Goal: Task Accomplishment & Management: Manage account settings

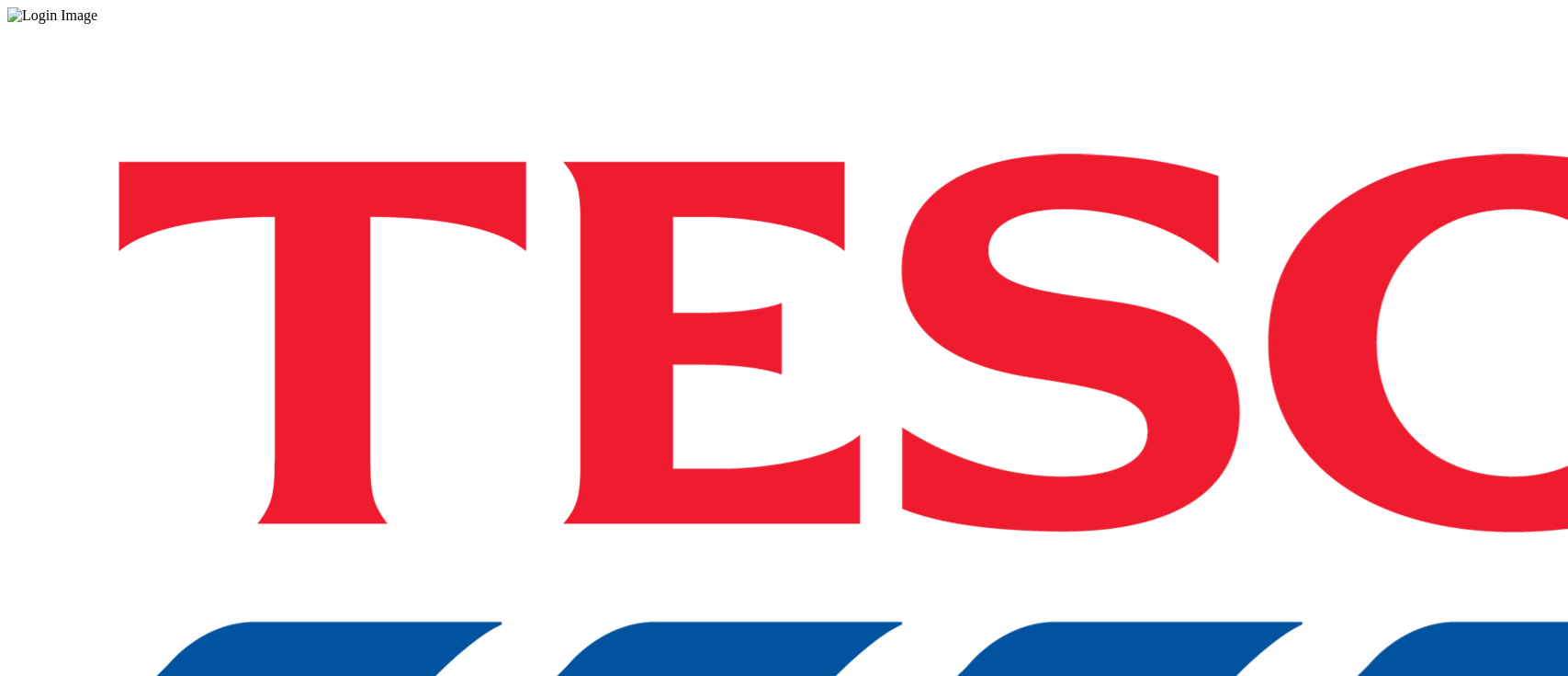
click at [1016, 426] on div "Log in to the Spectra’s dashboard using [PERSON_NAME]’s credentials. If you don…" at bounding box center [784, 481] width 1554 height 914
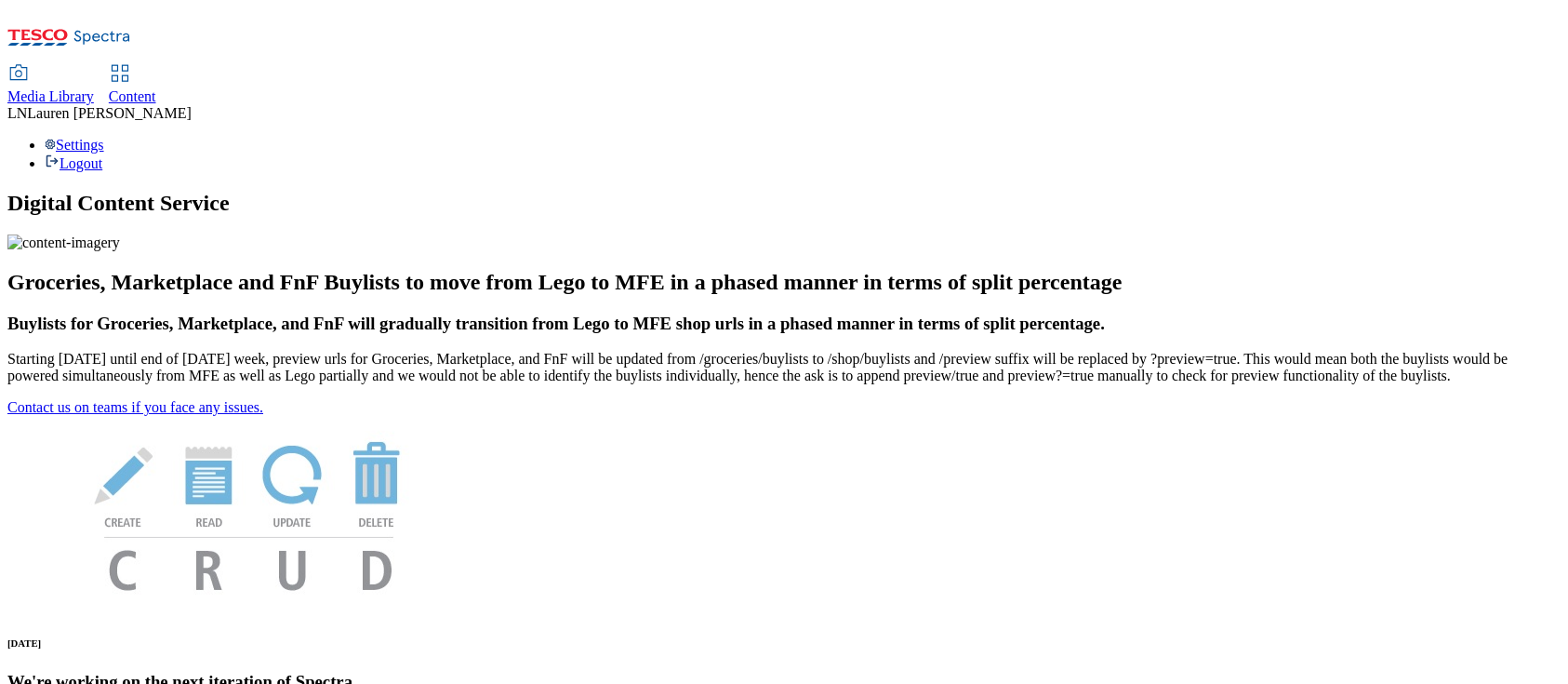
click at [428, 8] on div "Media Library Content LN Lauren Nader Settings Logout" at bounding box center [784, 89] width 1553 height 164
click at [156, 88] on span "Content" at bounding box center [132, 96] width 48 height 16
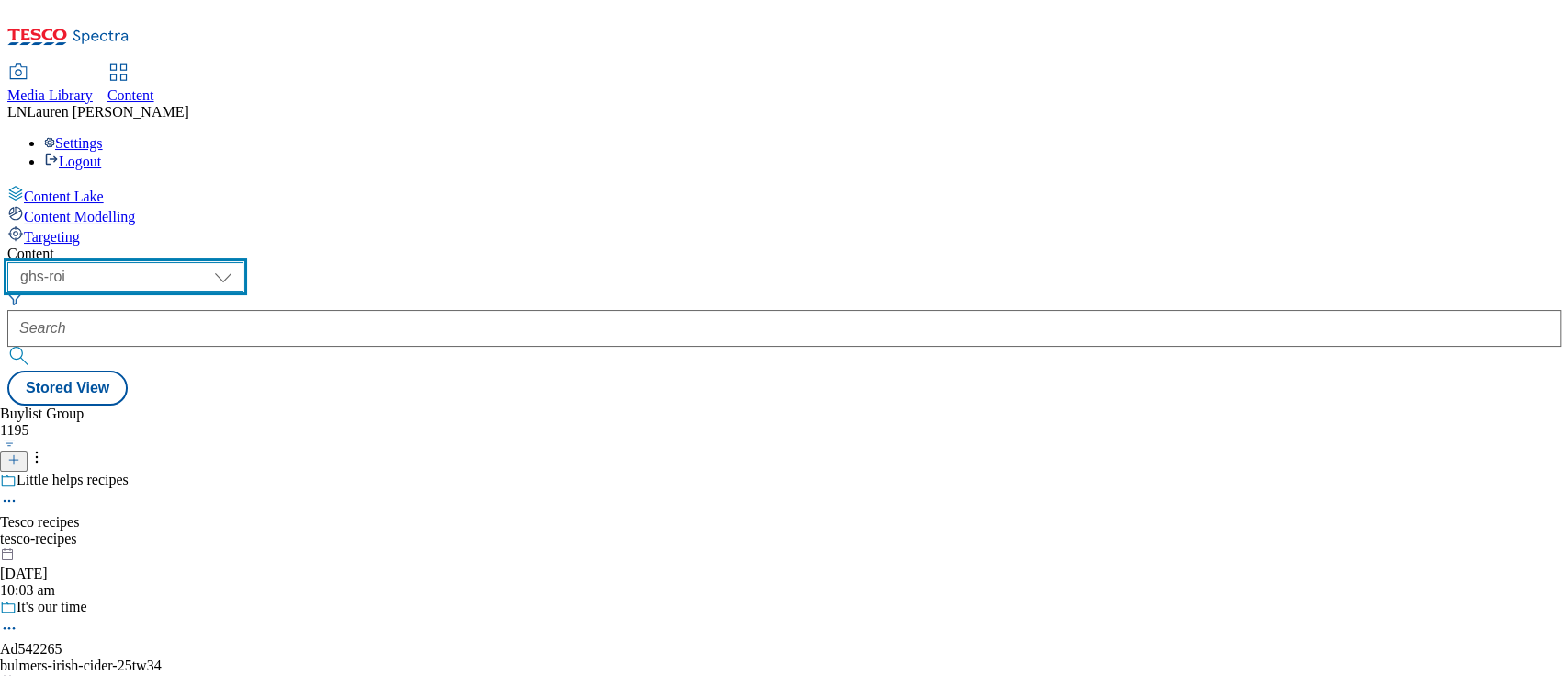
click at [244, 262] on select "ghs-roi ghs-uk" at bounding box center [126, 277] width 236 height 30
select select "ghs-uk"
click at [239, 262] on select "ghs-roi ghs-uk" at bounding box center [126, 277] width 236 height 30
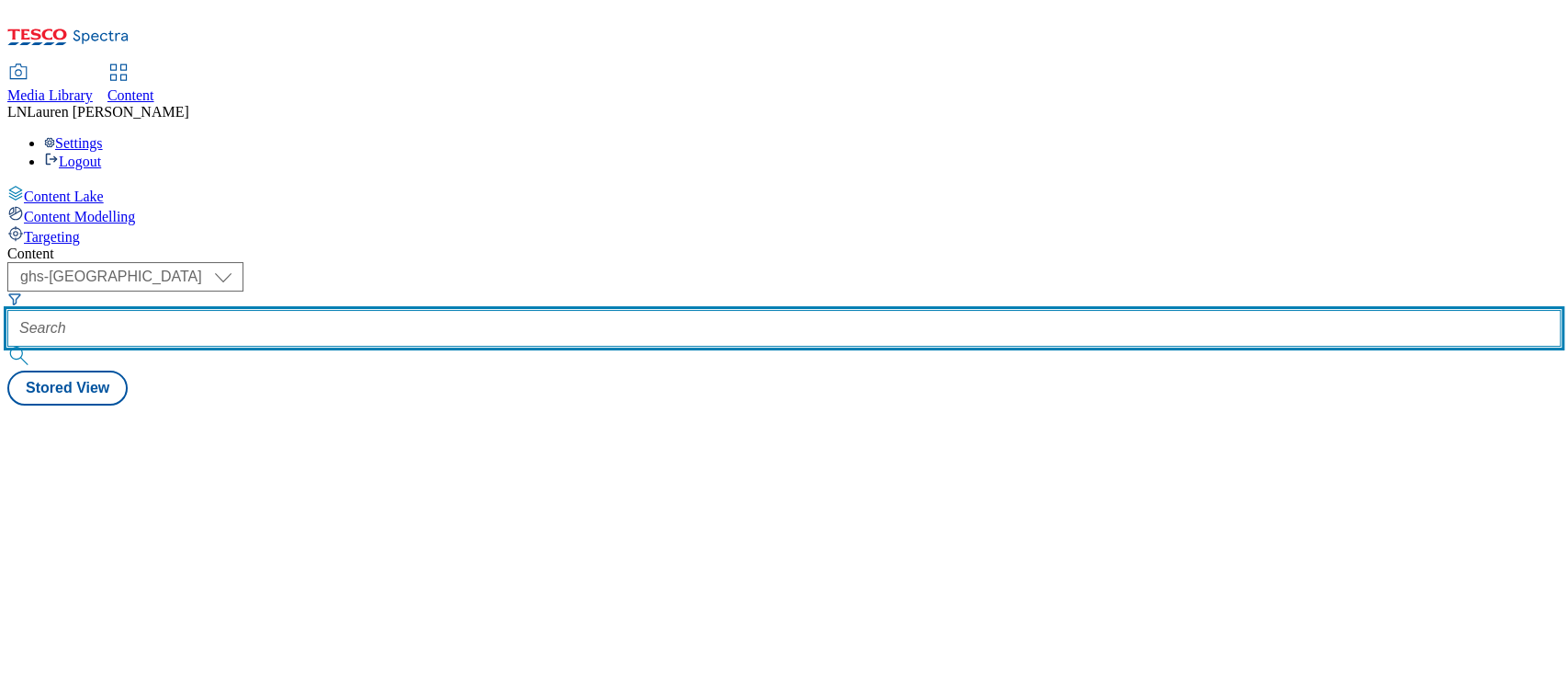
click at [453, 310] on input "text" at bounding box center [784, 328] width 1554 height 36
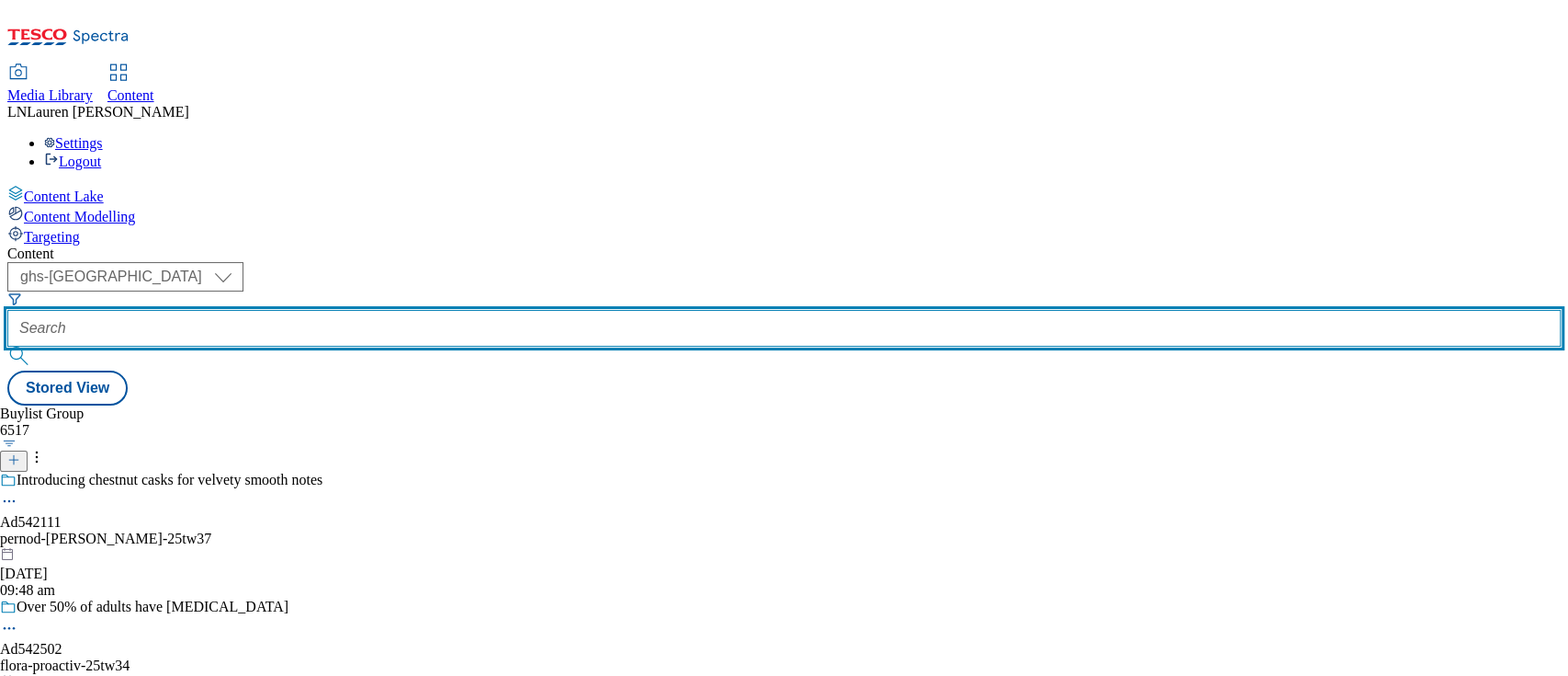
paste input "541885"
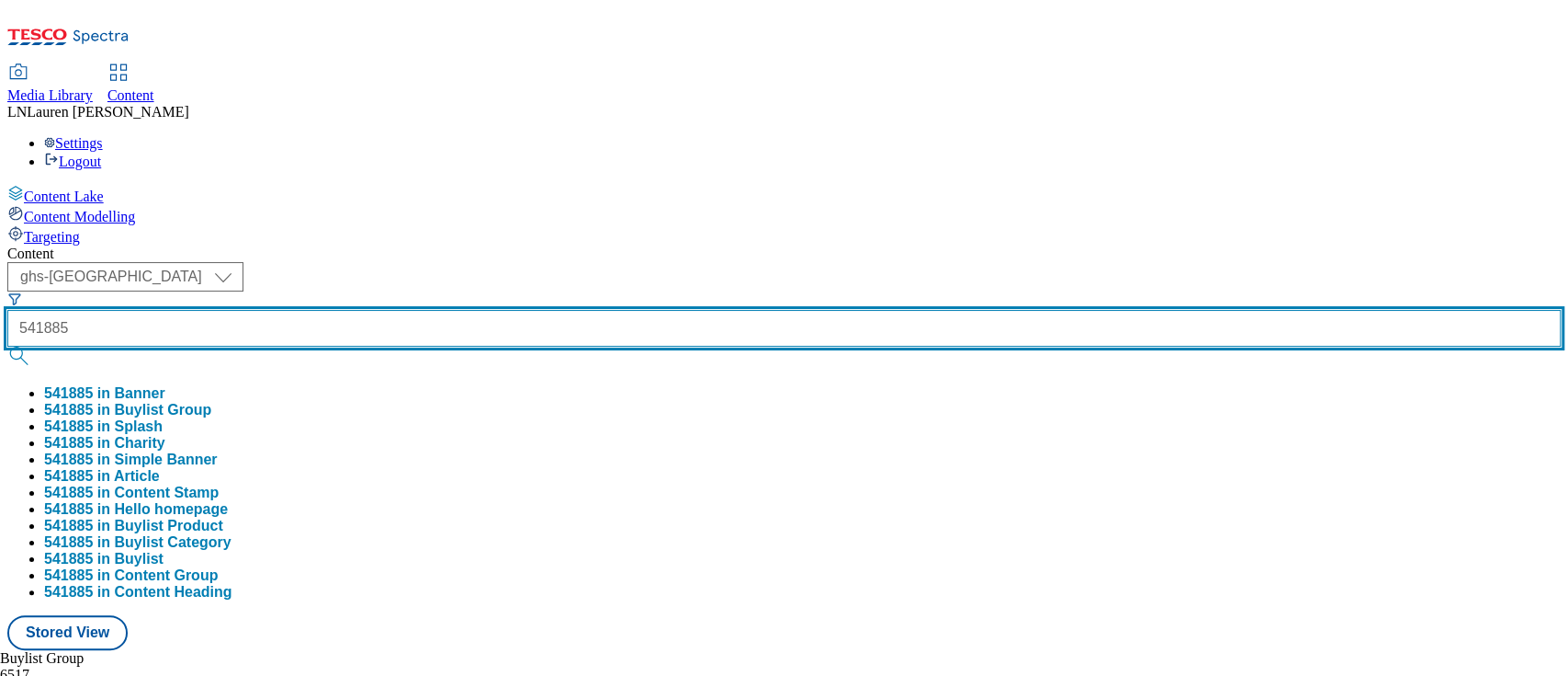
type input "541885"
click at [8, 347] on button "submit" at bounding box center [20, 355] width 26 height 18
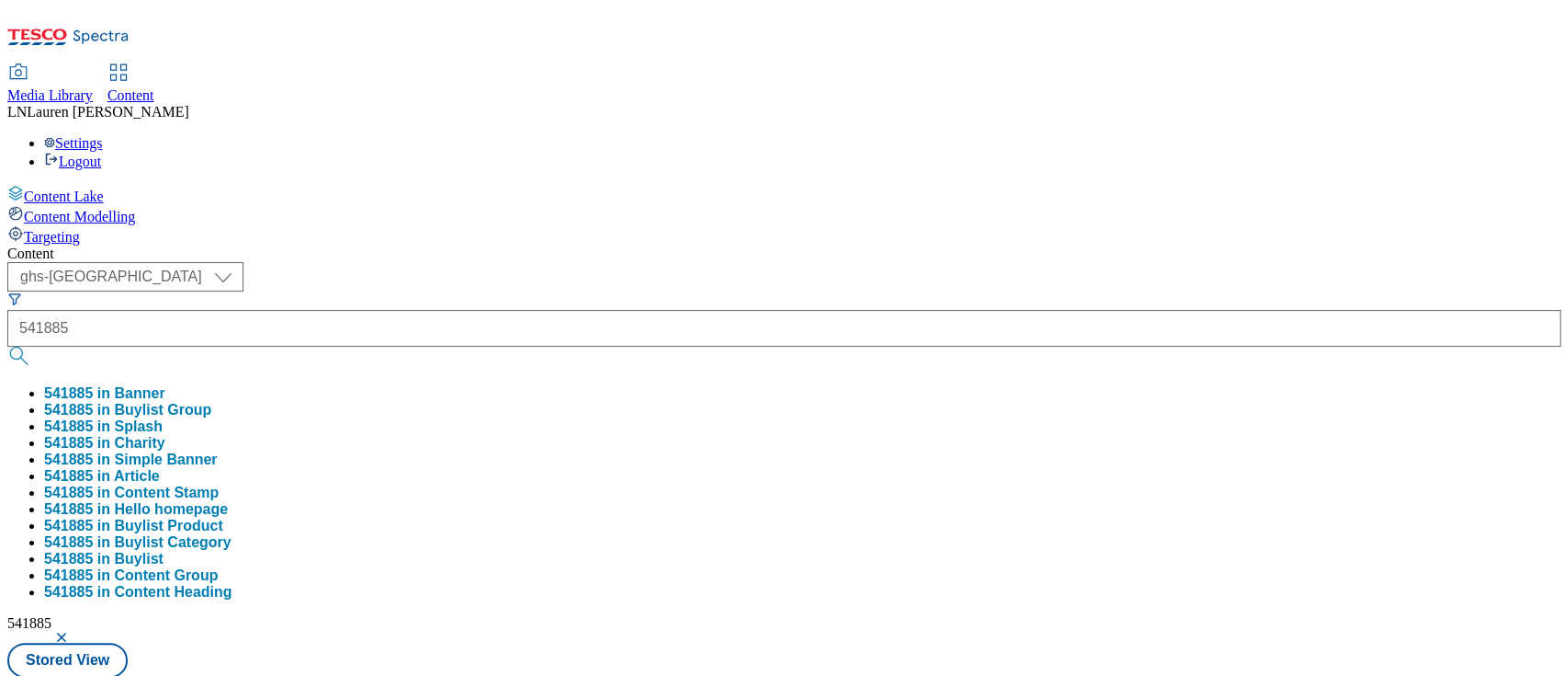
click at [852, 246] on div "Content" at bounding box center [784, 254] width 1554 height 16
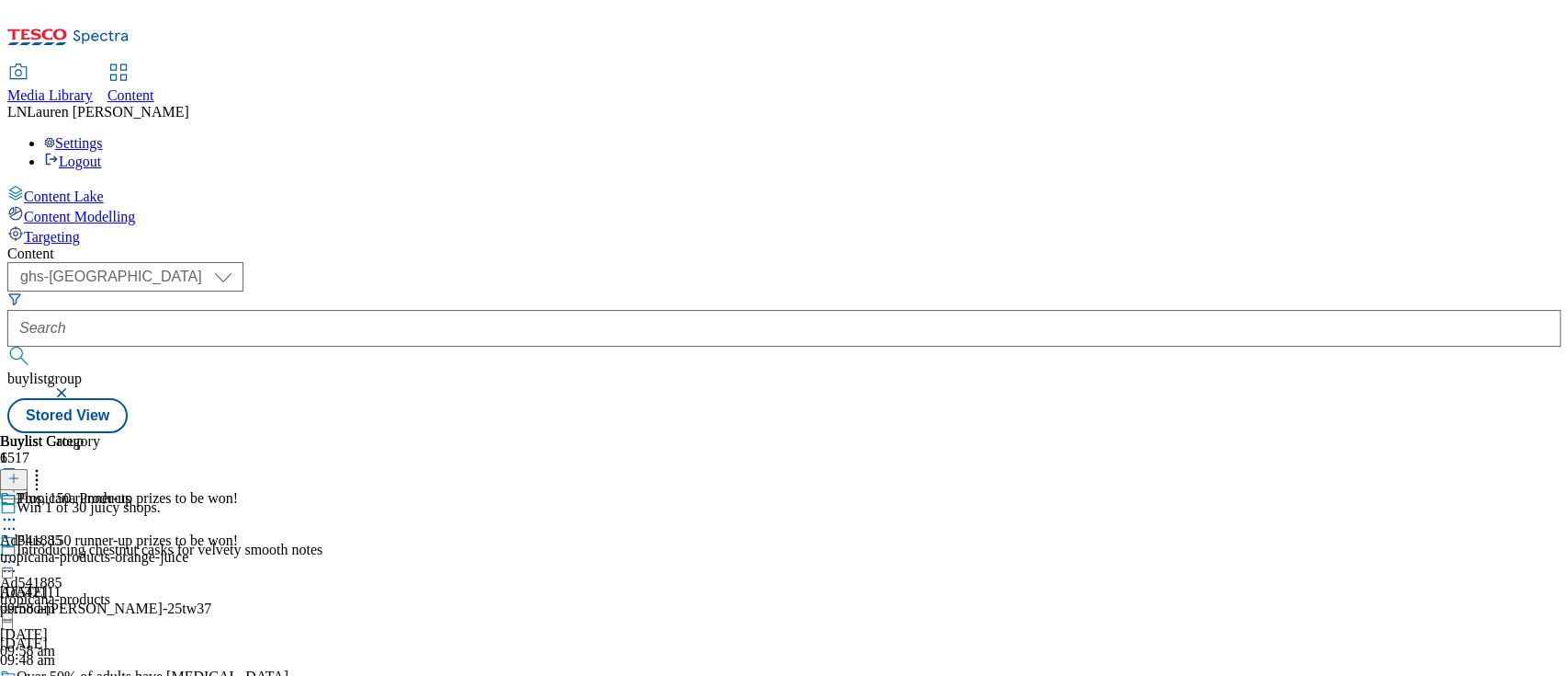
click at [238, 592] on div "tropicana-products" at bounding box center [119, 599] width 238 height 16
click at [62, 532] on span "Ad541885" at bounding box center [31, 540] width 62 height 16
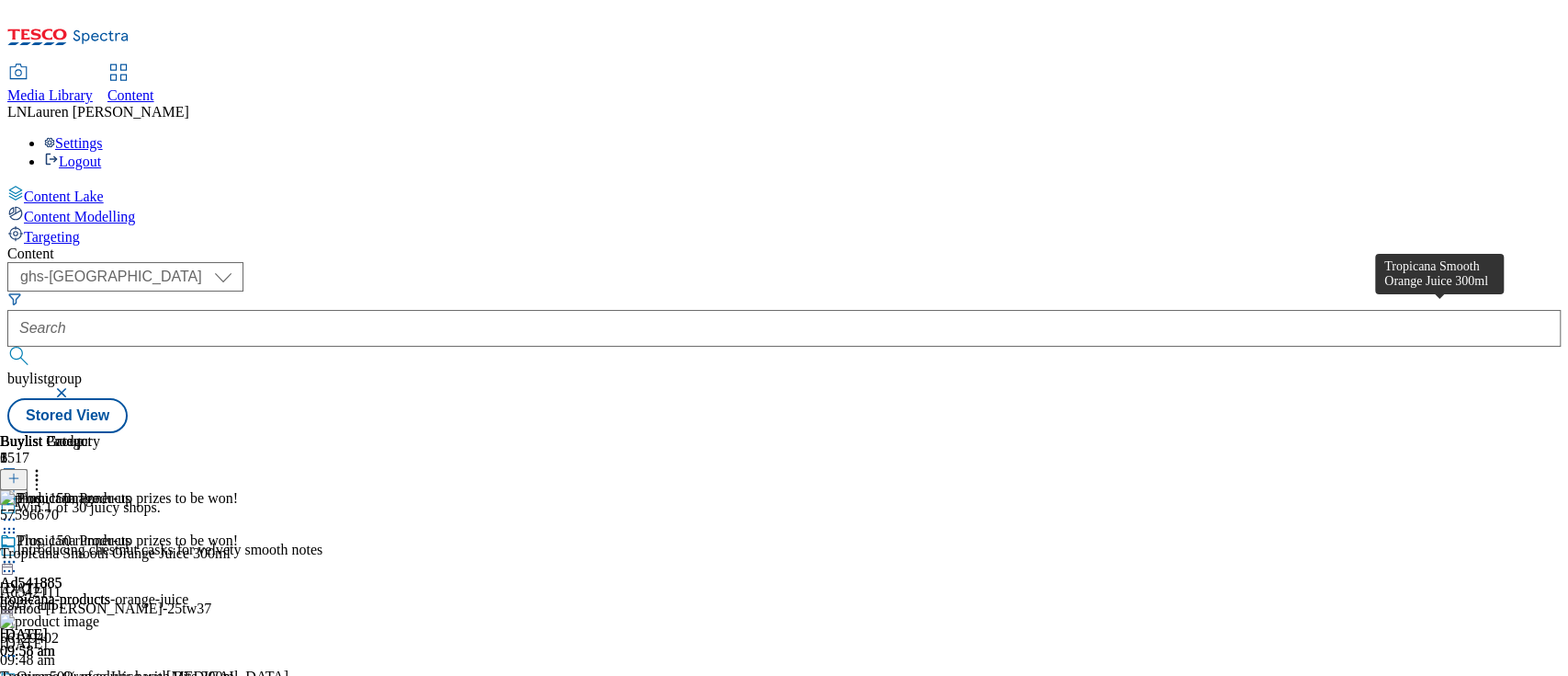
scroll to position [0, 62]
click at [20, 471] on icon at bounding box center [13, 477] width 12 height 12
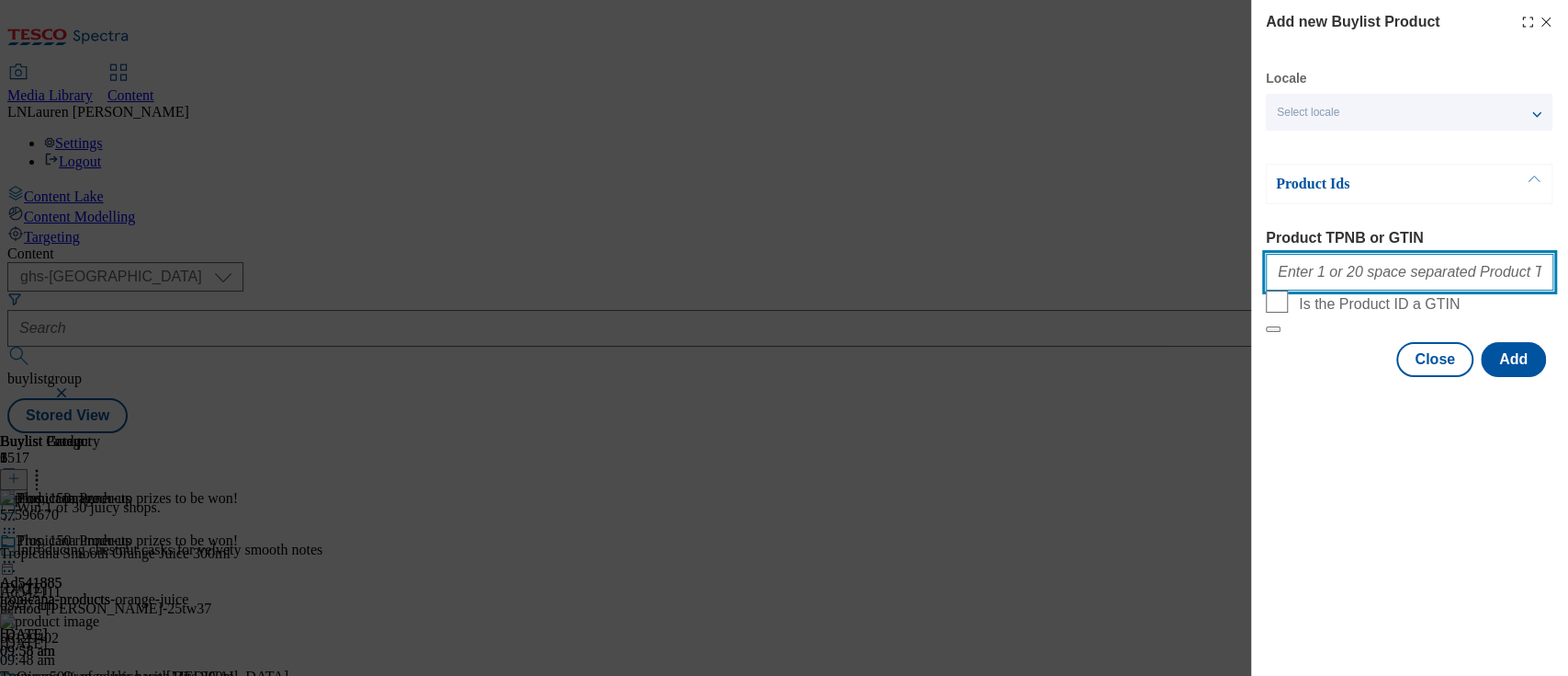
click at [1318, 285] on input "Product TPNB or GTIN" at bounding box center [1410, 272] width 288 height 36
paste input "91880898"
type input "91880898"
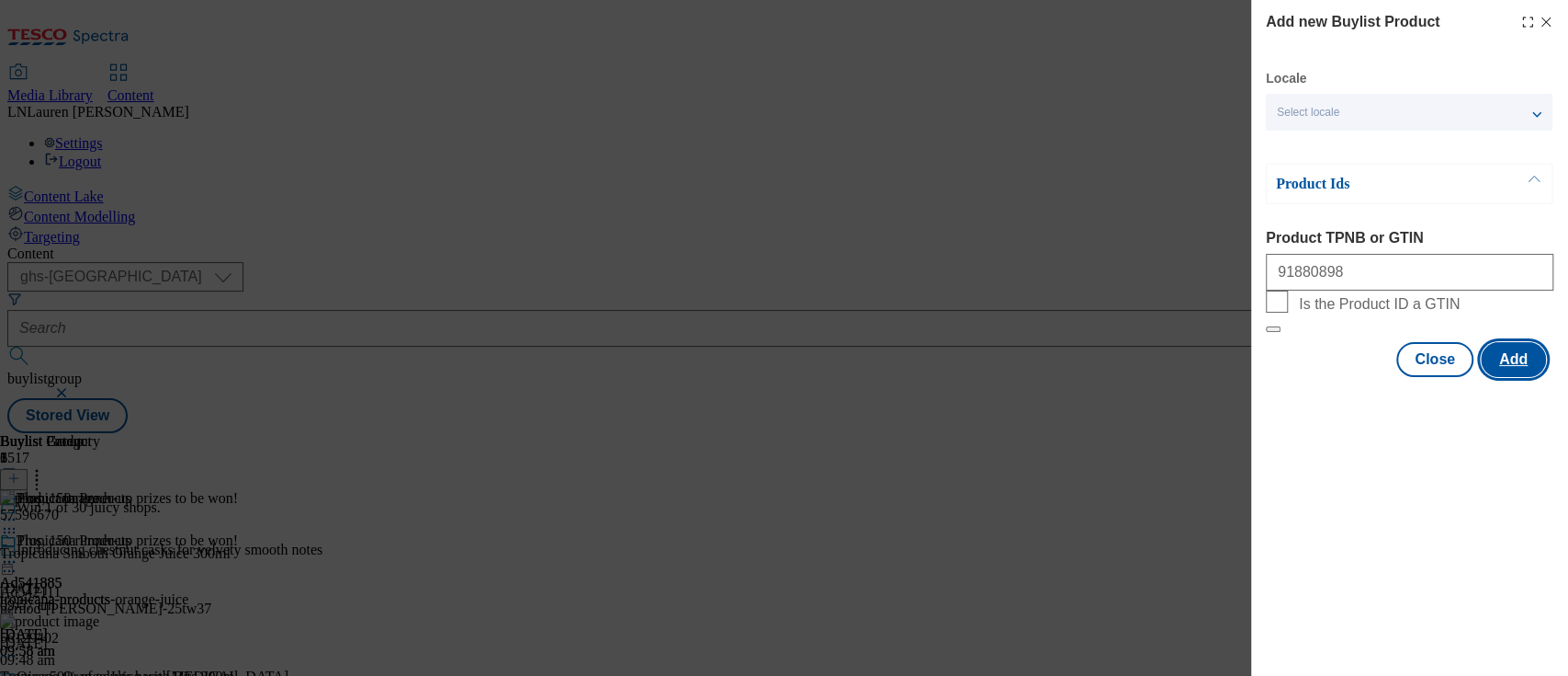
click at [1500, 376] on button "Add" at bounding box center [1513, 359] width 65 height 35
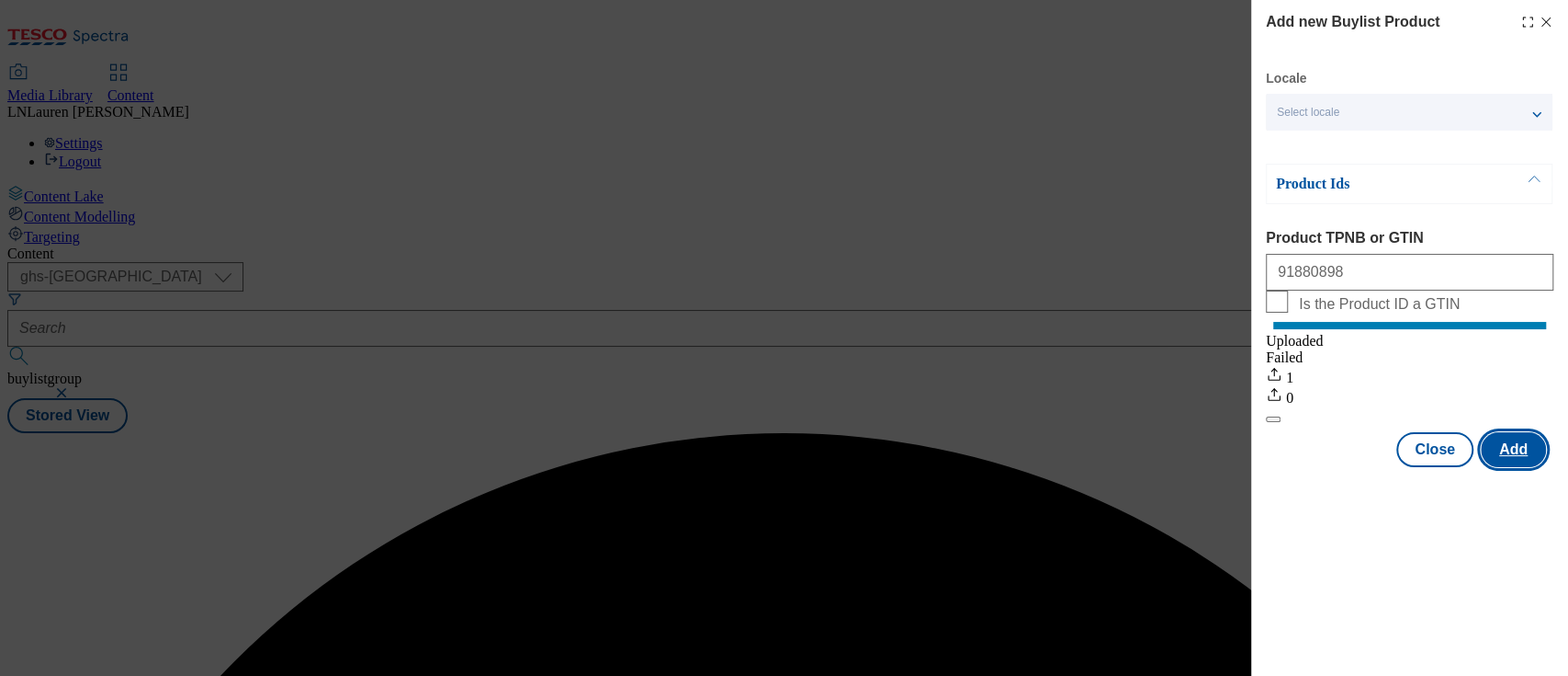
scroll to position [0, 0]
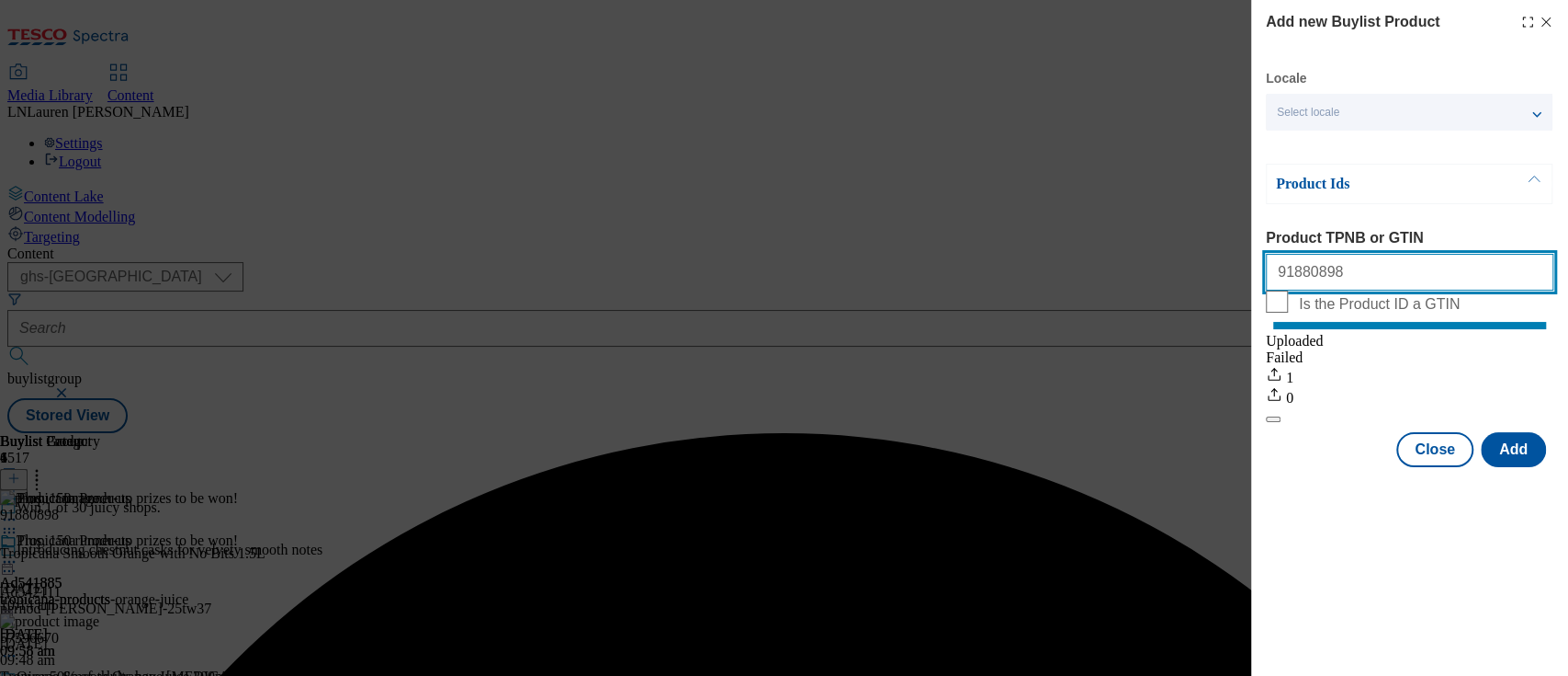
click at [1356, 276] on input "91880898" at bounding box center [1410, 272] width 288 height 36
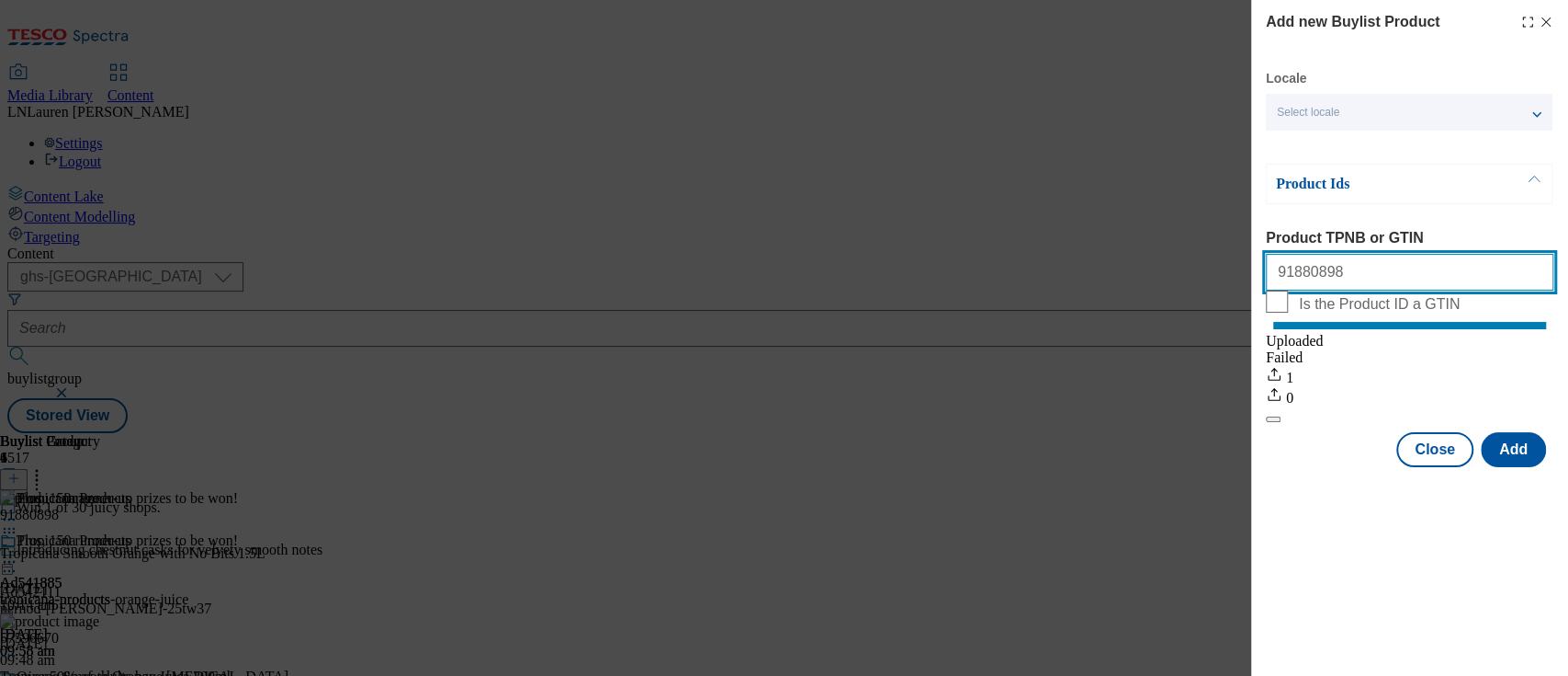
drag, startPoint x: 1353, startPoint y: 266, endPoint x: 1224, endPoint y: 253, distance: 129.7
click at [1224, 253] on div "Add new Buylist Product Locale Select locale English Welsh Product Ids Product …" at bounding box center [784, 338] width 1568 height 676
paste input "91572710"
click at [1280, 277] on input "]91572710" at bounding box center [1410, 272] width 288 height 36
type input "91572710"
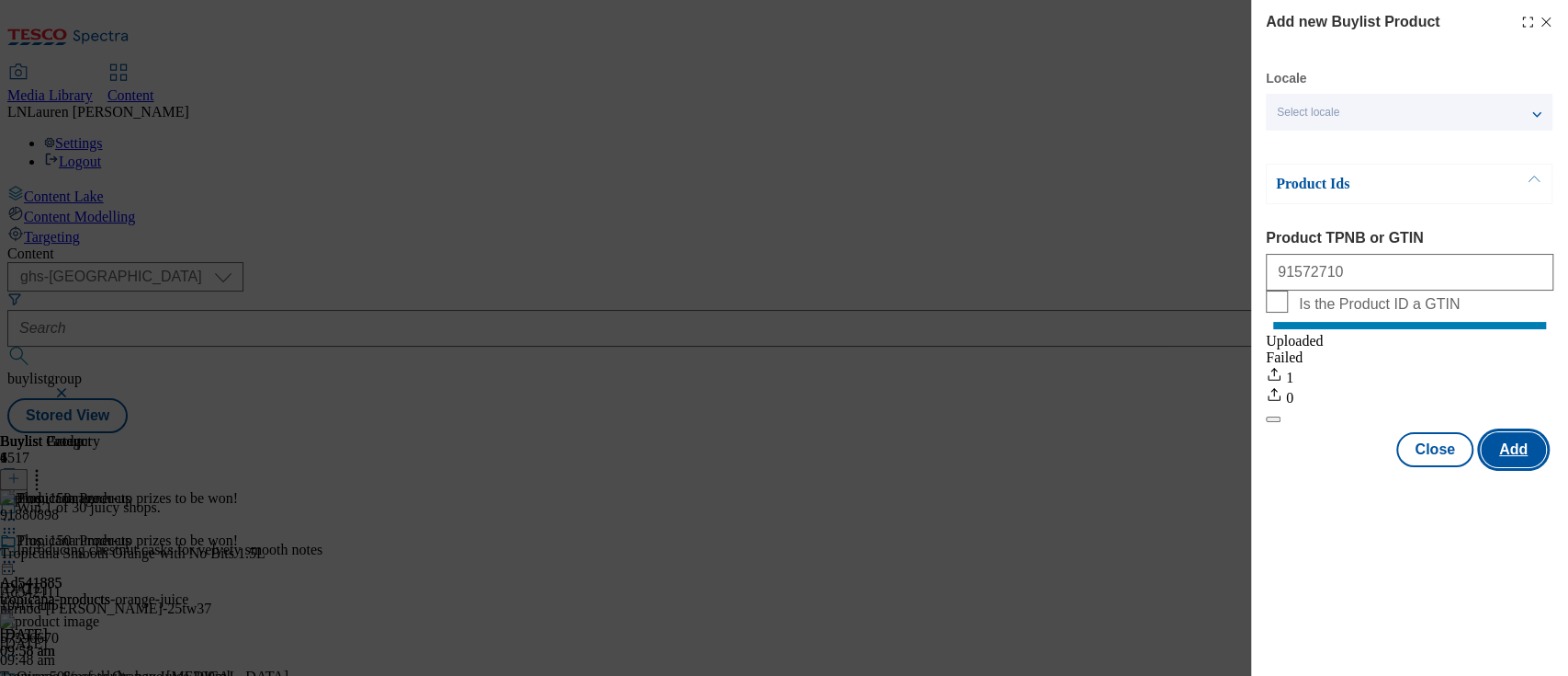
click at [1498, 467] on button "Add" at bounding box center [1513, 449] width 65 height 35
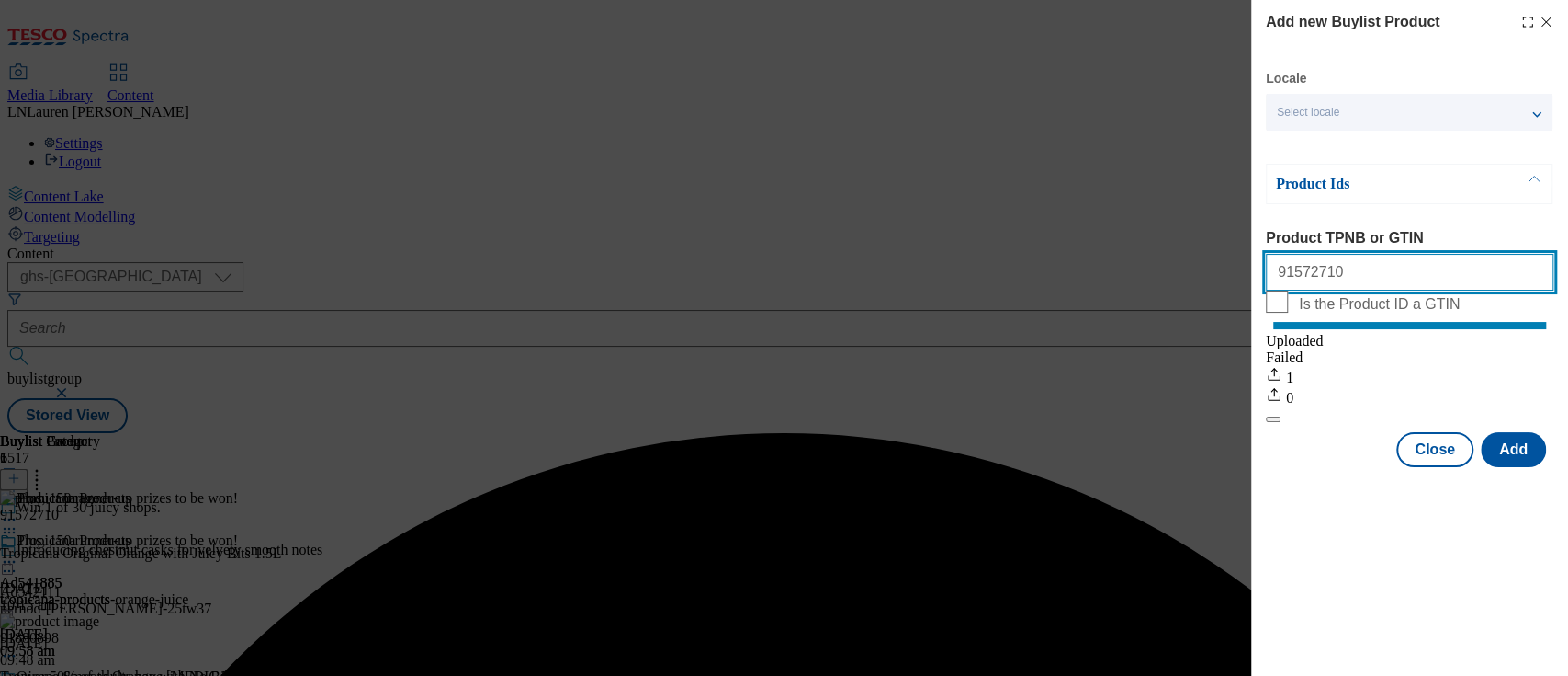
drag, startPoint x: 1330, startPoint y: 276, endPoint x: 1195, endPoint y: 280, distance: 135.1
click at [1195, 280] on div "Add new Buylist Product Locale Select locale English Welsh Product Ids Product …" at bounding box center [784, 338] width 1568 height 676
paste input "91834270"
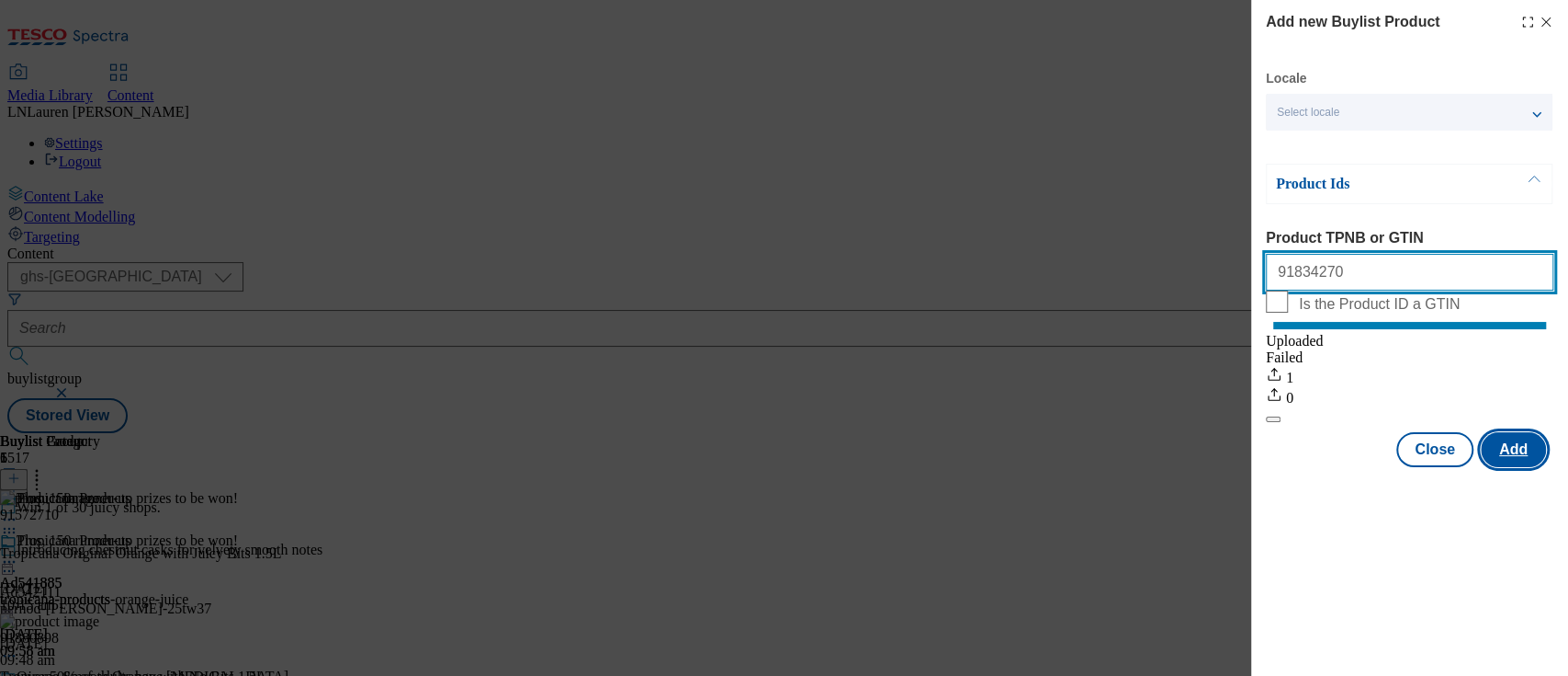
type input "91834270"
click at [1535, 463] on button "Add" at bounding box center [1513, 449] width 65 height 35
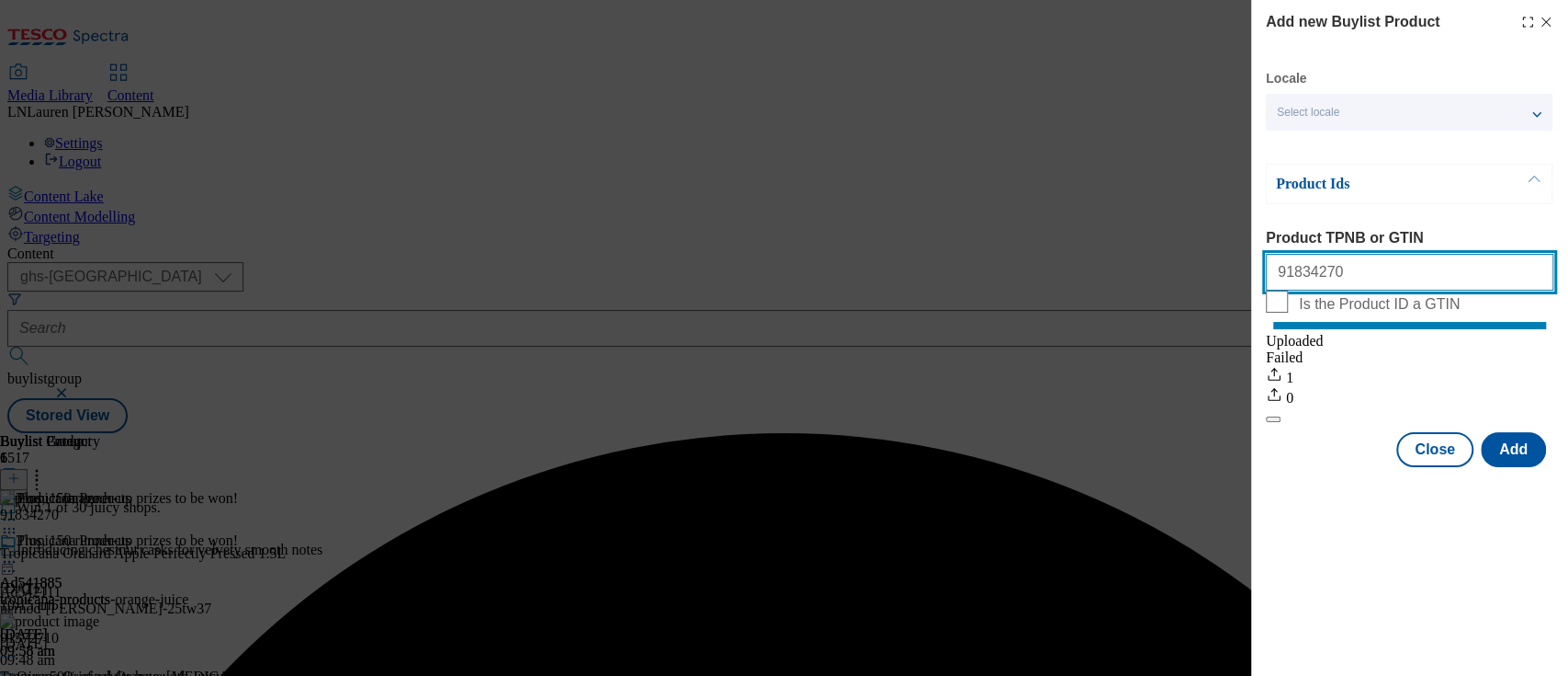
drag, startPoint x: 1343, startPoint y: 291, endPoint x: 1196, endPoint y: 264, distance: 149.5
click at [1196, 264] on div "Add new Buylist Product Locale Select locale English Welsh Product Ids Product …" at bounding box center [784, 338] width 1568 height 676
paste input "92059482"
type input "92059482"
click at [1502, 458] on button "Add" at bounding box center [1513, 449] width 65 height 35
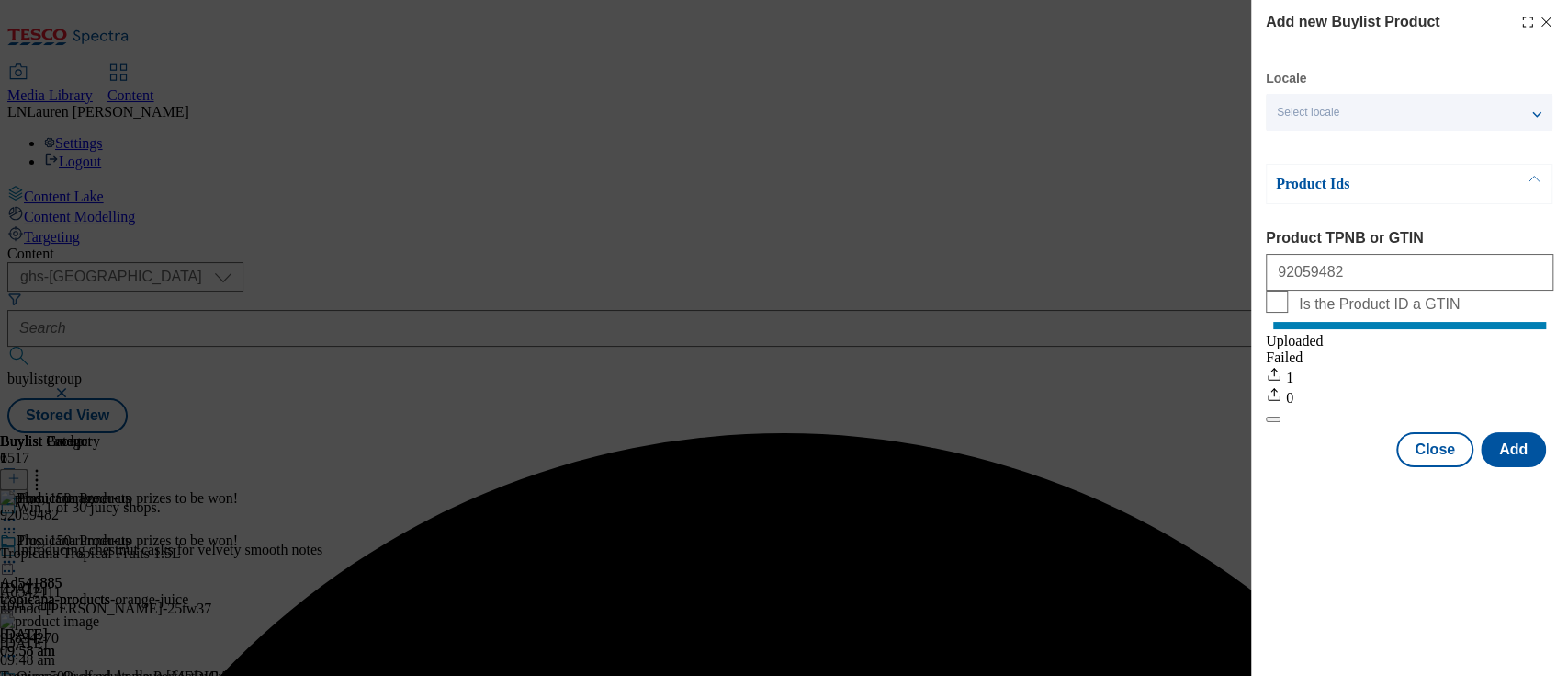
click at [1346, 256] on div "92059482" at bounding box center [1410, 269] width 288 height 44
drag, startPoint x: 1348, startPoint y: 278, endPoint x: 1173, endPoint y: 276, distance: 175.0
click at [1173, 276] on div "Add new Buylist Product Locale Select locale English Welsh Product Ids Product …" at bounding box center [784, 338] width 1568 height 676
paste input "89919212"
type input "89919212"
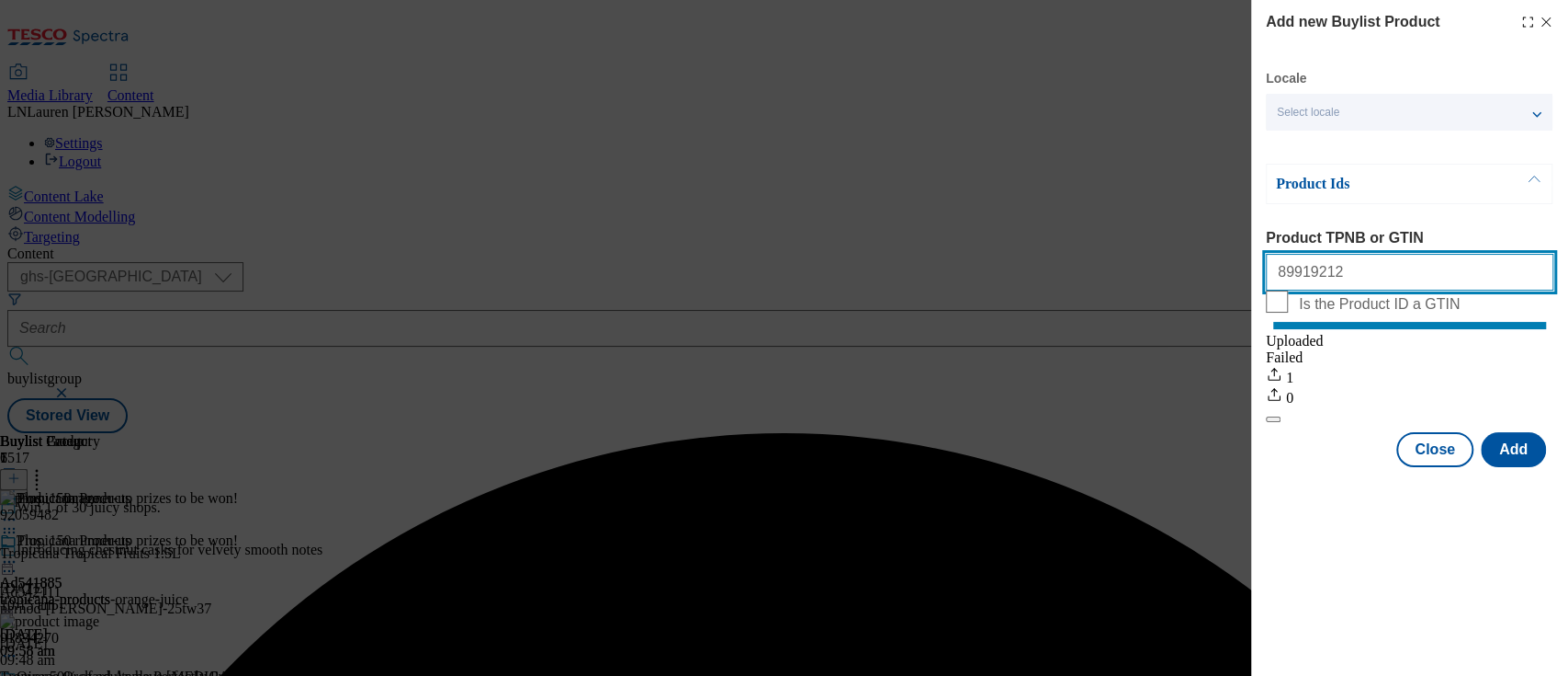
click at [1266, 417] on button "Modal" at bounding box center [1272, 420] width 14 height 6
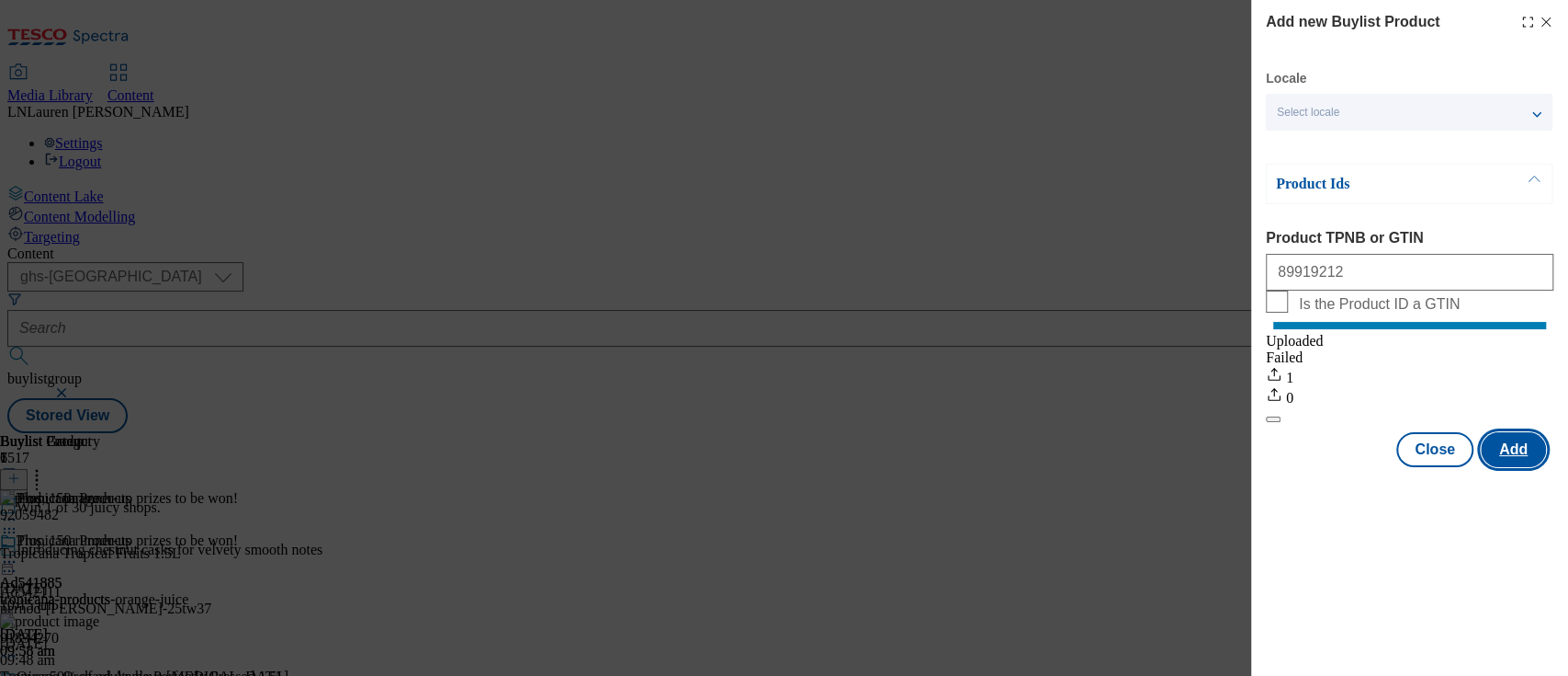
click at [1532, 462] on button "Add" at bounding box center [1513, 449] width 65 height 35
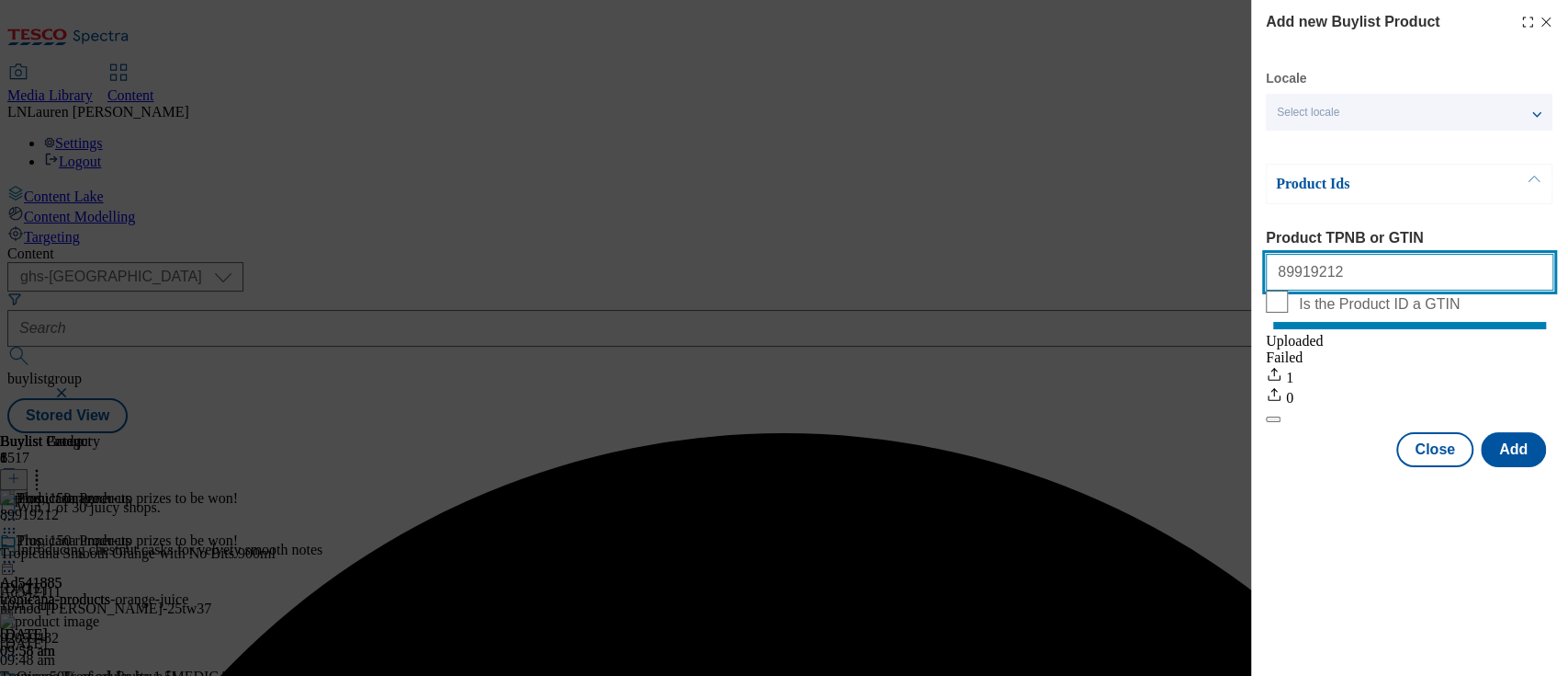
drag, startPoint x: 1348, startPoint y: 278, endPoint x: 1147, endPoint y: 282, distance: 201.0
click at [1147, 282] on div "Add new Buylist Product Locale Select locale English Welsh Product Ids Product …" at bounding box center [784, 338] width 1568 height 676
paste input "90726491"
type input "90726491"
click at [1505, 467] on button "Add" at bounding box center [1513, 449] width 65 height 35
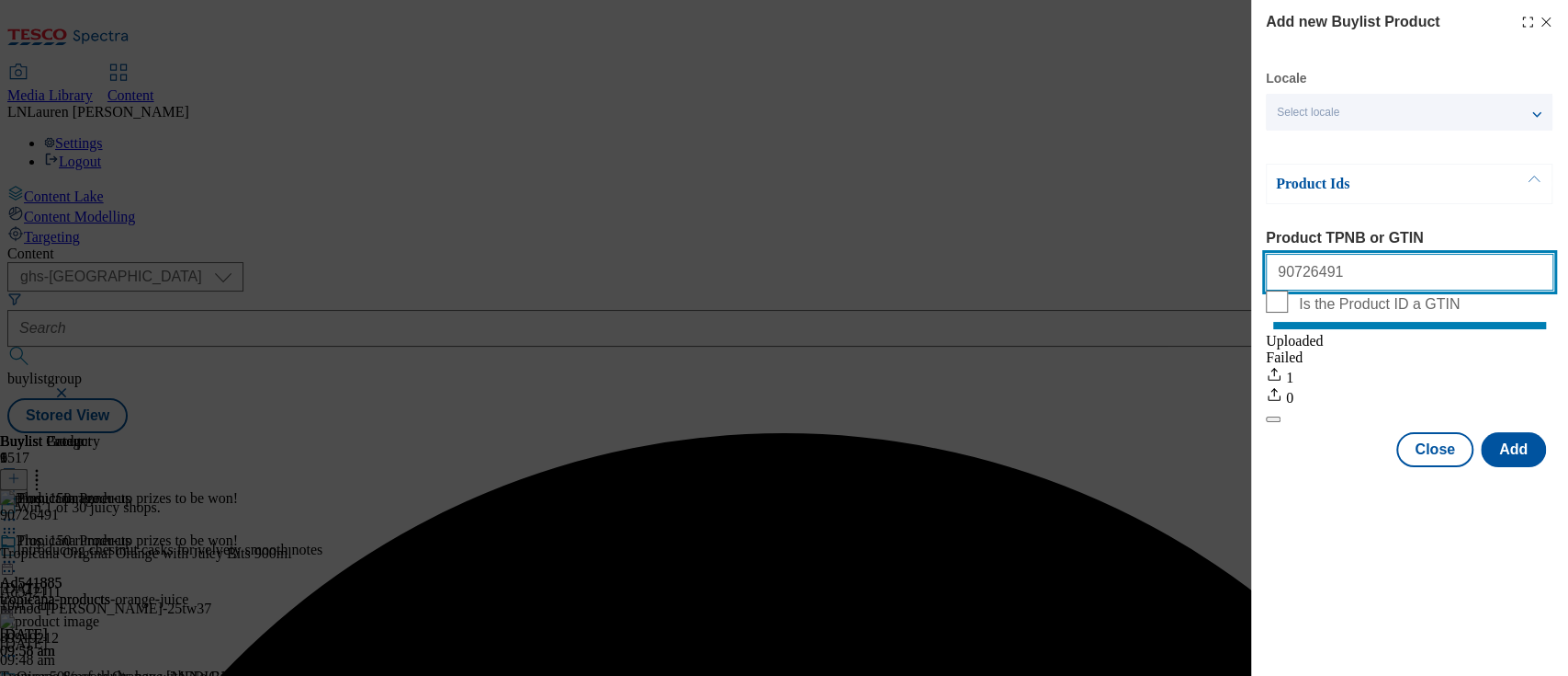
drag, startPoint x: 1355, startPoint y: 266, endPoint x: 1239, endPoint y: 246, distance: 117.7
click at [1239, 246] on div "Add new Buylist Product Locale Select locale English Welsh Product Ids Product …" at bounding box center [784, 338] width 1568 height 676
paste input "89959538"
type input "89959538"
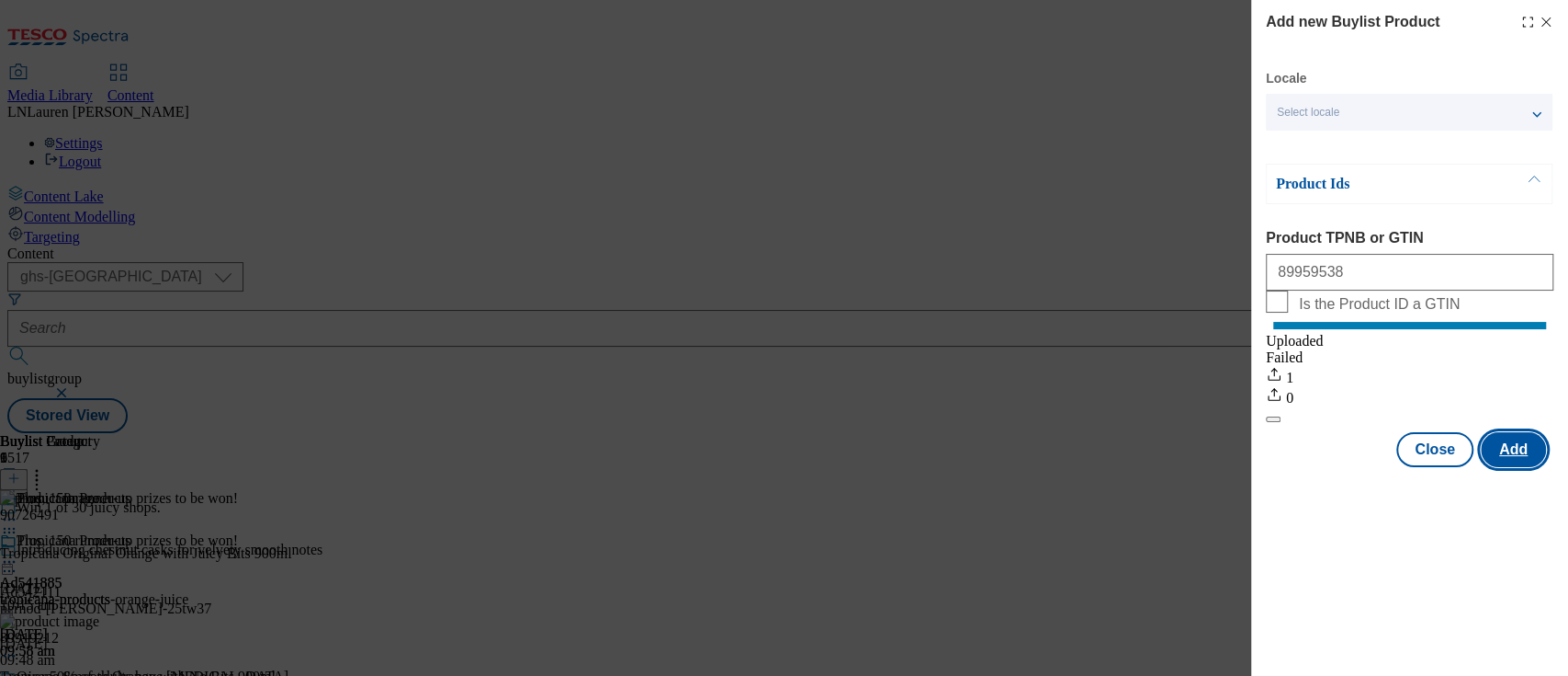
click at [1515, 467] on button "Add" at bounding box center [1513, 449] width 65 height 35
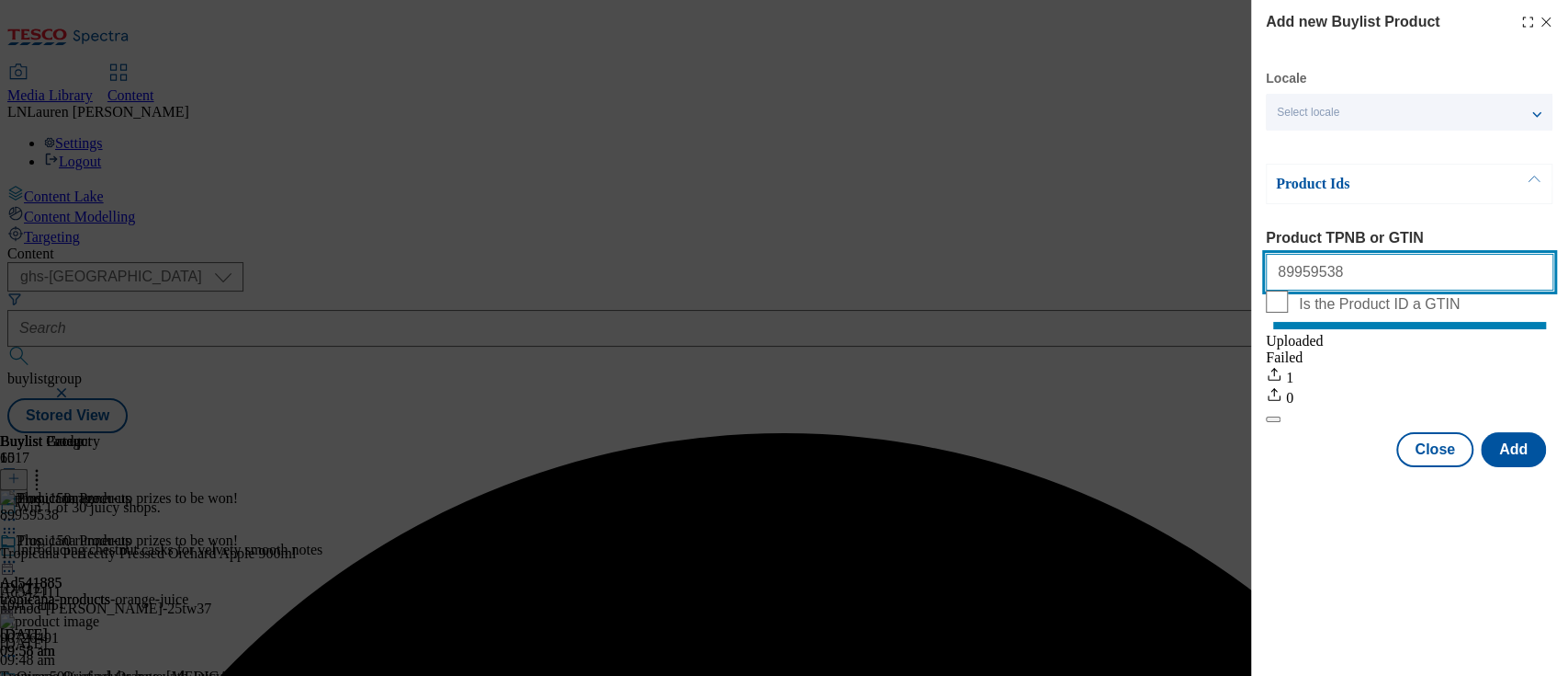
drag, startPoint x: 1336, startPoint y: 270, endPoint x: 1242, endPoint y: 262, distance: 94.3
click at [1242, 262] on div "Add new Buylist Product Locale Select locale English Welsh Product Ids Product …" at bounding box center [784, 338] width 1568 height 676
paste input "78498719"
type input "78498719"
click at [1524, 467] on button "Add" at bounding box center [1513, 449] width 65 height 35
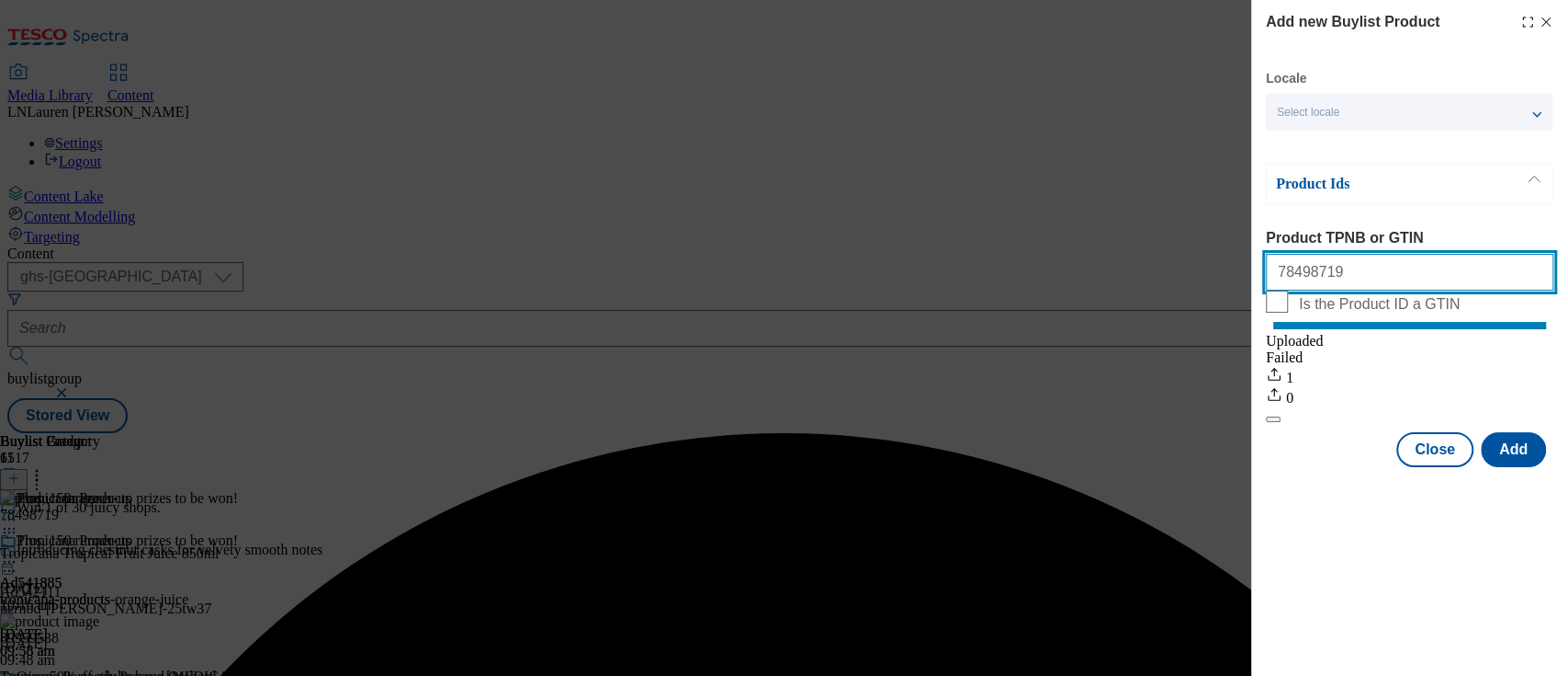
drag, startPoint x: 1352, startPoint y: 288, endPoint x: 1241, endPoint y: 264, distance: 113.6
click at [1241, 264] on div "Add new Buylist Product Locale Select locale English Welsh Product Ids Product …" at bounding box center [784, 338] width 1568 height 676
paste input "78498535"
type input "78498535"
click at [1513, 467] on button "Add" at bounding box center [1513, 449] width 65 height 35
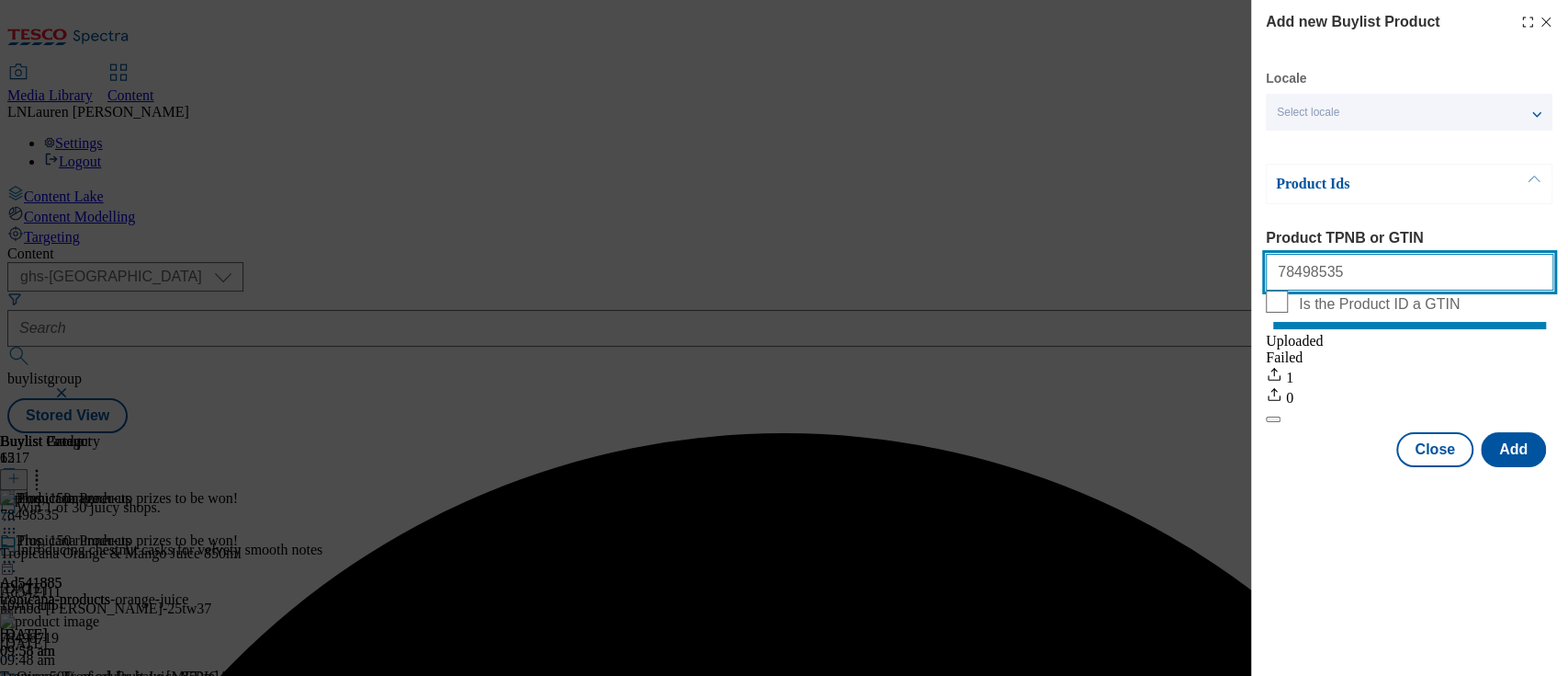
drag, startPoint x: 1368, startPoint y: 280, endPoint x: 1182, endPoint y: 236, distance: 191.1
click at [1182, 236] on div "Add new Buylist Product Locale Select locale English Welsh Product Ids Product …" at bounding box center [784, 338] width 1568 height 676
paste input "78498466"
type input "78498466"
click at [1521, 467] on button "Add" at bounding box center [1513, 449] width 65 height 35
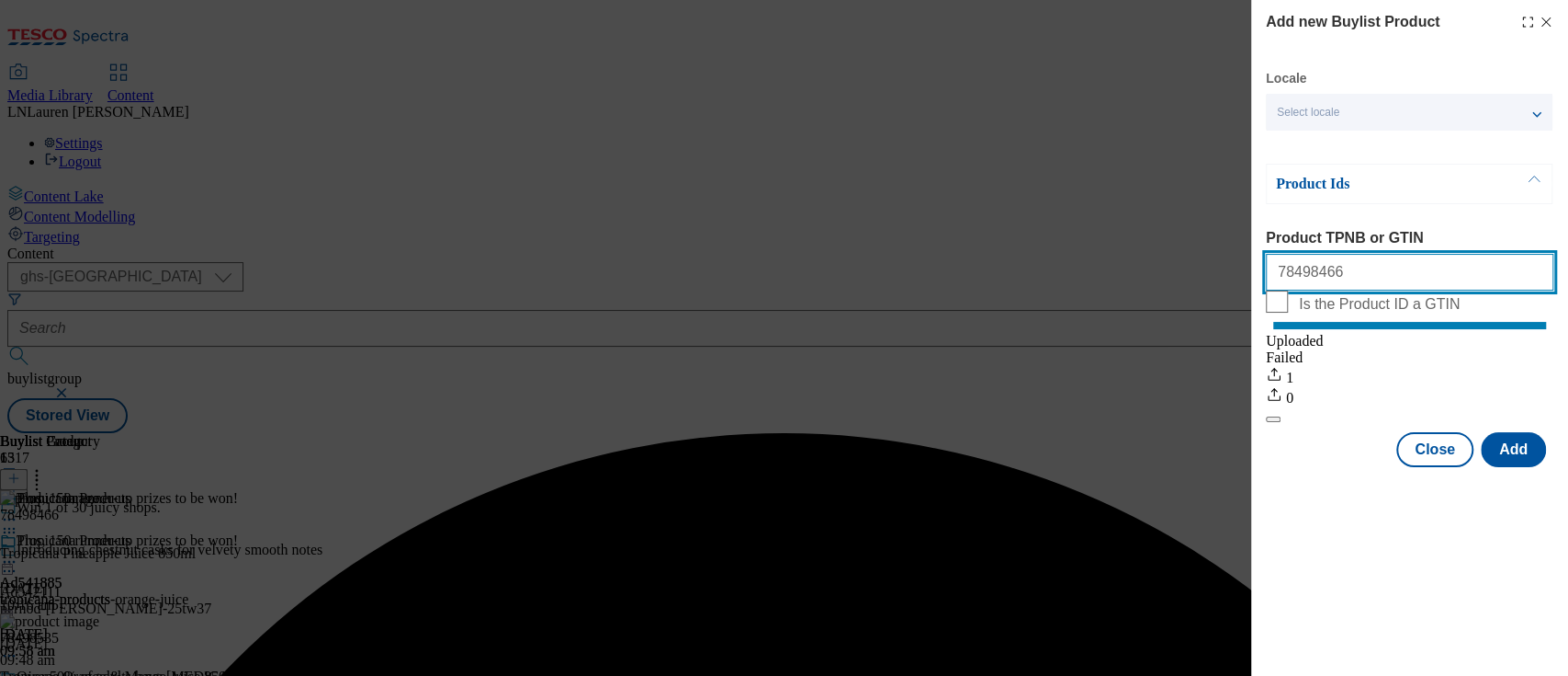
drag, startPoint x: 1332, startPoint y: 289, endPoint x: 1197, endPoint y: 268, distance: 136.6
click at [1197, 268] on div "Add new Buylist Product Locale Select locale English Welsh Product Ids Product …" at bounding box center [784, 338] width 1568 height 676
paste input "96489283"
type input "96489283"
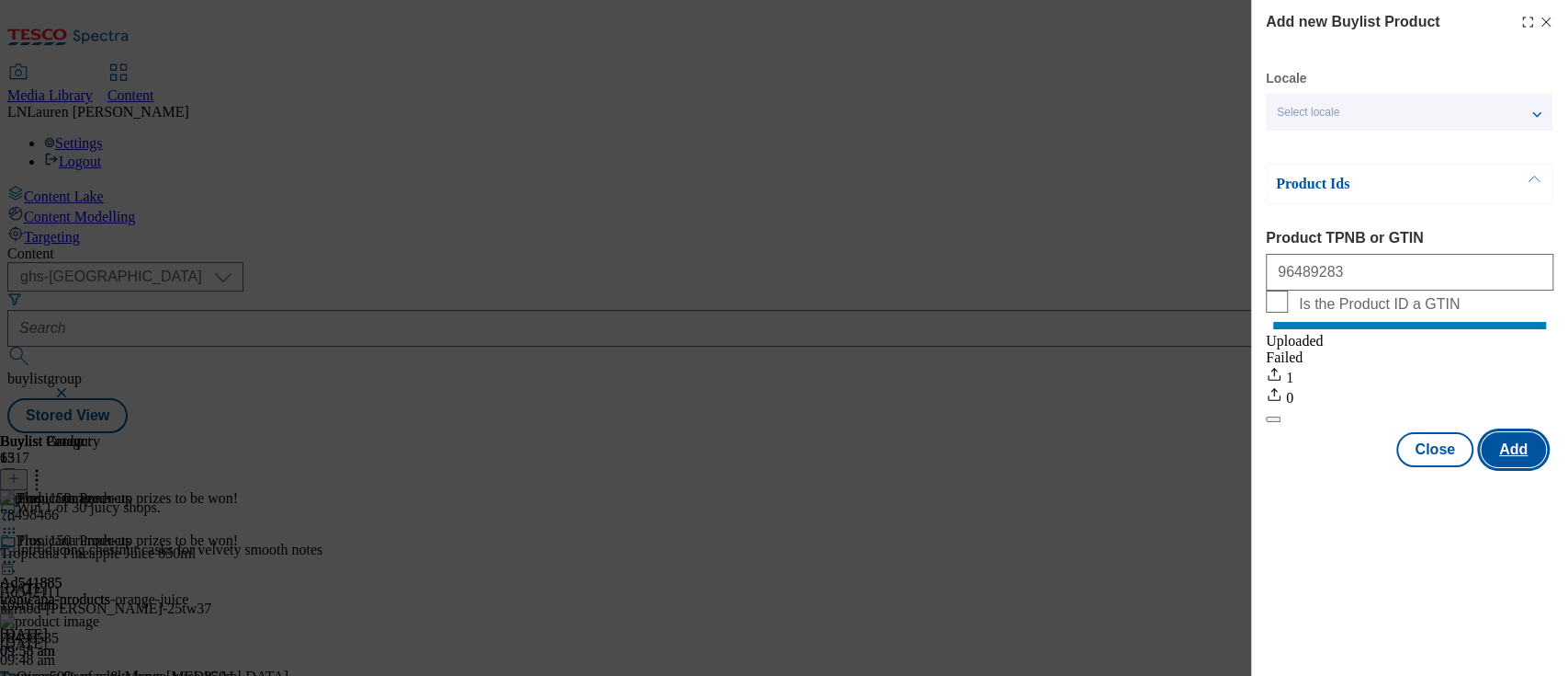
click at [1521, 467] on button "Add" at bounding box center [1513, 449] width 65 height 35
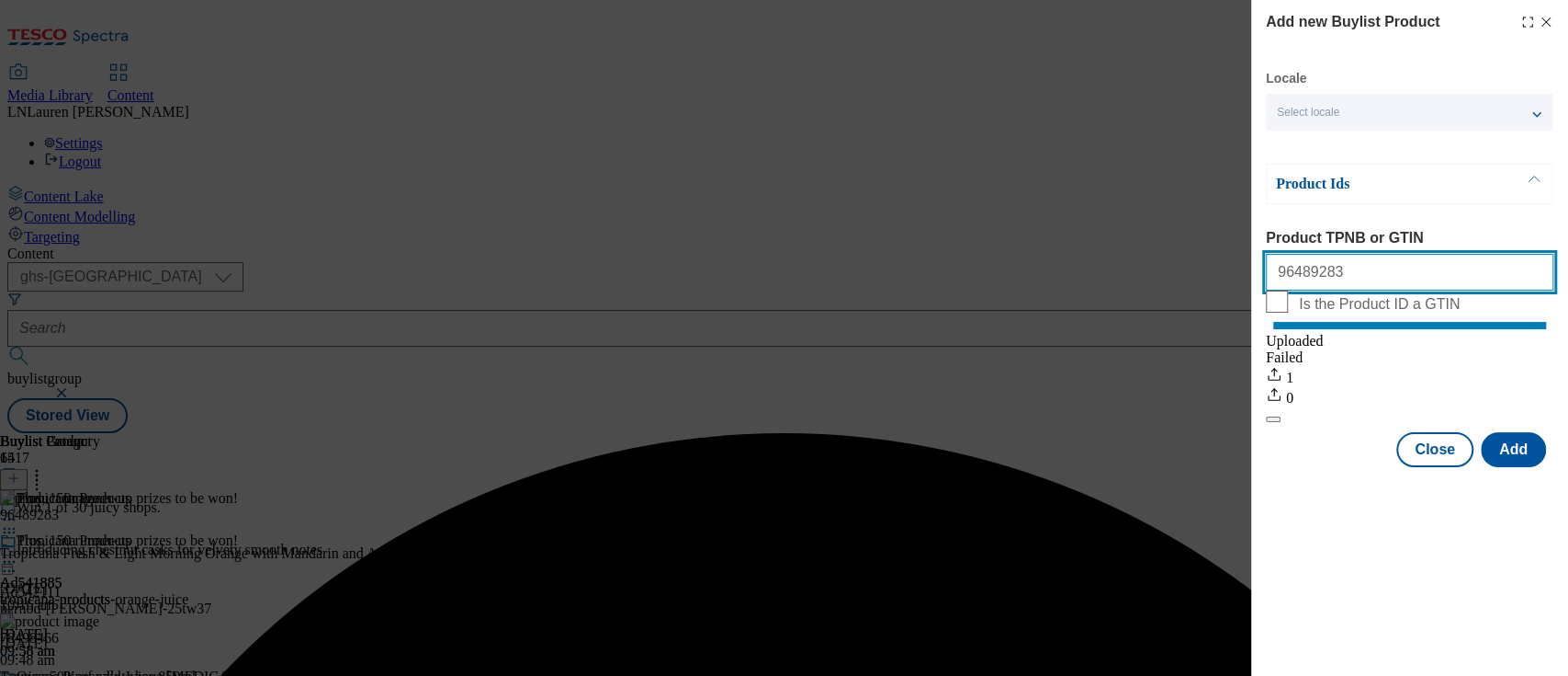
drag, startPoint x: 1342, startPoint y: 283, endPoint x: 1175, endPoint y: 280, distance: 167.0
click at [1175, 280] on div "Add new Buylist Product Locale Select locale English Welsh Product Ids Product …" at bounding box center [784, 338] width 1568 height 676
paste input "96538813"
type input "96538813"
click at [1521, 448] on button "Add" at bounding box center [1513, 449] width 65 height 35
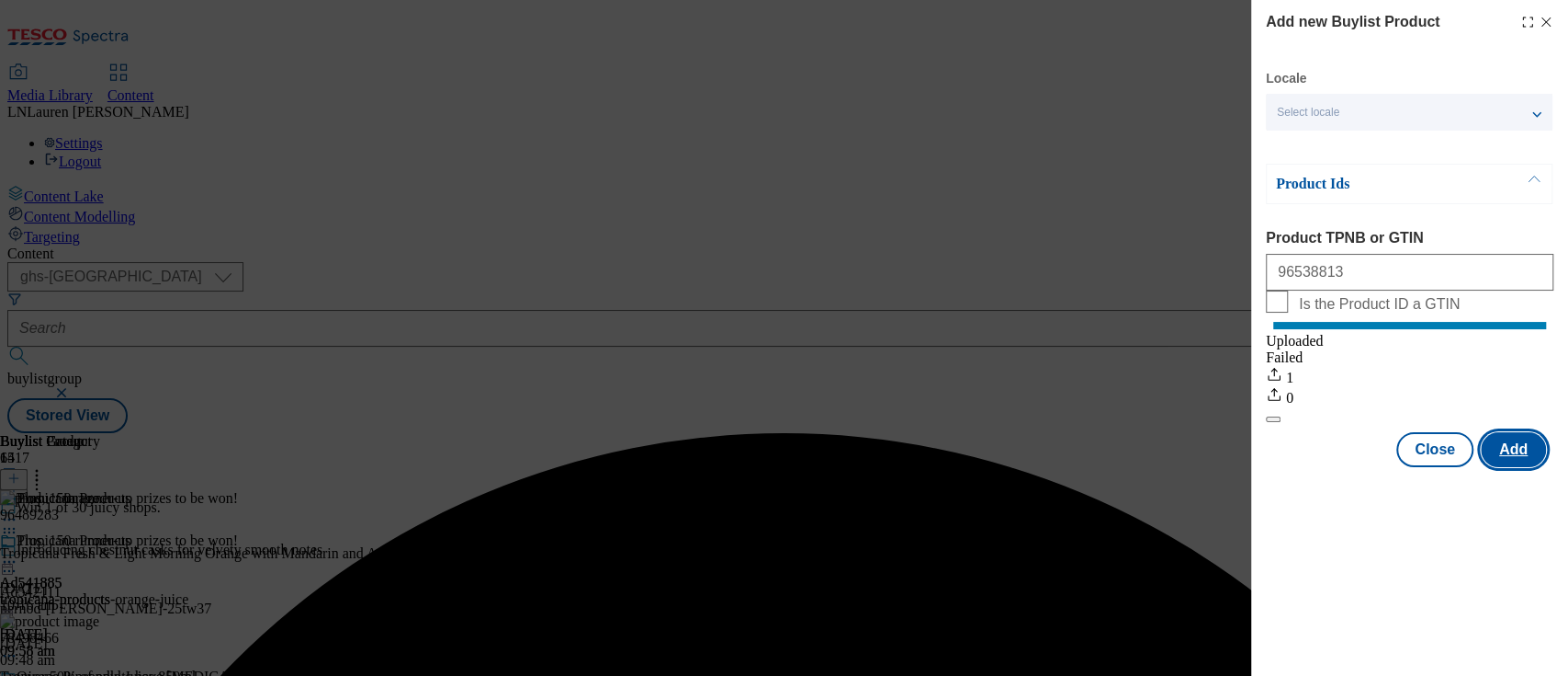
click at [1521, 456] on button "Add" at bounding box center [1513, 449] width 65 height 35
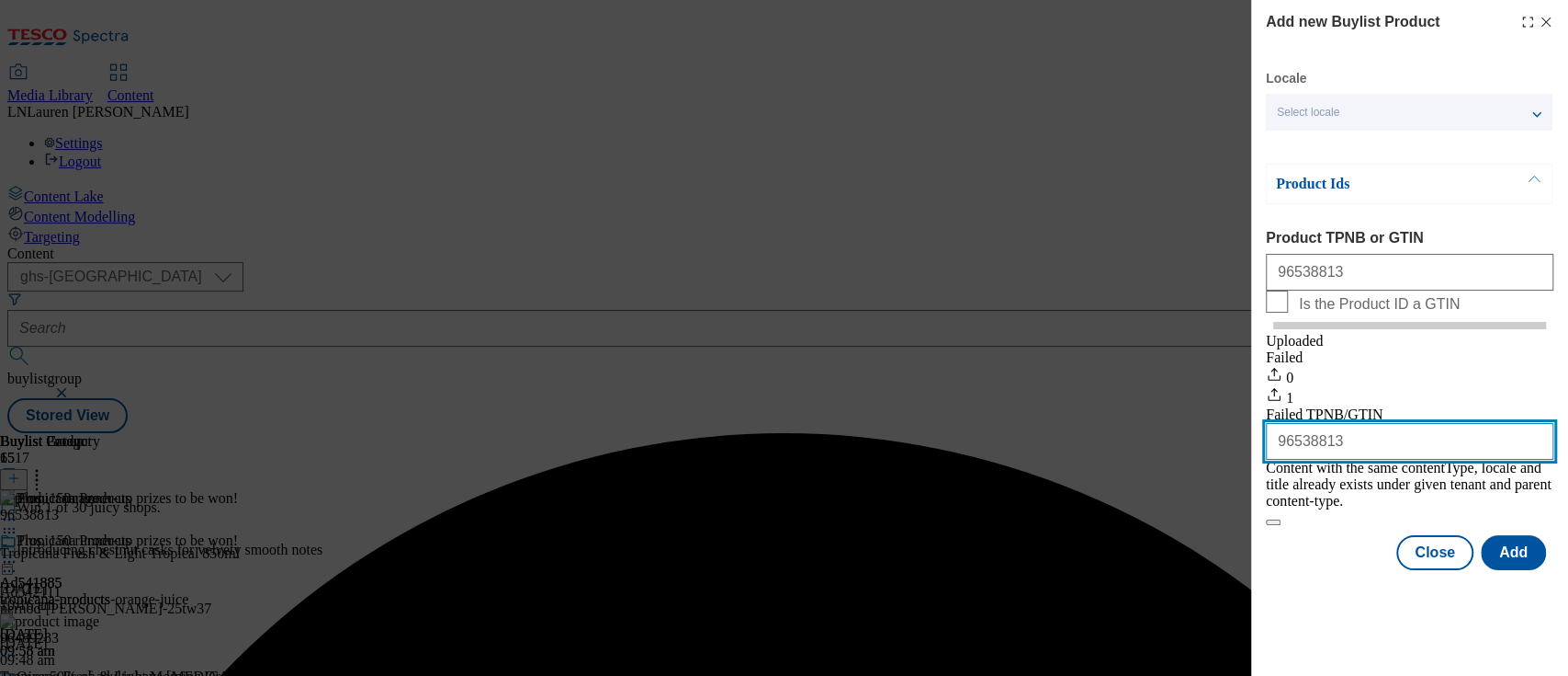
drag, startPoint x: 1358, startPoint y: 481, endPoint x: 1257, endPoint y: 479, distance: 101.0
click at [1257, 479] on div "Add new Buylist Product Locale Select locale English Welsh Product Ids Product …" at bounding box center [1410, 286] width 317 height 573
paste input "96640259"
type input "96640259"
click at [1266, 519] on button "Modal" at bounding box center [1272, 522] width 14 height 6
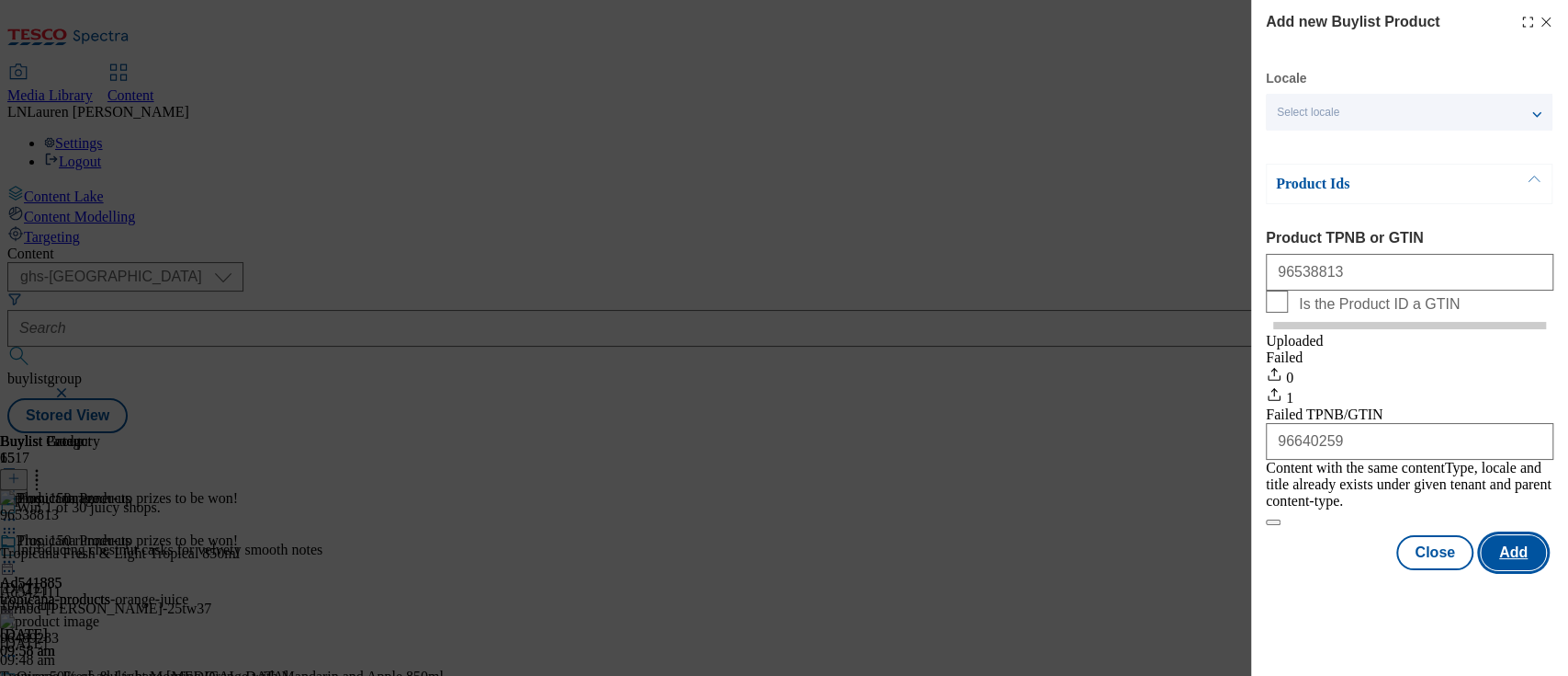
click at [1512, 570] on button "Add" at bounding box center [1513, 552] width 65 height 35
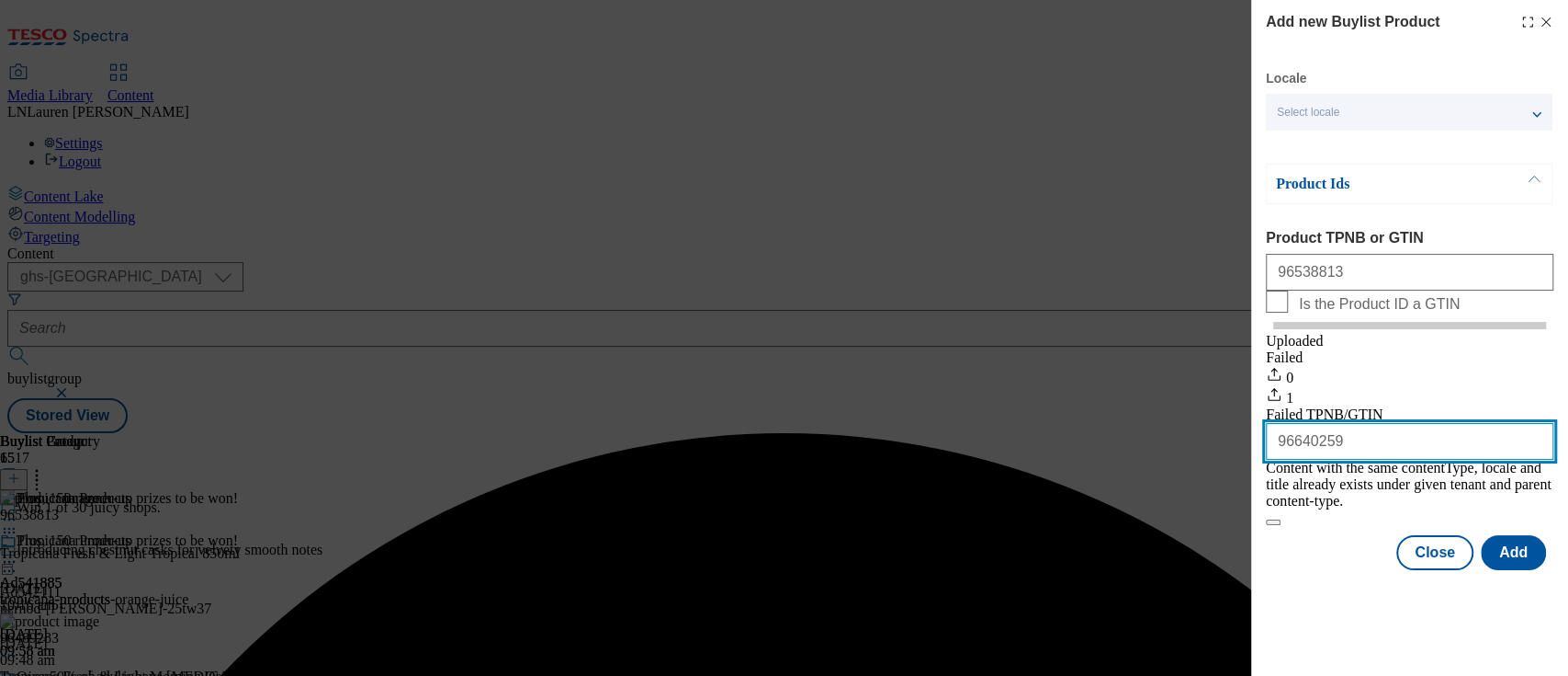
drag, startPoint x: 1382, startPoint y: 496, endPoint x: 1176, endPoint y: 460, distance: 209.1
click at [1176, 460] on div "Add new Buylist Product Locale Select locale English Welsh Product Ids Product …" at bounding box center [784, 338] width 1568 height 676
paste input "96539196"
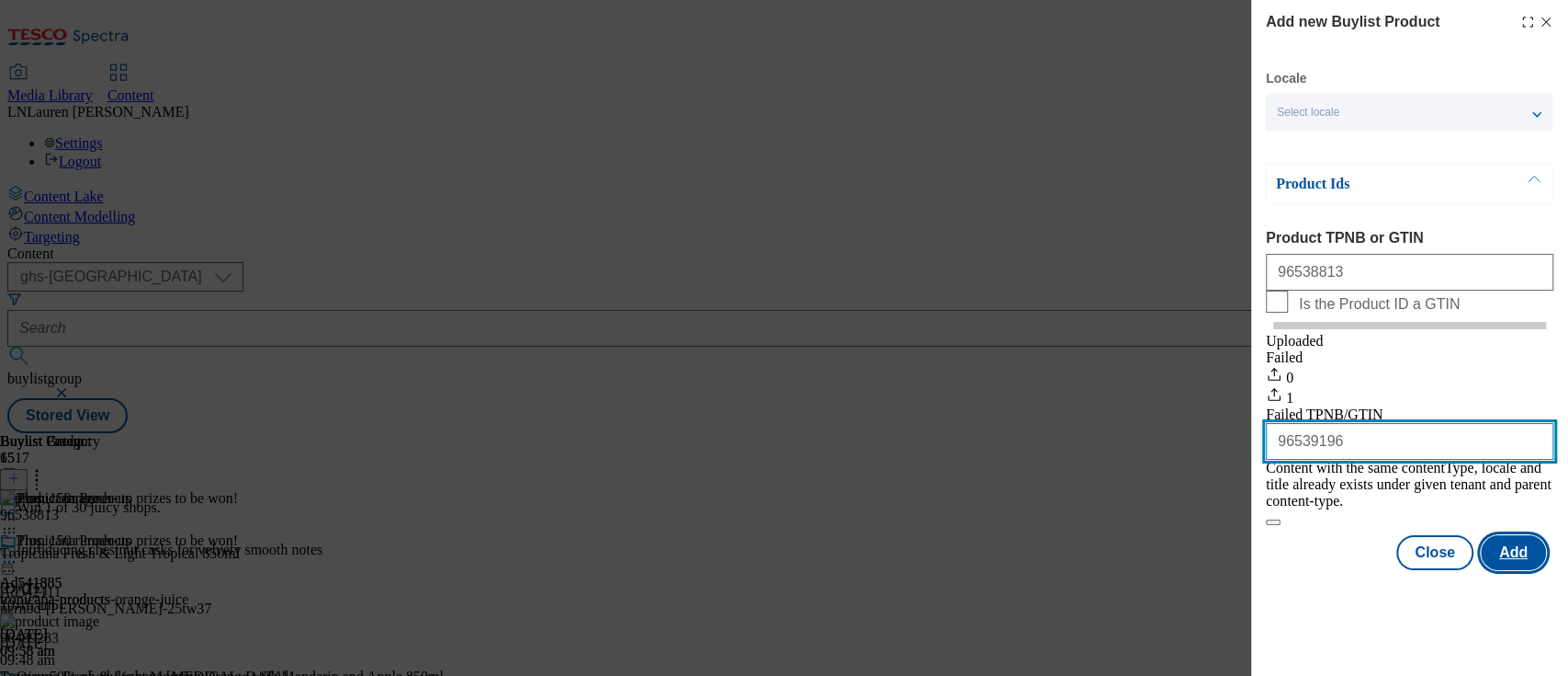
type input "96539196"
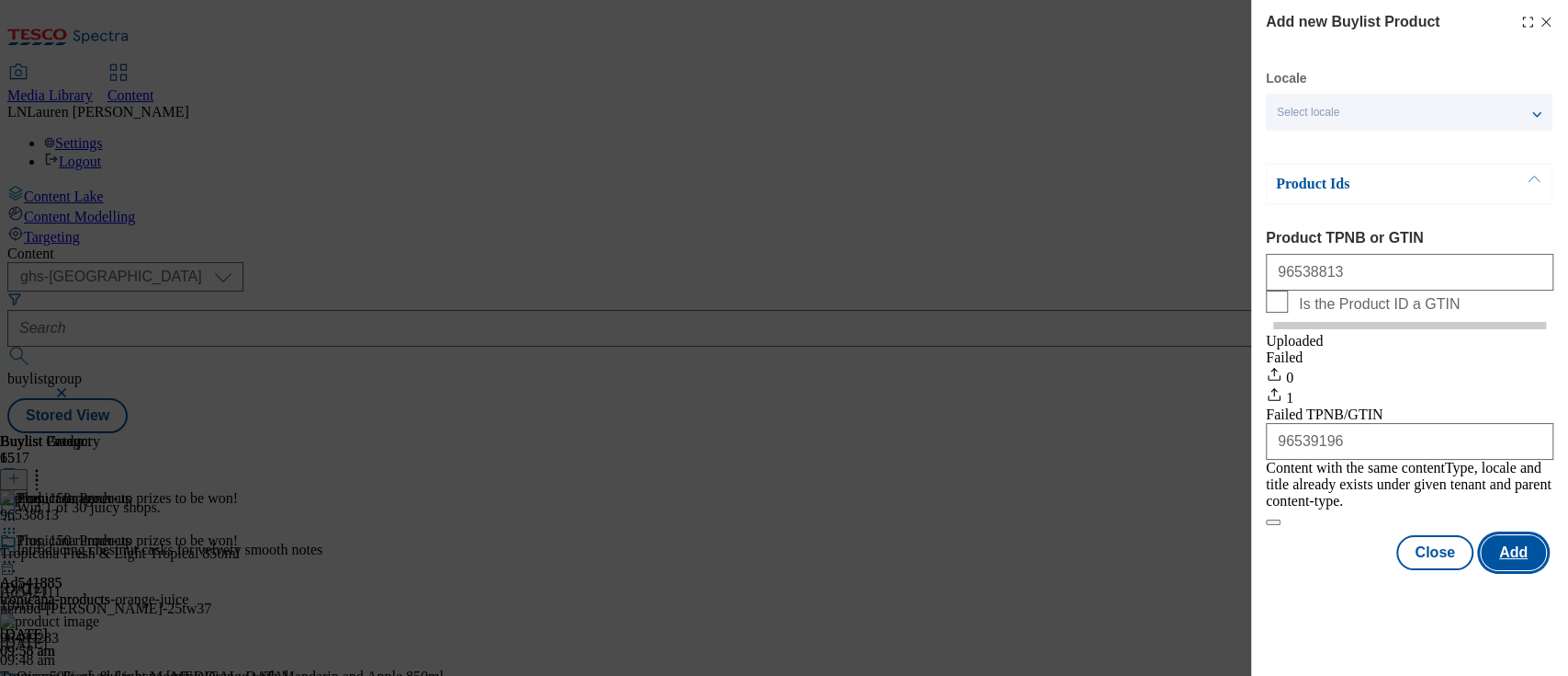
click at [1529, 549] on button "Add" at bounding box center [1513, 552] width 65 height 35
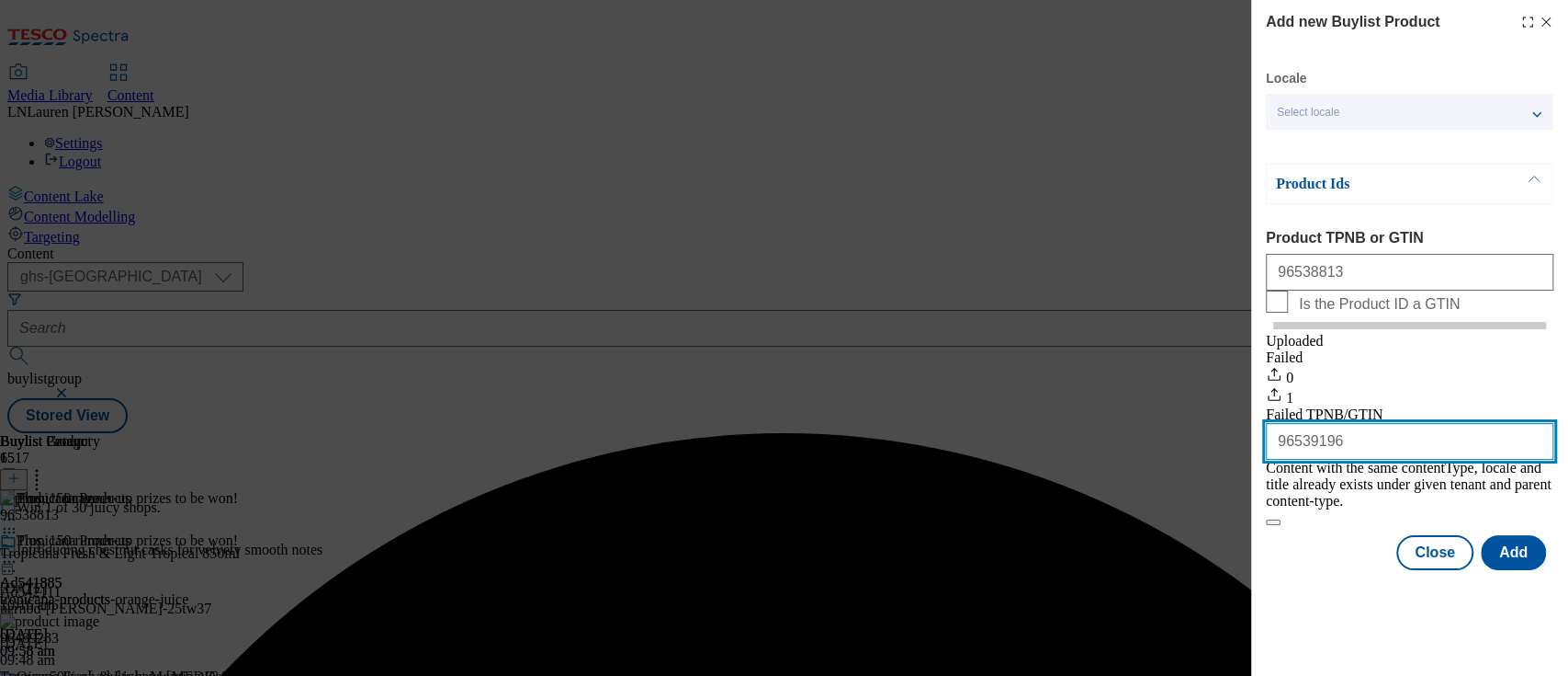
drag, startPoint x: 1360, startPoint y: 494, endPoint x: 1195, endPoint y: 468, distance: 167.0
click at [1195, 468] on div "Add new Buylist Product Locale Select locale English Welsh Product Ids Product …" at bounding box center [784, 338] width 1568 height 676
paste input "78335055"
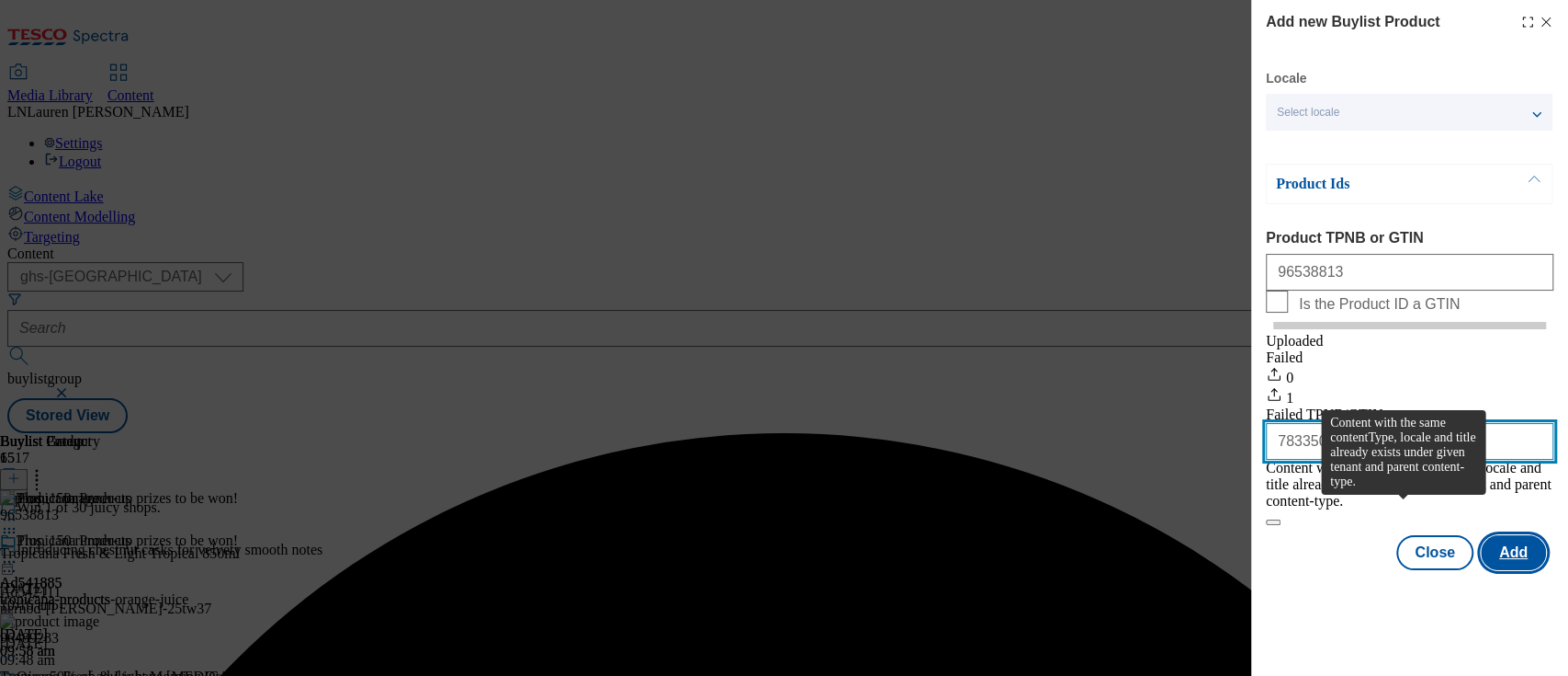
type input "78335055"
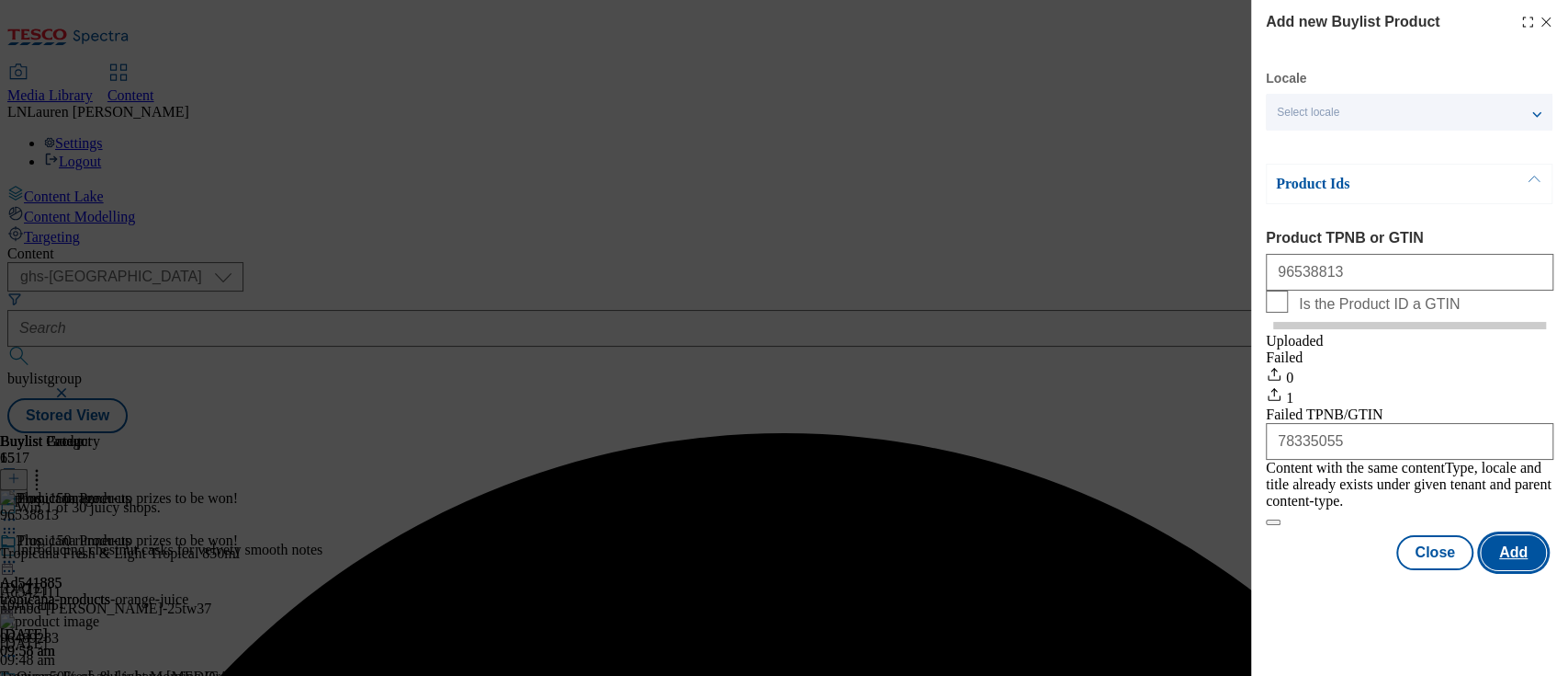
click at [1502, 535] on button "Add" at bounding box center [1513, 552] width 65 height 35
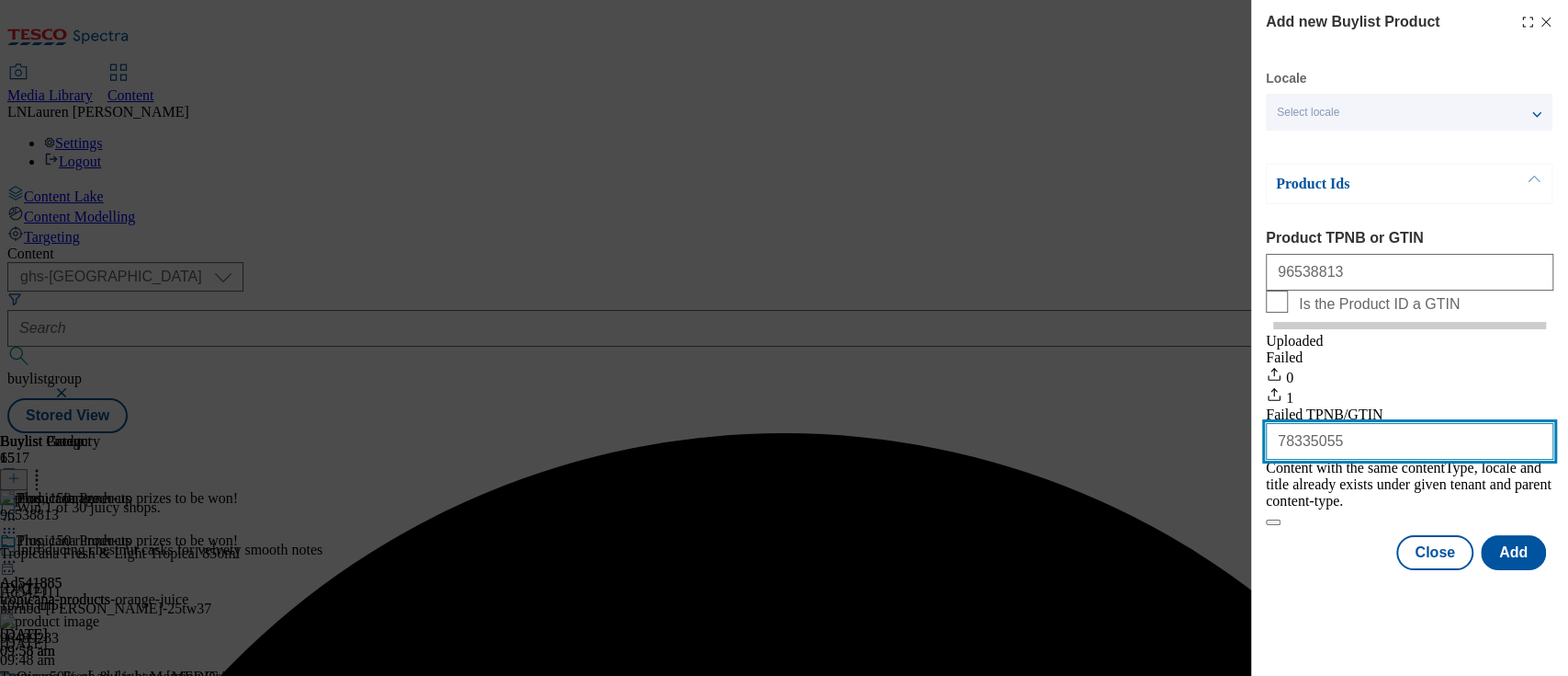
drag, startPoint x: 1342, startPoint y: 489, endPoint x: 1172, endPoint y: 491, distance: 170.0
click at [1172, 491] on div "Add new Buylist Product Locale Select locale English Welsh Product Ids Product …" at bounding box center [784, 338] width 1568 height 676
paste input "92971766"
type input "92971766"
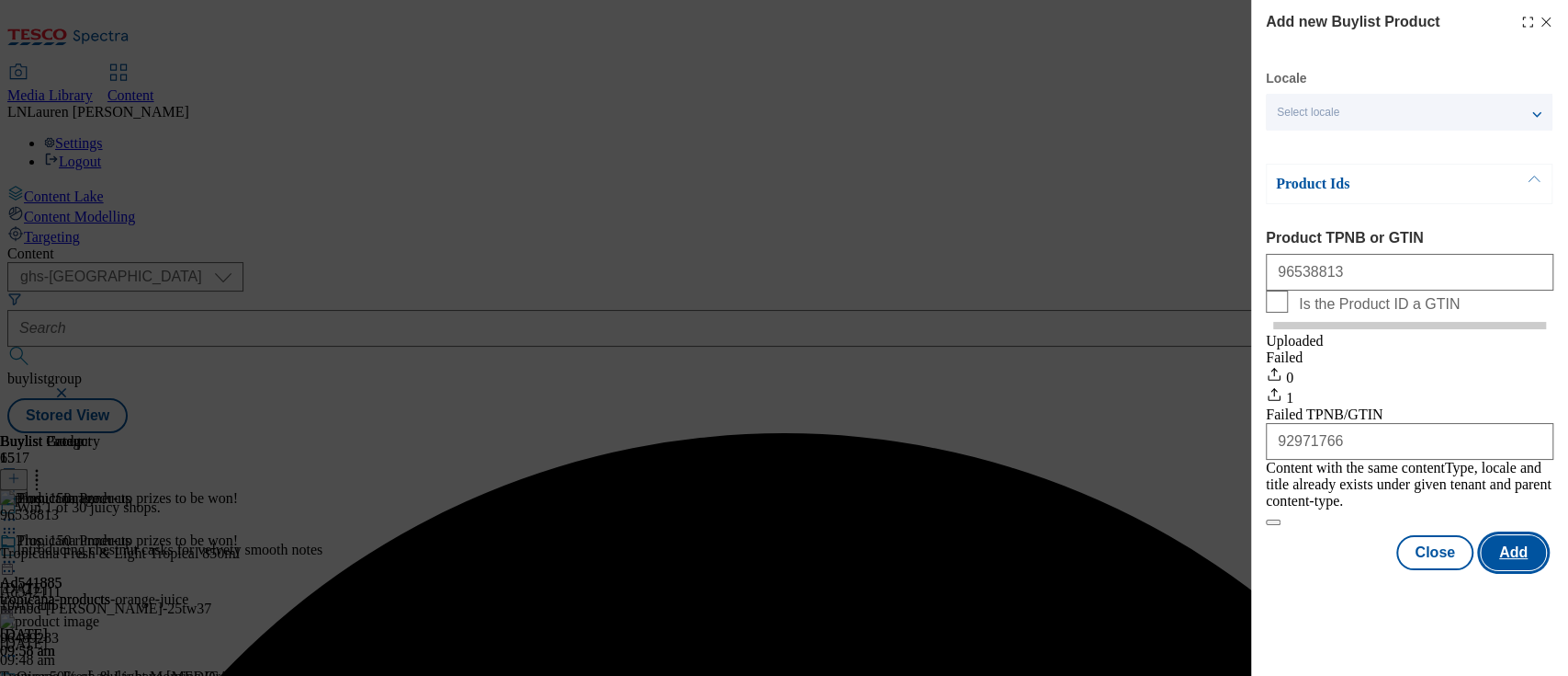
click at [1526, 544] on button "Add" at bounding box center [1513, 552] width 65 height 35
drag, startPoint x: 1360, startPoint y: 271, endPoint x: 1173, endPoint y: 232, distance: 191.0
click at [1173, 232] on div "Add new Buylist Product Locale Select locale English Welsh Product Ids Product …" at bounding box center [784, 338] width 1568 height 676
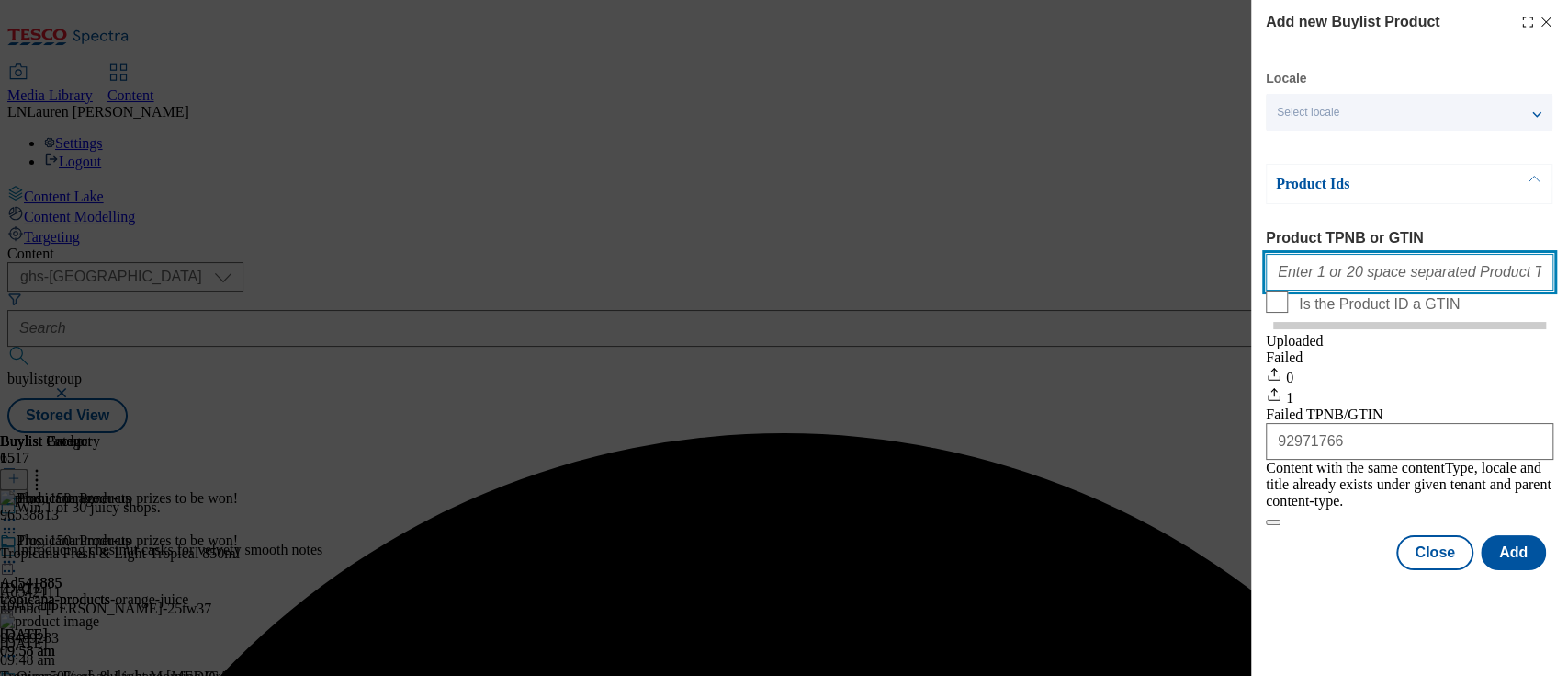
paste input "92920378"
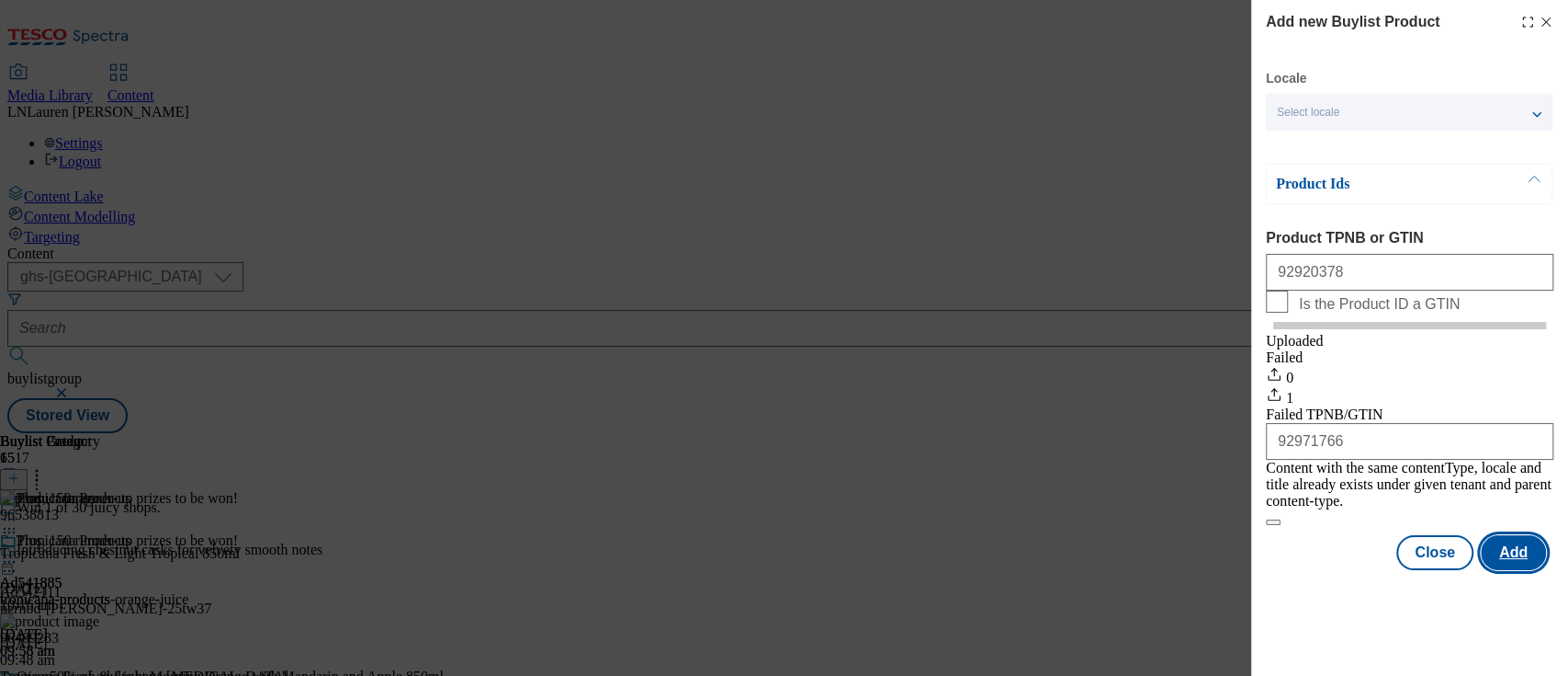
click at [1516, 543] on button "Add" at bounding box center [1513, 552] width 65 height 35
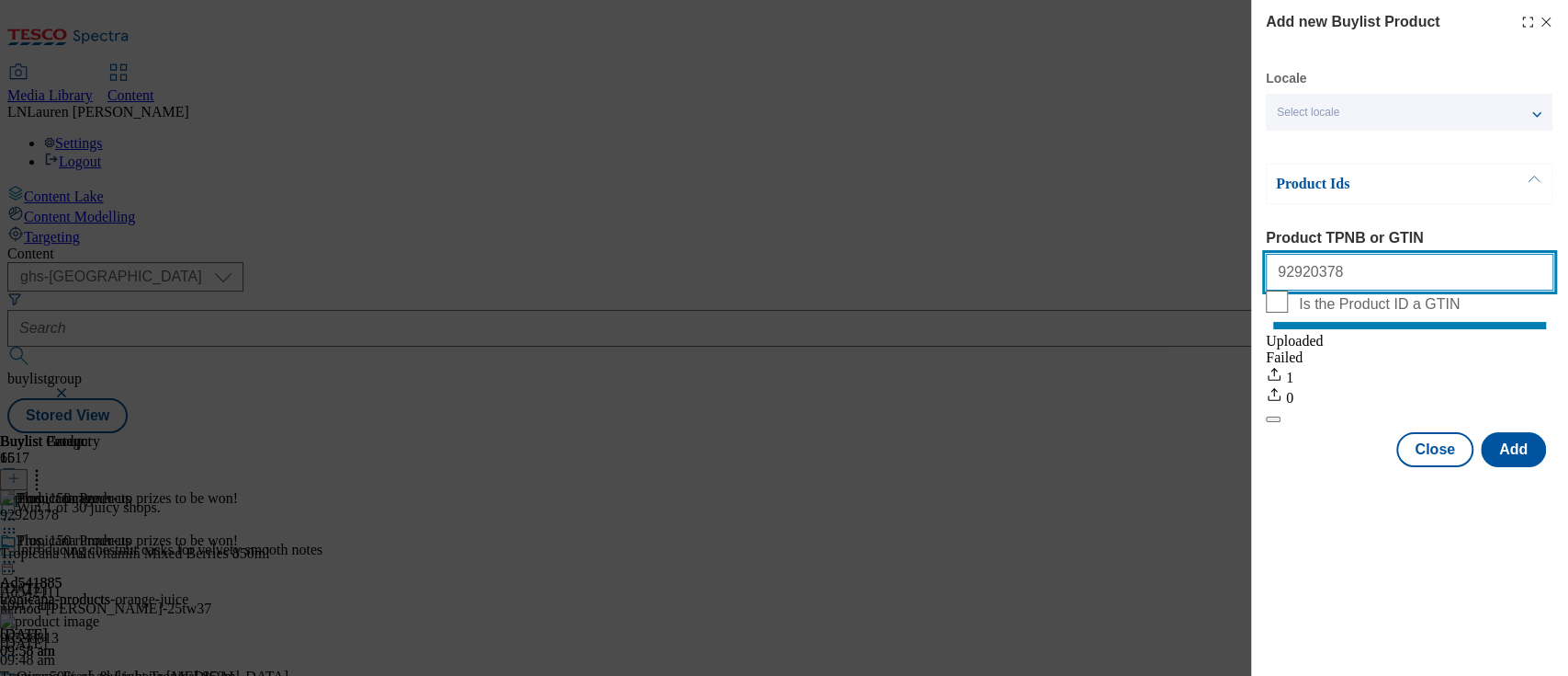
click at [1350, 260] on input "92920378" at bounding box center [1410, 272] width 288 height 36
type input "9"
paste input "57596670"
type input "57596670"
click at [1519, 467] on button "Add" at bounding box center [1513, 449] width 65 height 35
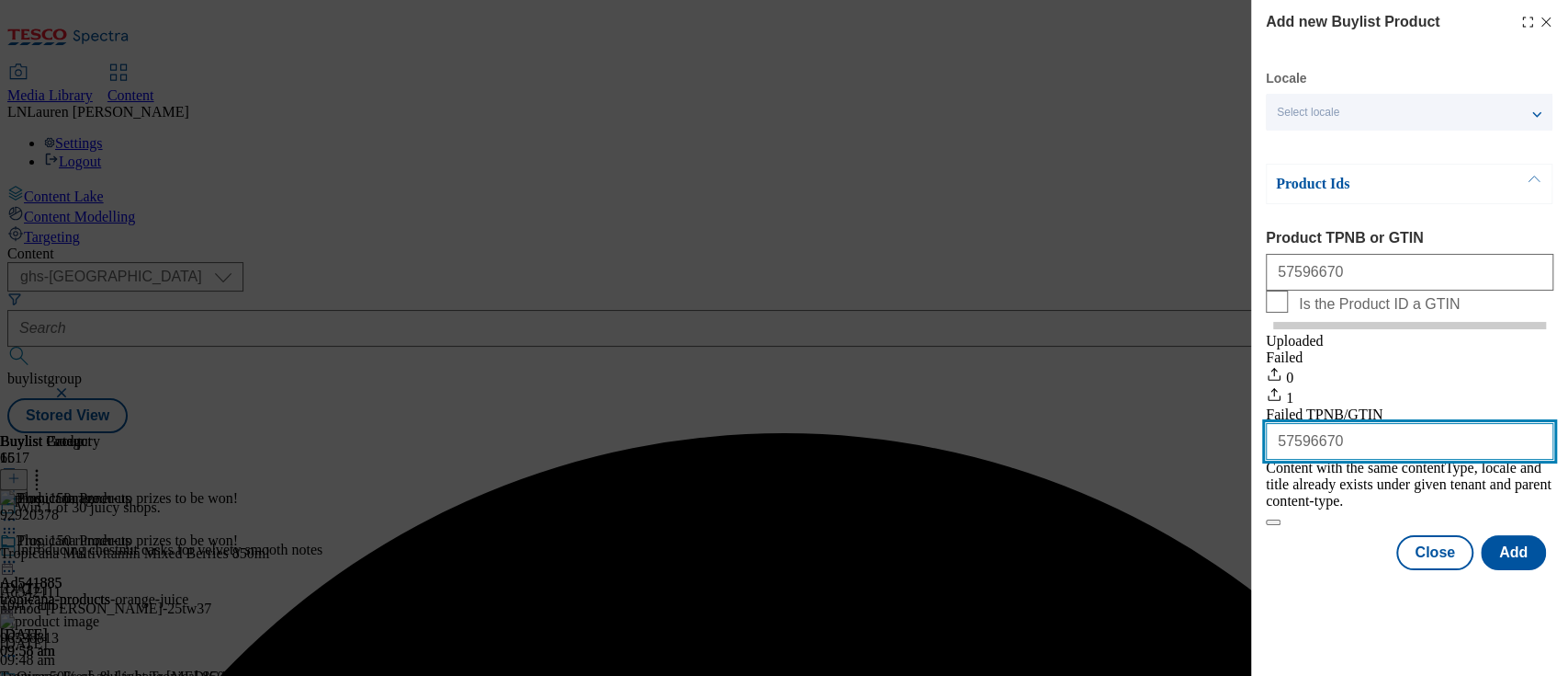
drag, startPoint x: 1354, startPoint y: 480, endPoint x: 1235, endPoint y: 482, distance: 119.0
click at [1235, 482] on div "Add new Buylist Product Locale Select locale English Welsh Product Ids Product …" at bounding box center [784, 338] width 1568 height 676
paste input "56129402"
type input "56129402"
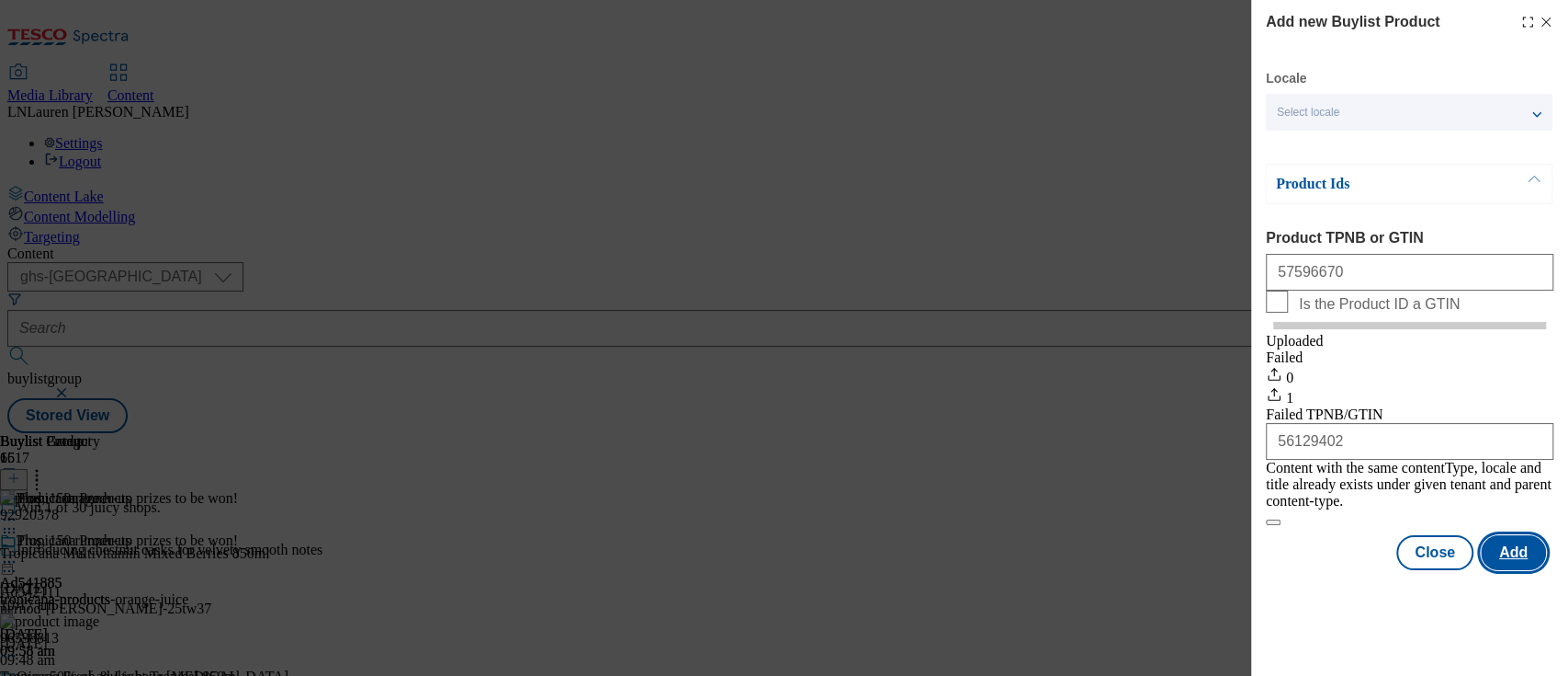
click at [1508, 558] on button "Add" at bounding box center [1513, 552] width 65 height 35
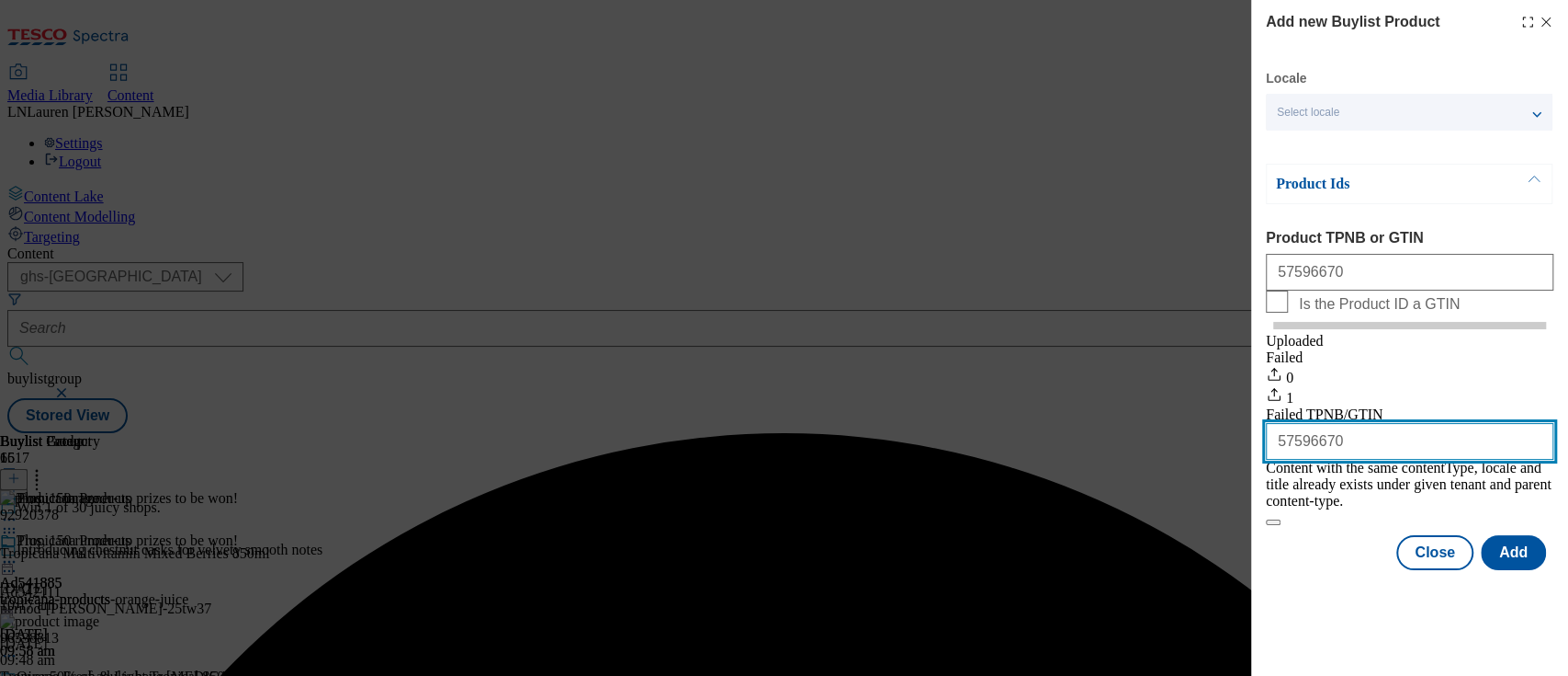
drag, startPoint x: 1345, startPoint y: 471, endPoint x: 1251, endPoint y: 463, distance: 94.3
click at [1251, 463] on div "Add new Buylist Product Locale Select locale English Welsh Product Ids Product …" at bounding box center [1410, 286] width 317 height 573
paste input "56129609"
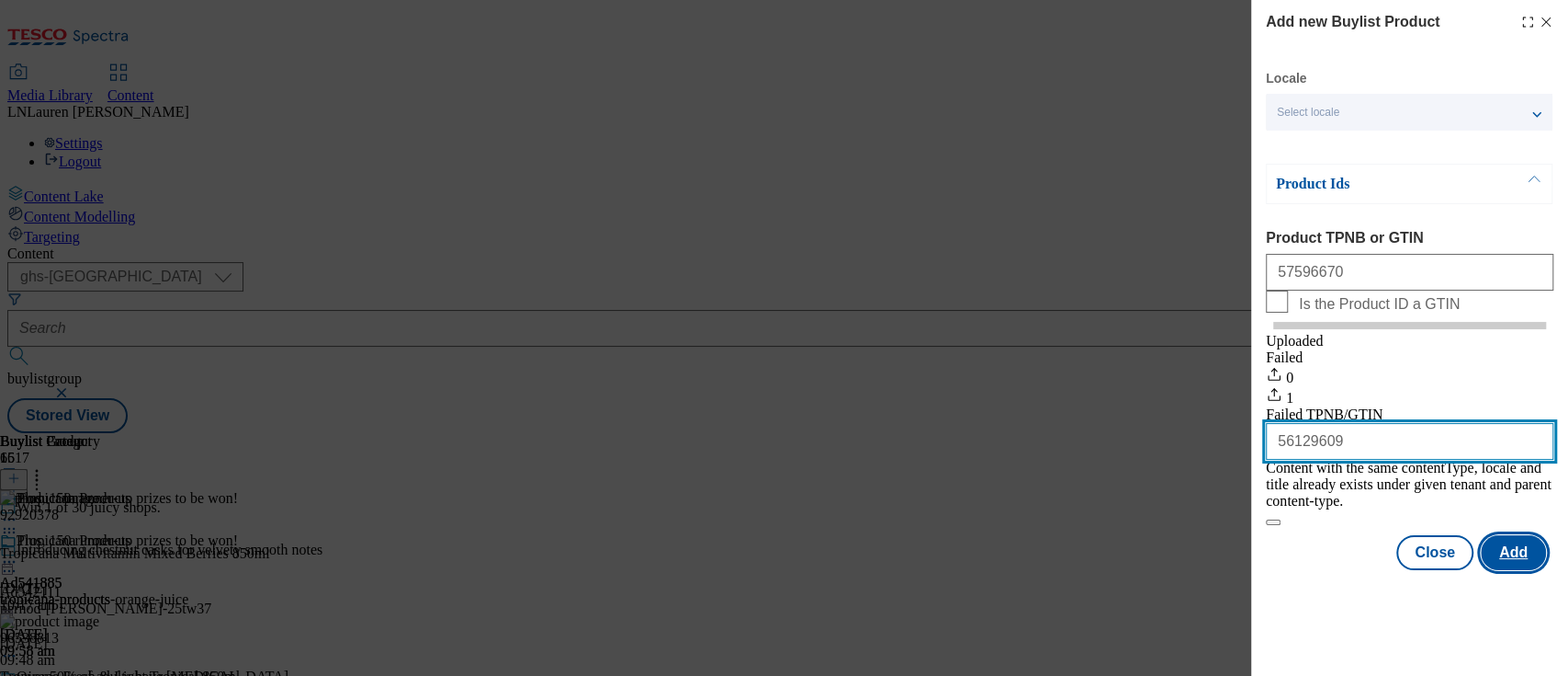
type input "56129609"
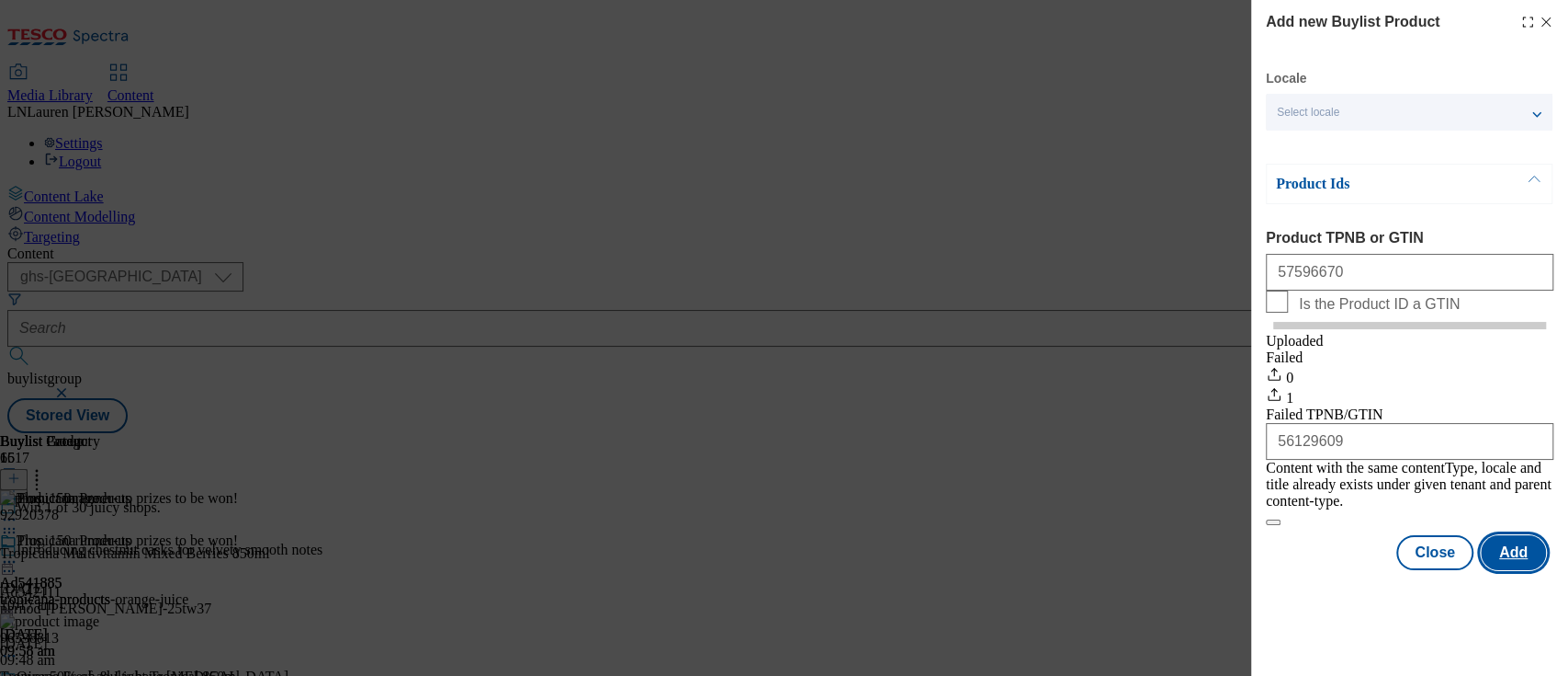
click at [1499, 548] on button "Add" at bounding box center [1513, 552] width 65 height 35
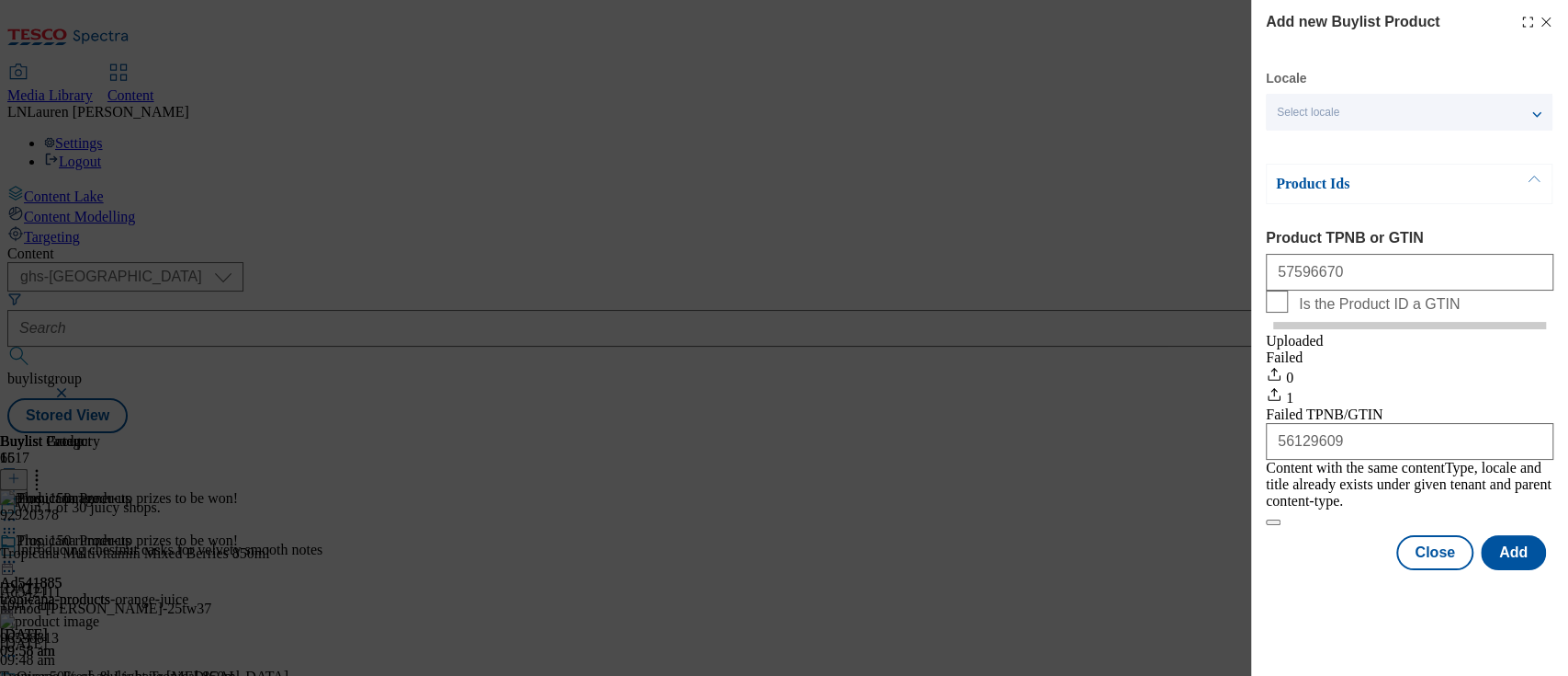
click at [1544, 28] on icon "Modal" at bounding box center [1545, 21] width 14 height 14
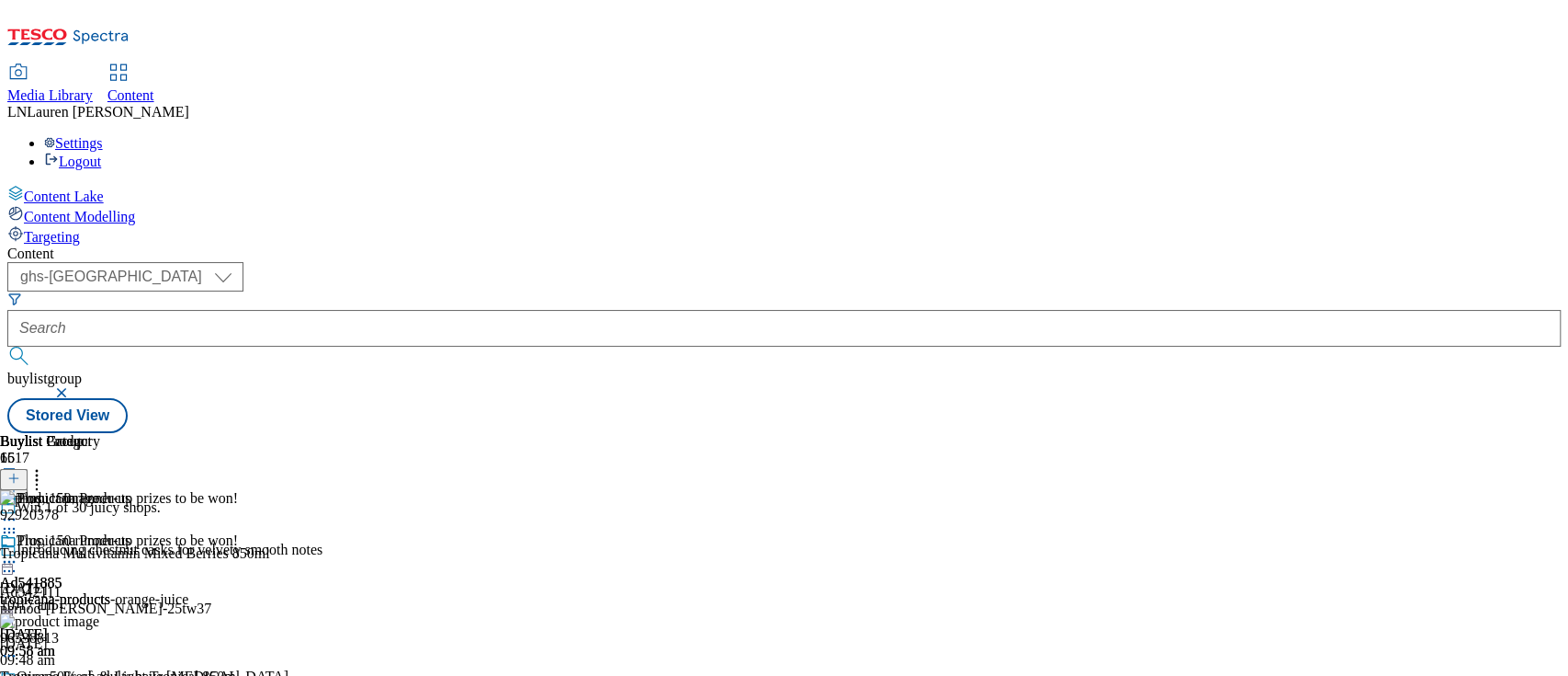
click at [1219, 65] on div "Media Library Content LN Lauren Nader Settings Logout" at bounding box center [784, 117] width 1554 height 105
click at [188, 592] on div "tropicana-products-orange-juice" at bounding box center [94, 599] width 188 height 16
drag, startPoint x: 1566, startPoint y: 361, endPoint x: 1560, endPoint y: 169, distance: 192.1
click at [1560, 184] on div "Content Lake Content Modelling Targeting Content ( optional ) ghs-roi ghs-uk gh…" at bounding box center [784, 308] width 1554 height 248
click at [28, 469] on button at bounding box center [13, 479] width 28 height 21
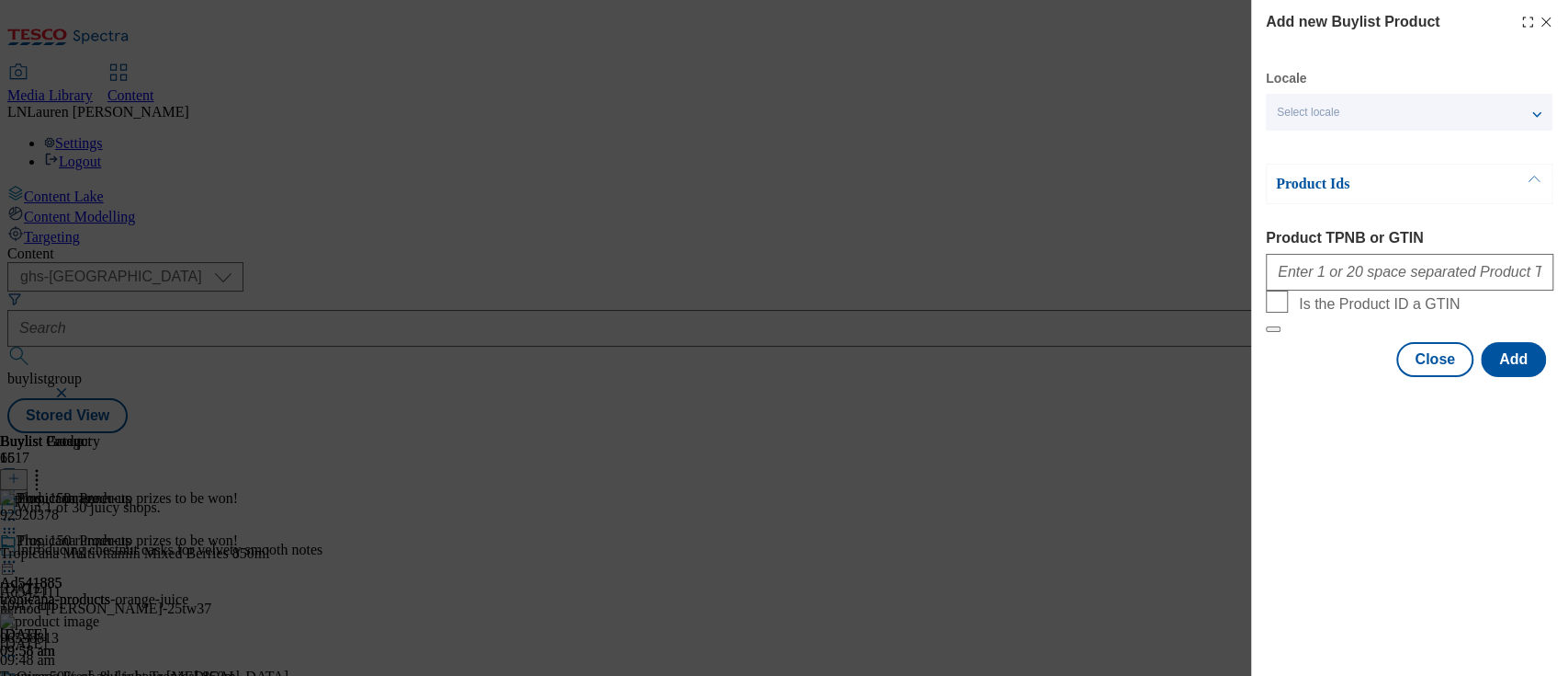
click at [1543, 18] on icon "Modal" at bounding box center [1545, 21] width 14 height 14
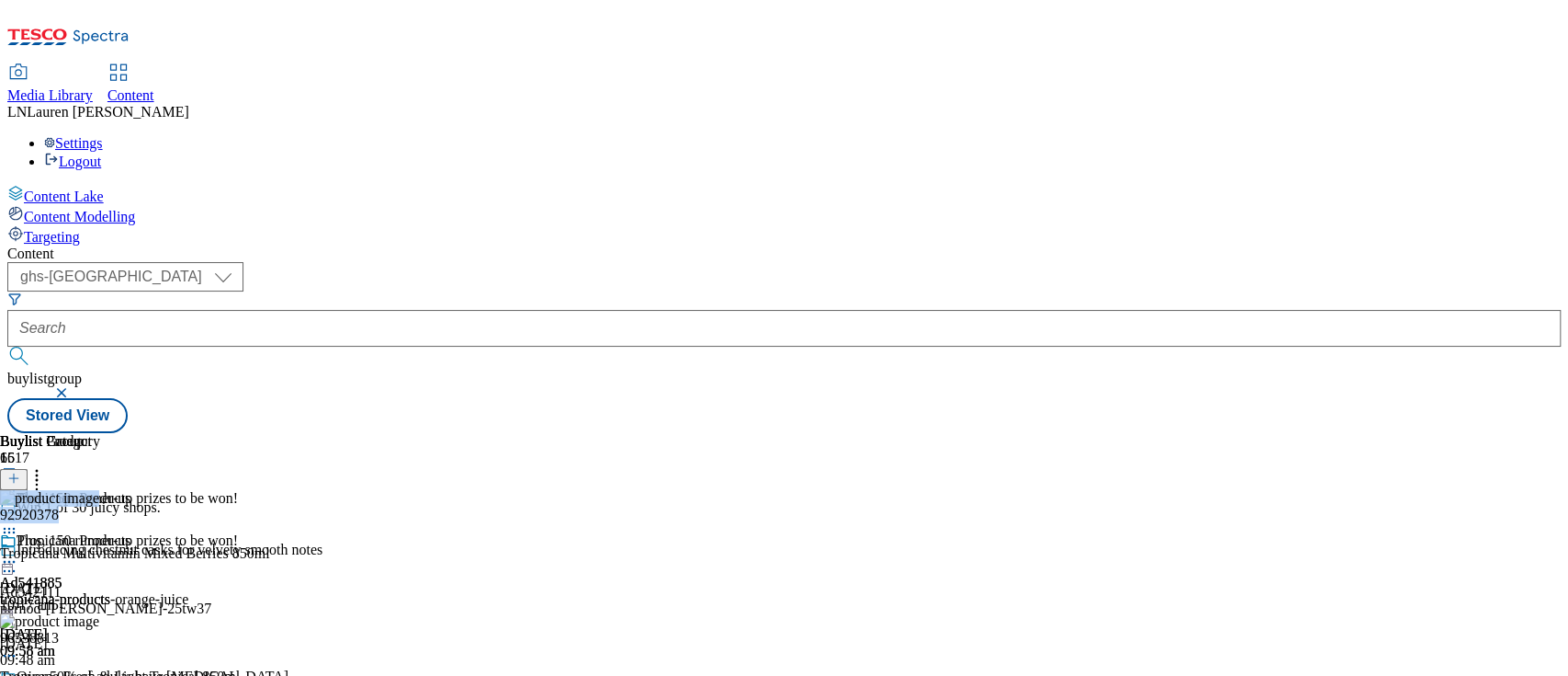
drag, startPoint x: 1566, startPoint y: 226, endPoint x: 1560, endPoint y: 304, distance: 78.2
click at [1560, 304] on div "Content Lake Content Modelling Targeting Content ( optional ) ghs-roi ghs-uk gh…" at bounding box center [784, 308] width 1554 height 248
drag, startPoint x: 1565, startPoint y: 312, endPoint x: 1560, endPoint y: 209, distance: 103.1
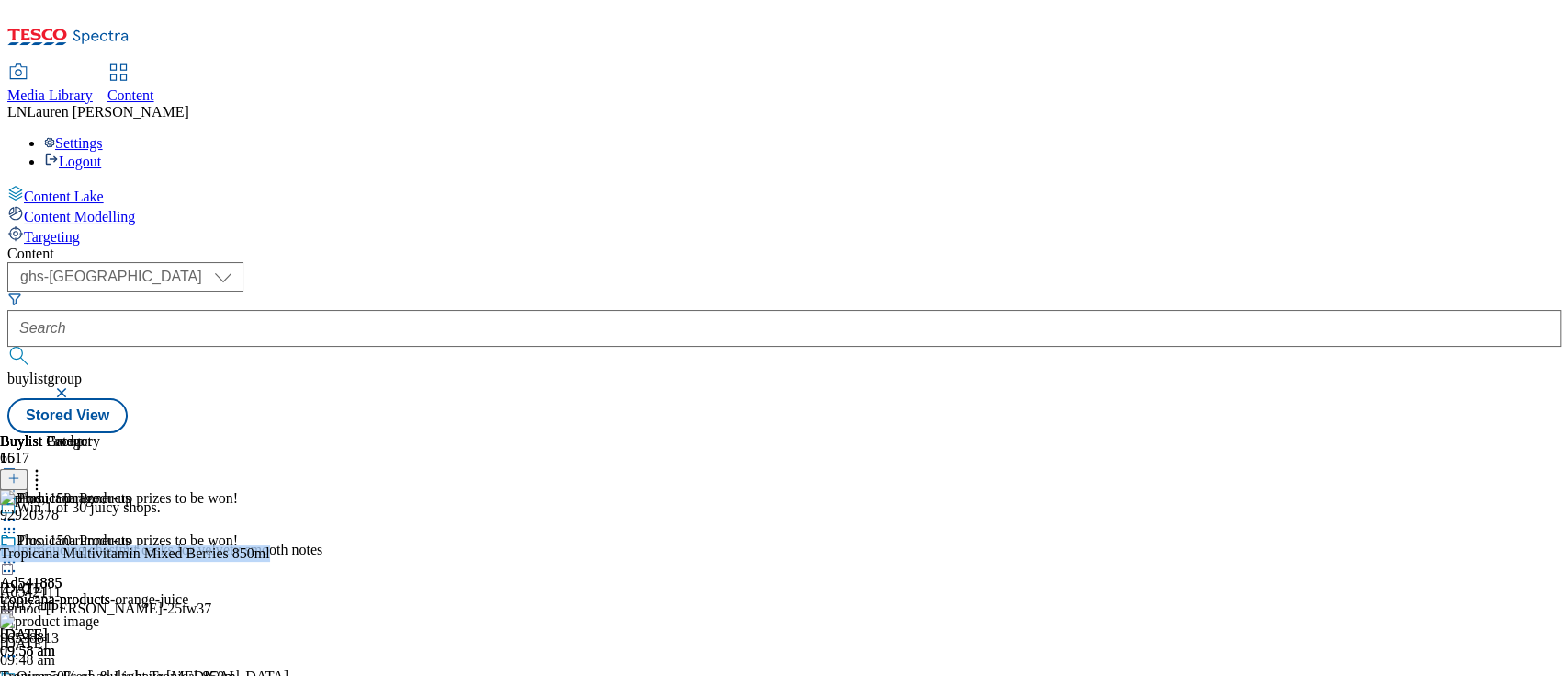
click at [1560, 209] on div "Content Lake Content Modelling Targeting Content ( optional ) ghs-roi ghs-uk gh…" at bounding box center [784, 308] width 1554 height 248
click at [20, 471] on icon at bounding box center [13, 477] width 12 height 12
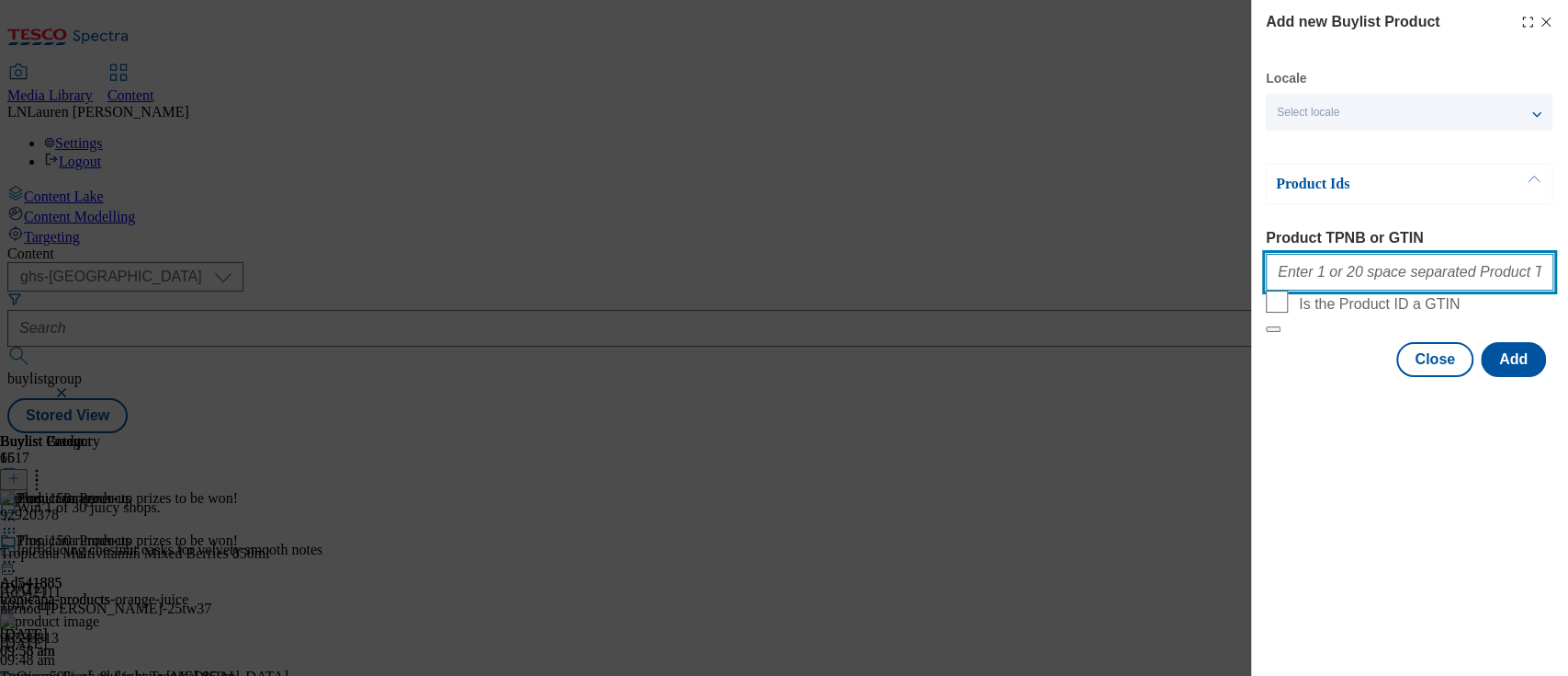
click at [1361, 284] on input "Product TPNB or GTIN" at bounding box center [1410, 272] width 288 height 36
paste input "96640259"
type input "96640259"
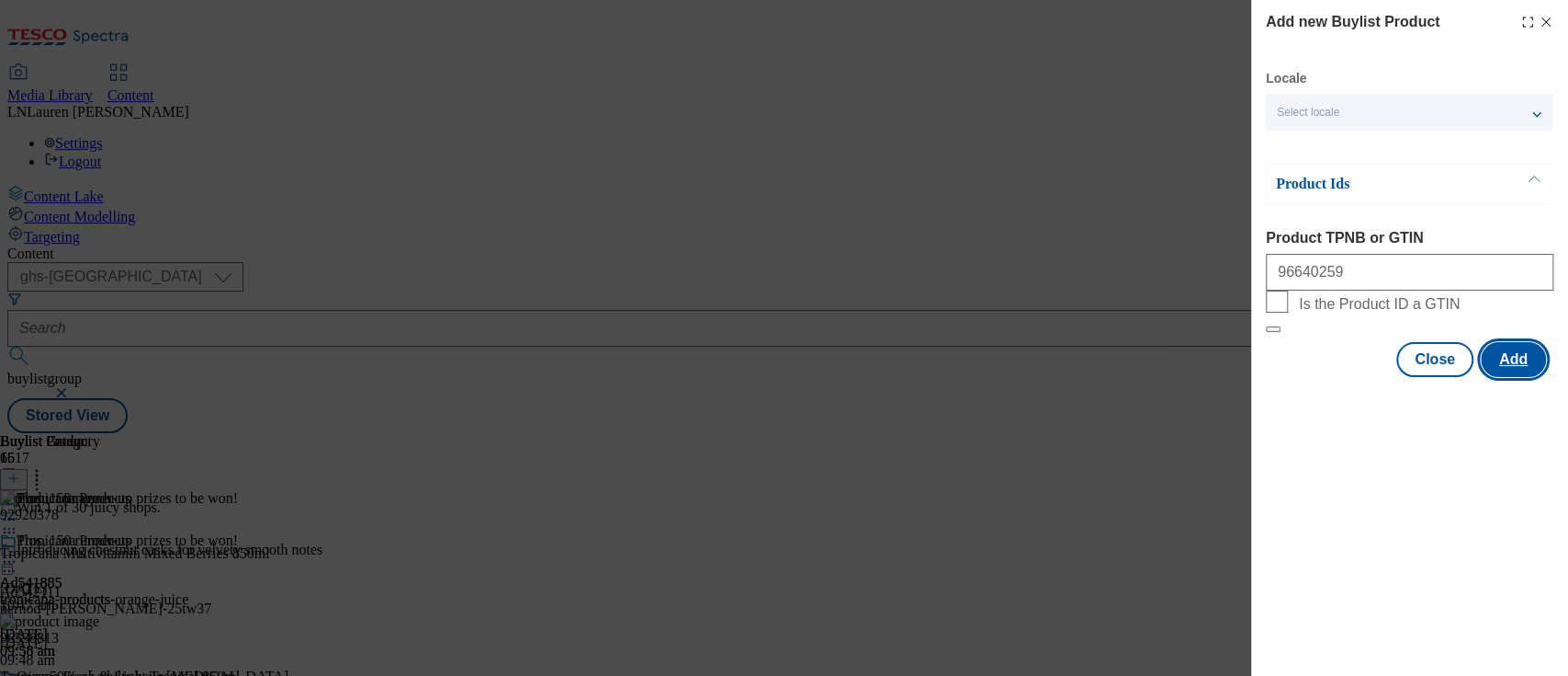
click at [1501, 376] on button "Add" at bounding box center [1513, 359] width 65 height 35
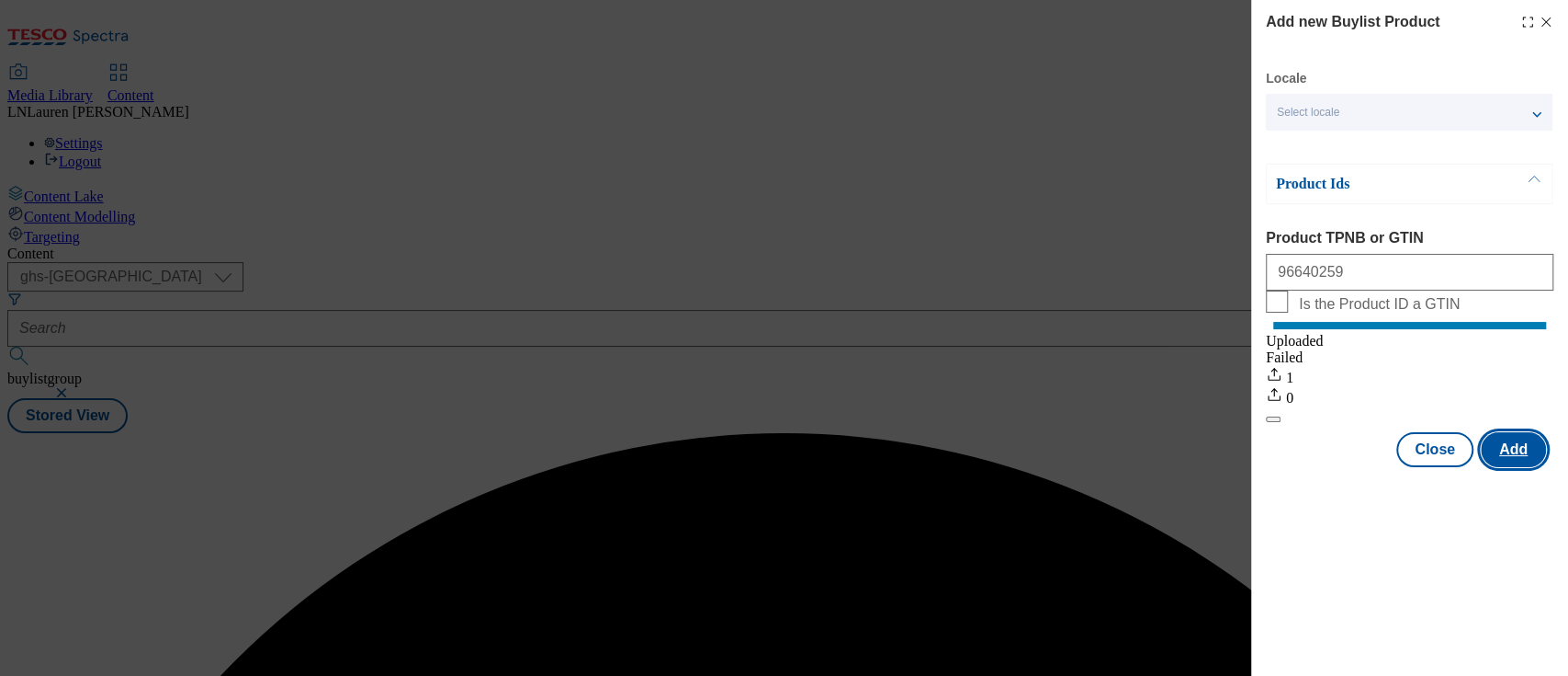
scroll to position [0, 0]
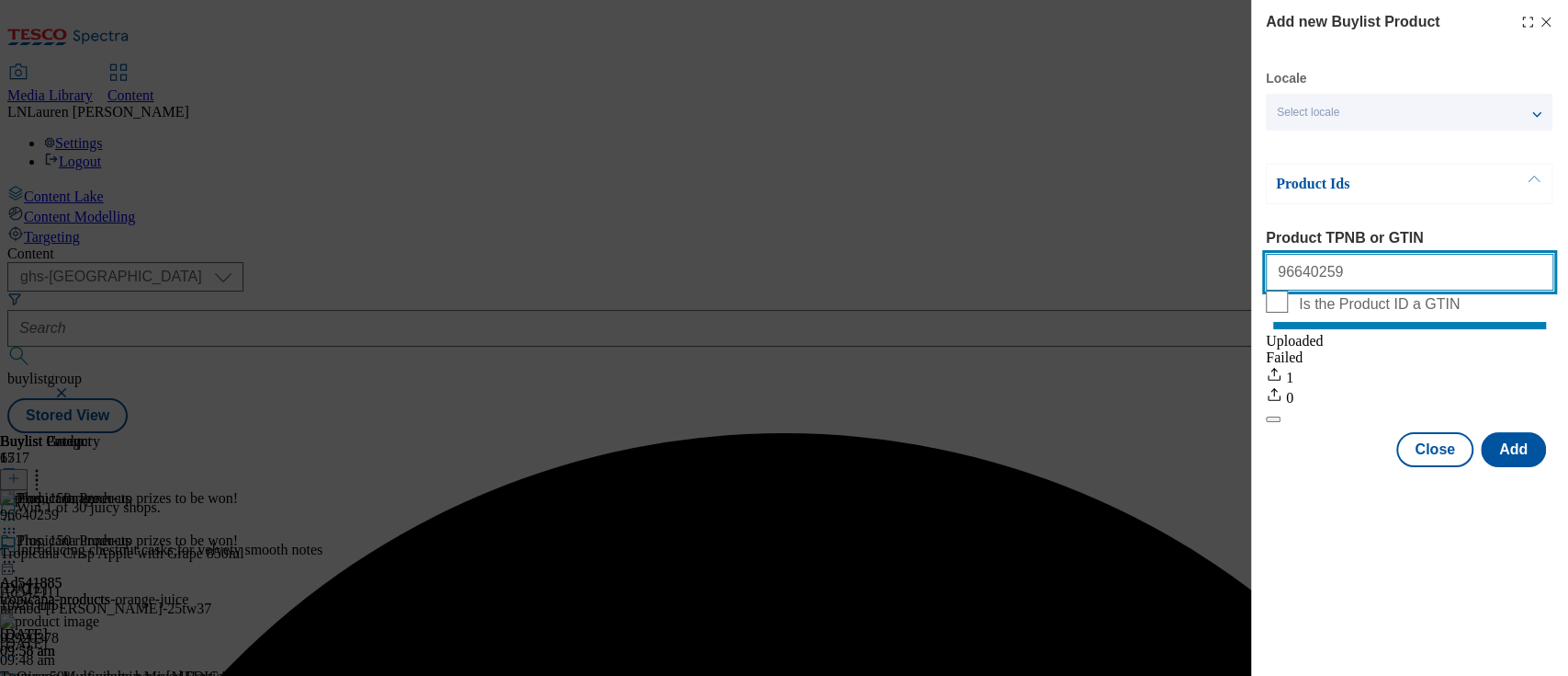
drag, startPoint x: 1370, startPoint y: 278, endPoint x: 1194, endPoint y: 269, distance: 176.2
click at [1194, 269] on div "Add new Buylist Product Locale Select locale English Welsh Product Ids Product …" at bounding box center [784, 338] width 1568 height 676
paste input "96539196"
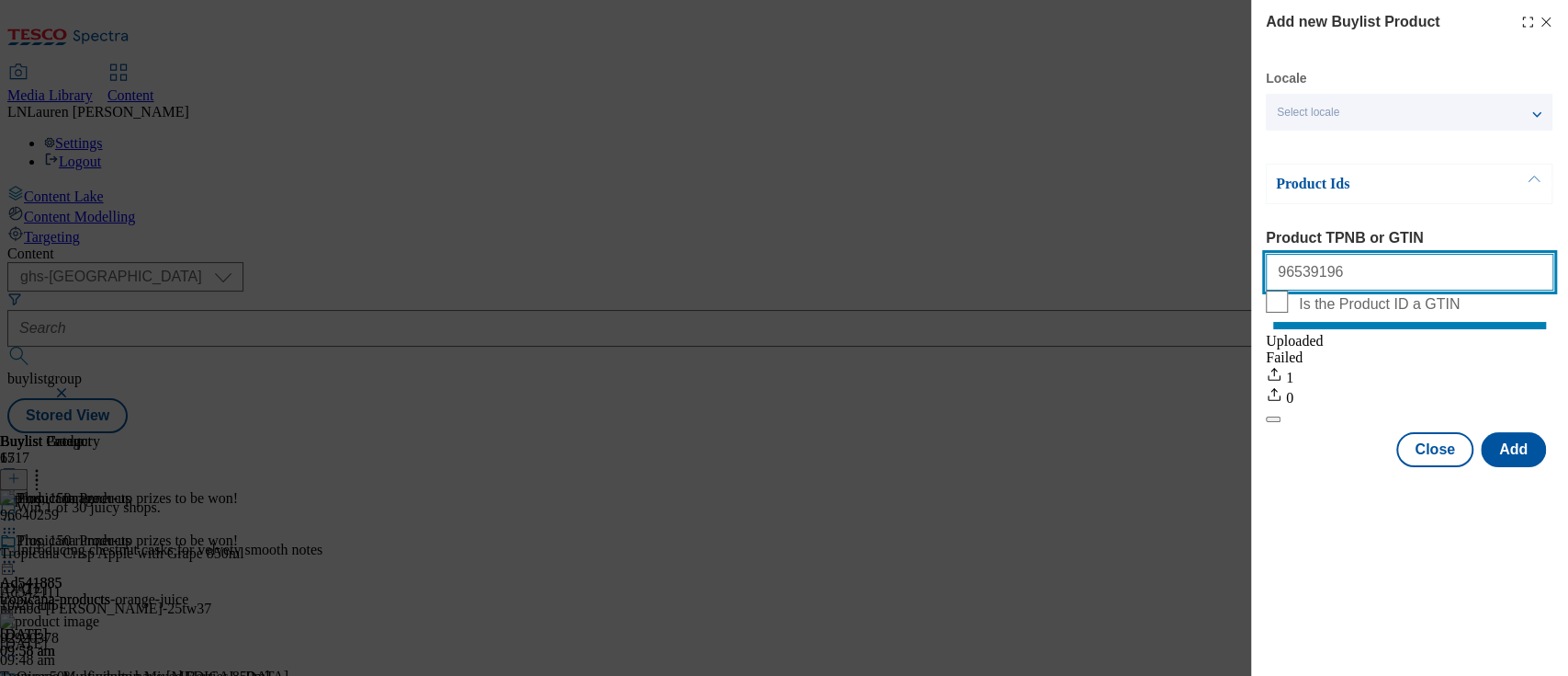
type input "96539196"
click at [1521, 467] on button "Add" at bounding box center [1513, 449] width 65 height 35
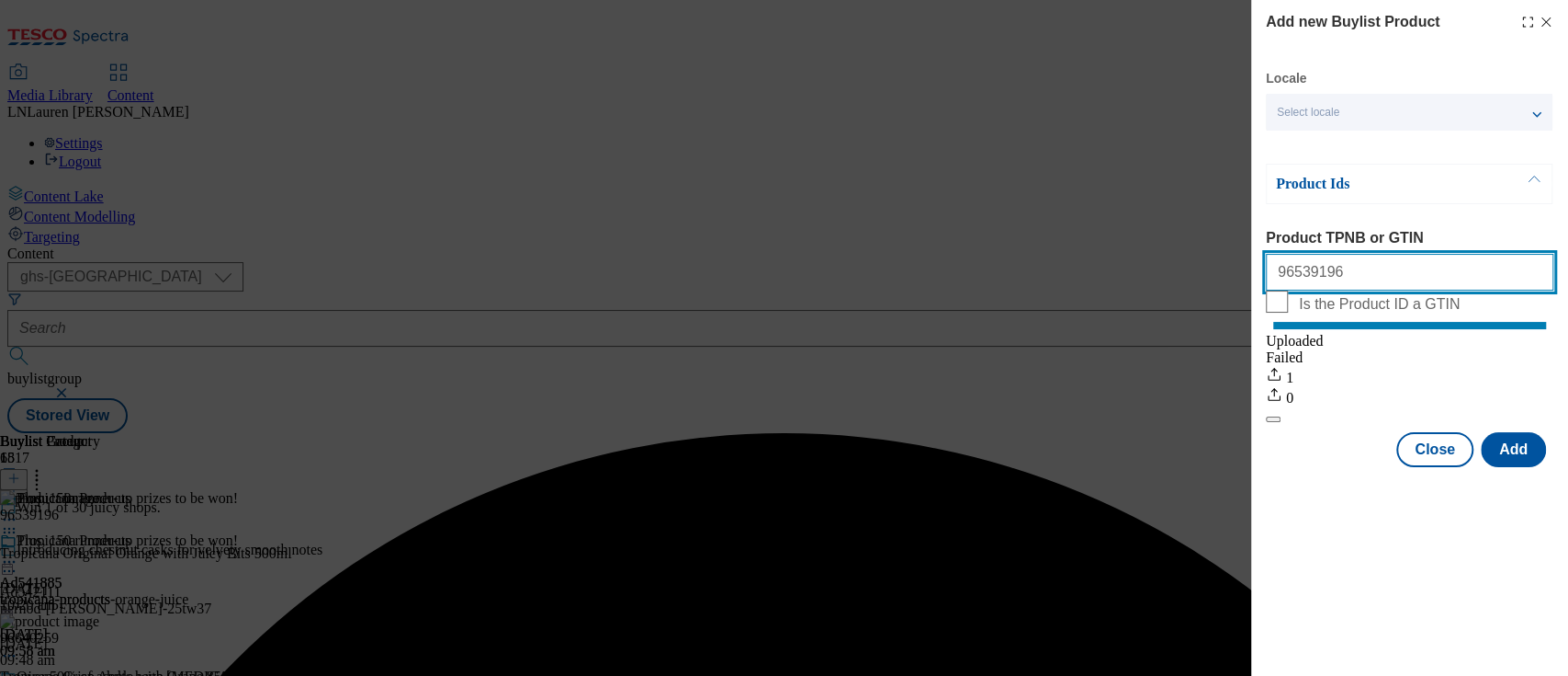
drag, startPoint x: 1401, startPoint y: 259, endPoint x: 1206, endPoint y: 270, distance: 195.3
click at [1206, 270] on div "Add new Buylist Product Locale Select locale English Welsh Product Ids Product …" at bounding box center [784, 338] width 1568 height 676
paste input "78335055"
type input "78335055"
click at [1521, 467] on button "Add" at bounding box center [1513, 449] width 65 height 35
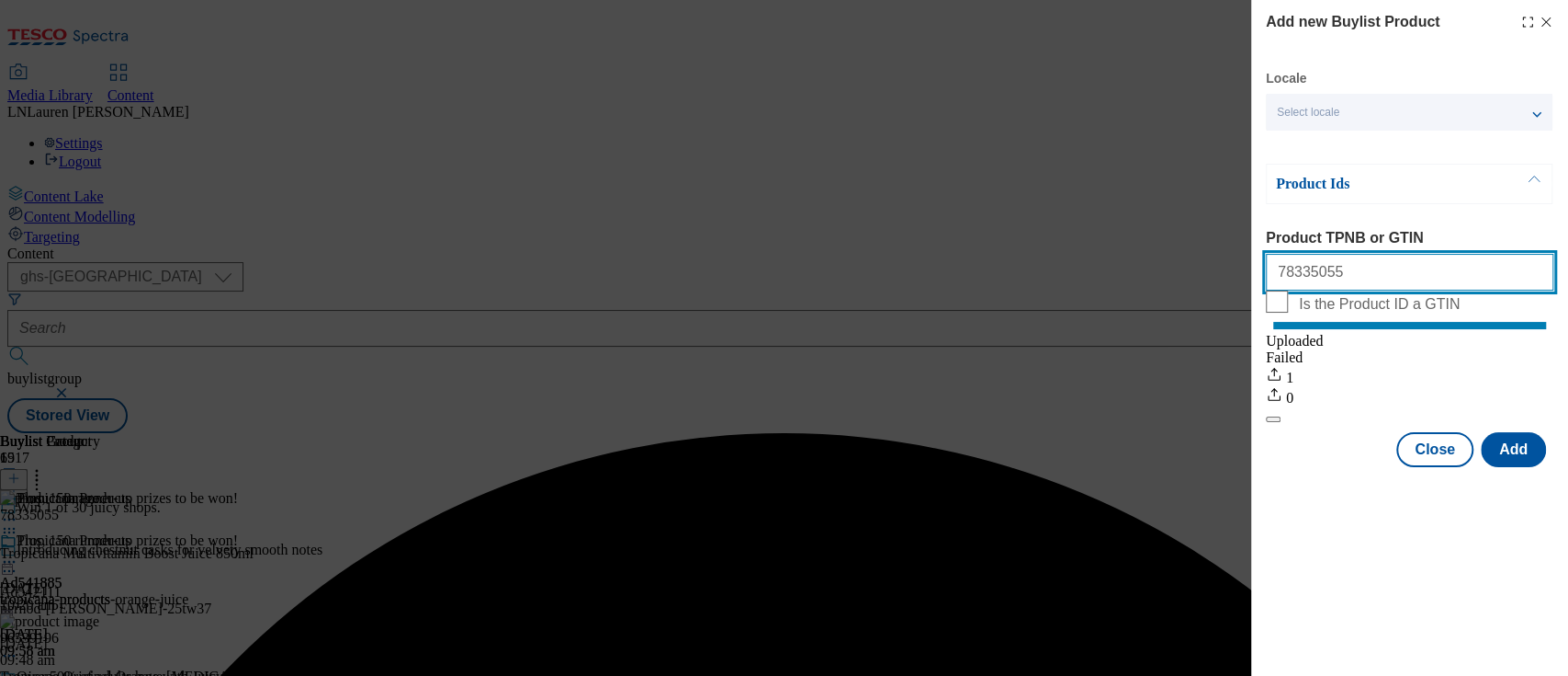
drag, startPoint x: 1344, startPoint y: 278, endPoint x: 1175, endPoint y: 281, distance: 169.0
click at [1175, 281] on div "Add new Buylist Product Locale Select locale English Welsh Product Ids Product …" at bounding box center [784, 338] width 1568 height 676
paste input "92971766"
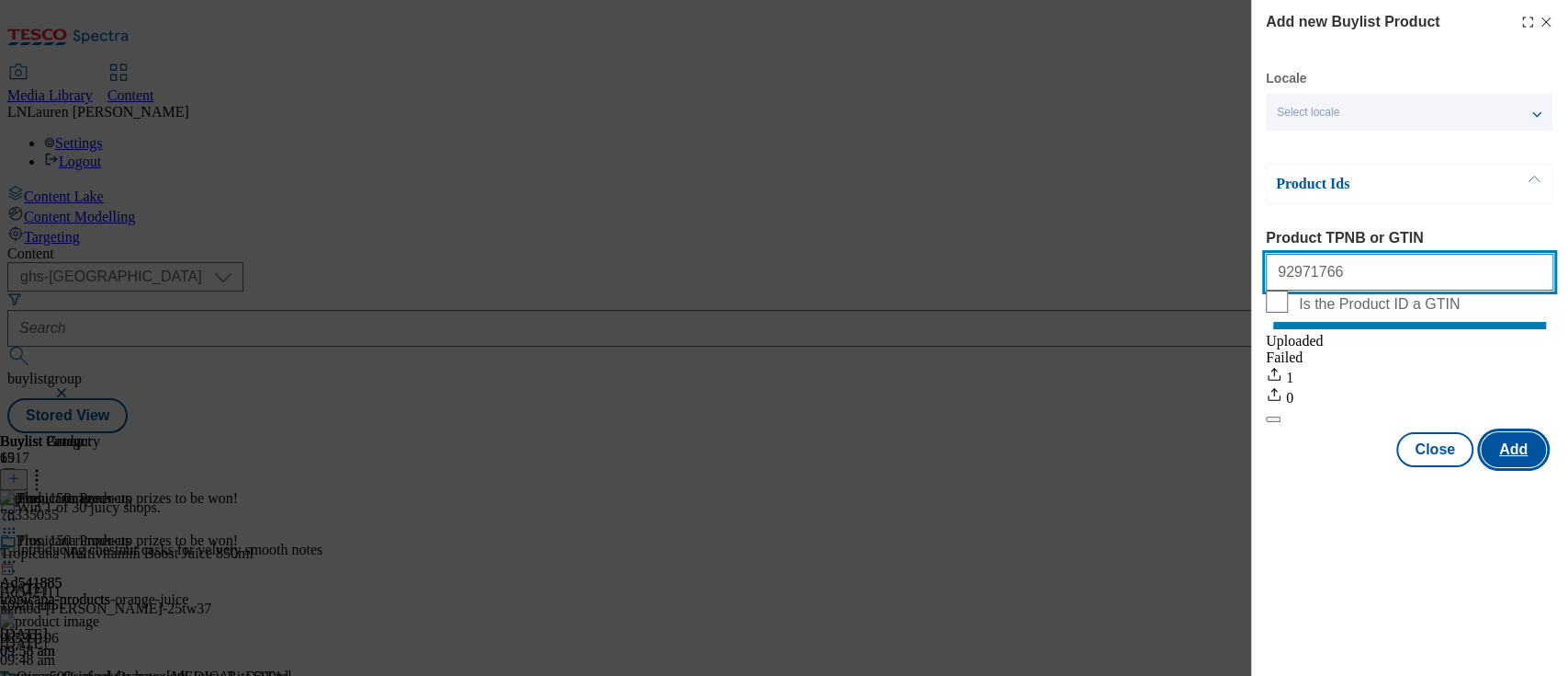
type input "92971766"
click at [1518, 460] on button "Add" at bounding box center [1513, 449] width 65 height 35
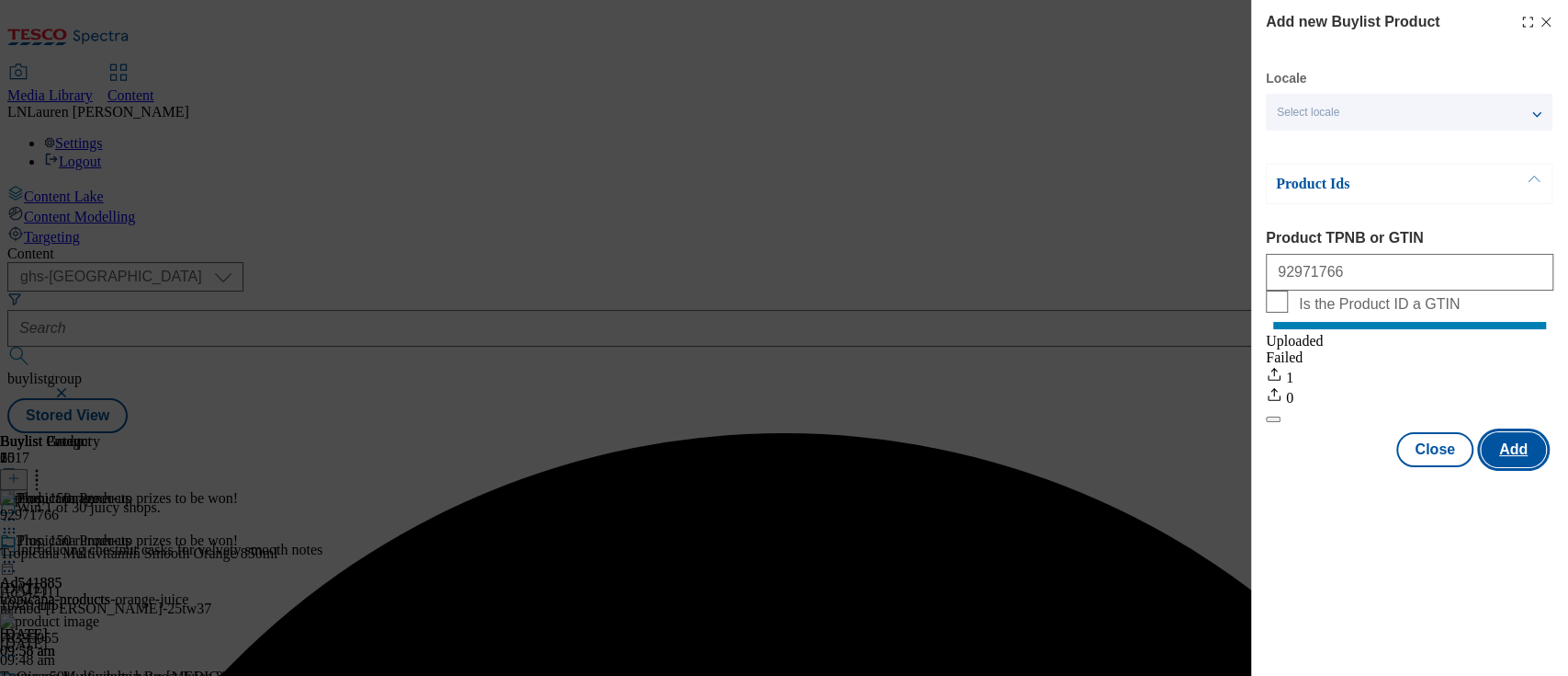
drag, startPoint x: 1518, startPoint y: 460, endPoint x: 1492, endPoint y: 366, distance: 97.5
click at [1492, 366] on div "Locale Select locale English Welsh Product Ids Product TPNB or GTIN 92971766 Is…" at bounding box center [1410, 269] width 288 height 398
click at [1445, 467] on button "Close" at bounding box center [1435, 449] width 77 height 35
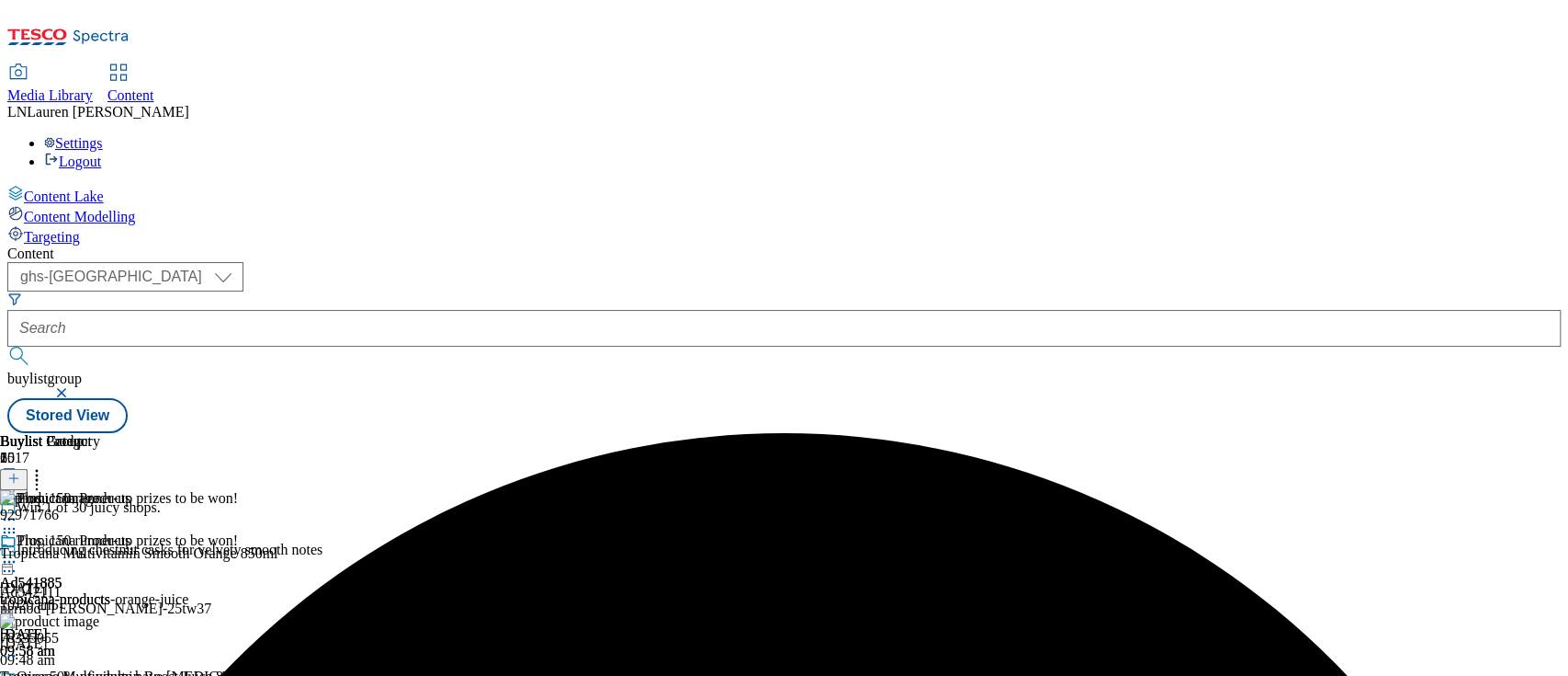
click at [1336, 262] on div "( optional ) ghs-roi ghs-uk ghs-uk buylistgroup Stored View" at bounding box center [784, 348] width 1554 height 171
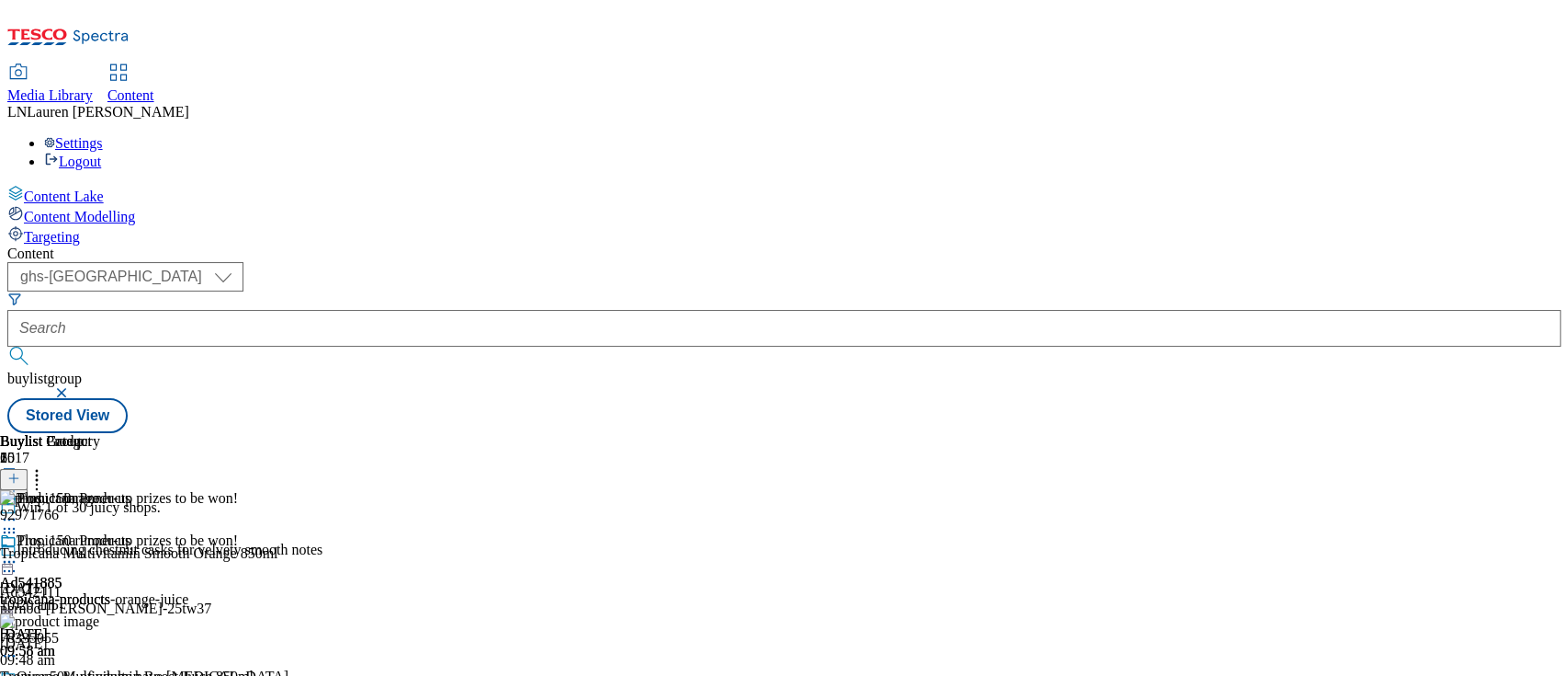
click at [1299, 262] on div "( optional ) ghs-roi ghs-uk ghs-uk buylistgroup Stored View" at bounding box center [784, 348] width 1554 height 171
click at [99, 490] on img at bounding box center [49, 497] width 99 height 16
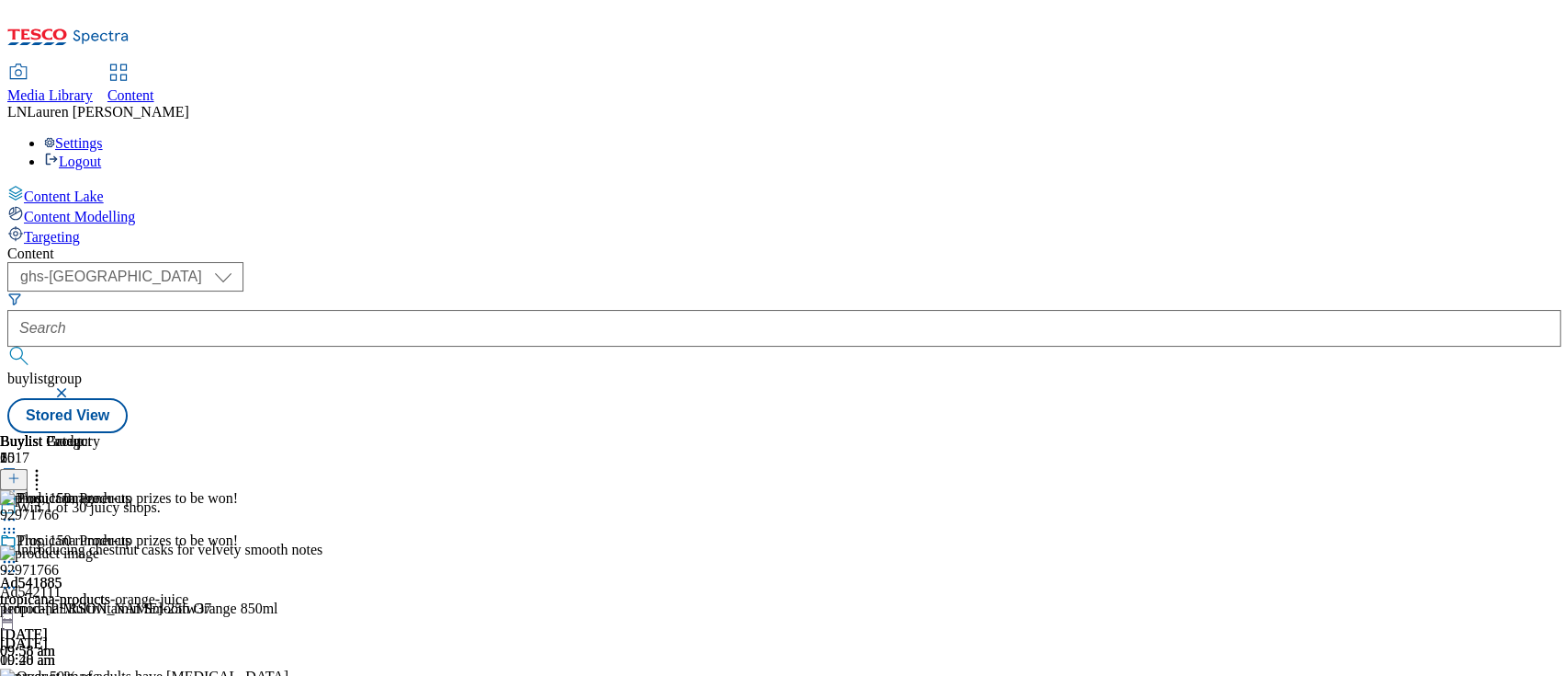
scroll to position [0, 62]
click at [46, 466] on icon at bounding box center [36, 474] width 18 height 18
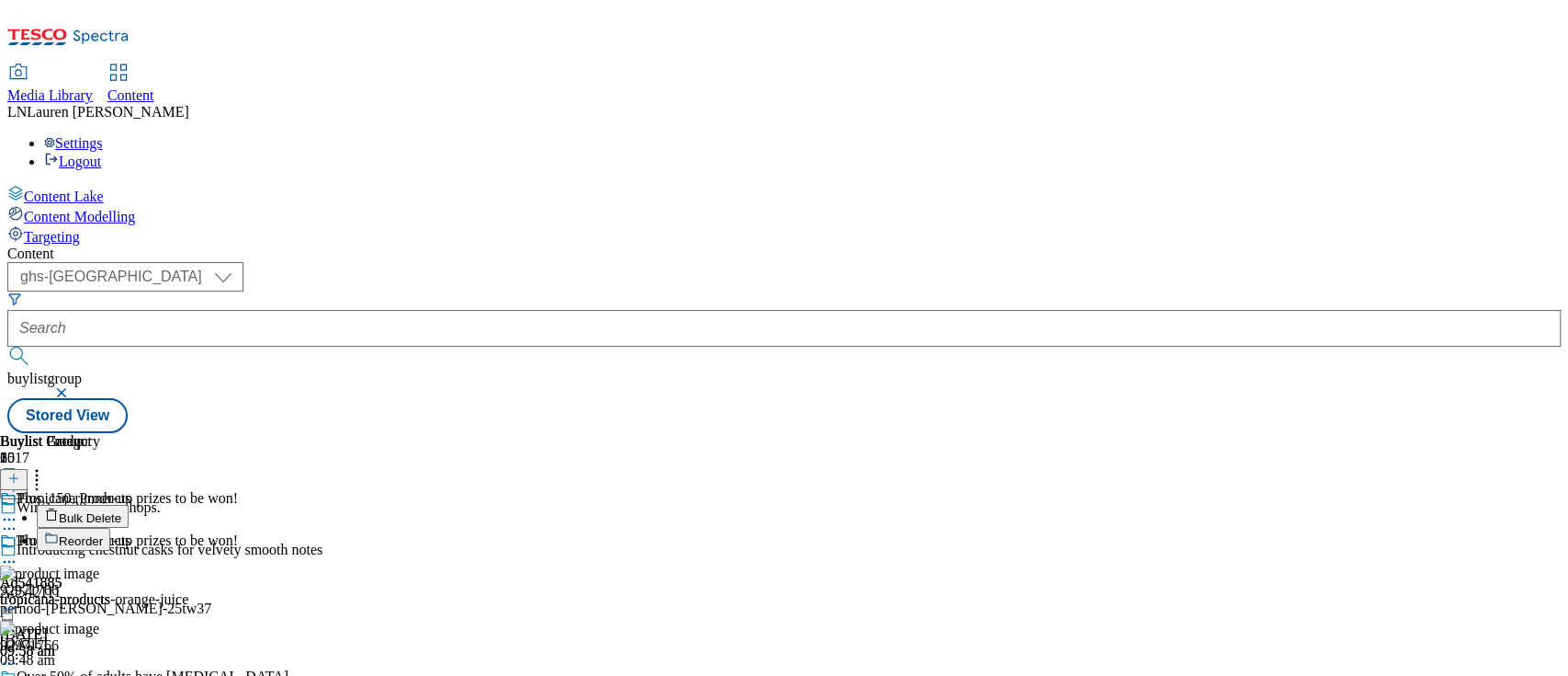
click at [110, 527] on button "Reorder" at bounding box center [73, 539] width 74 height 23
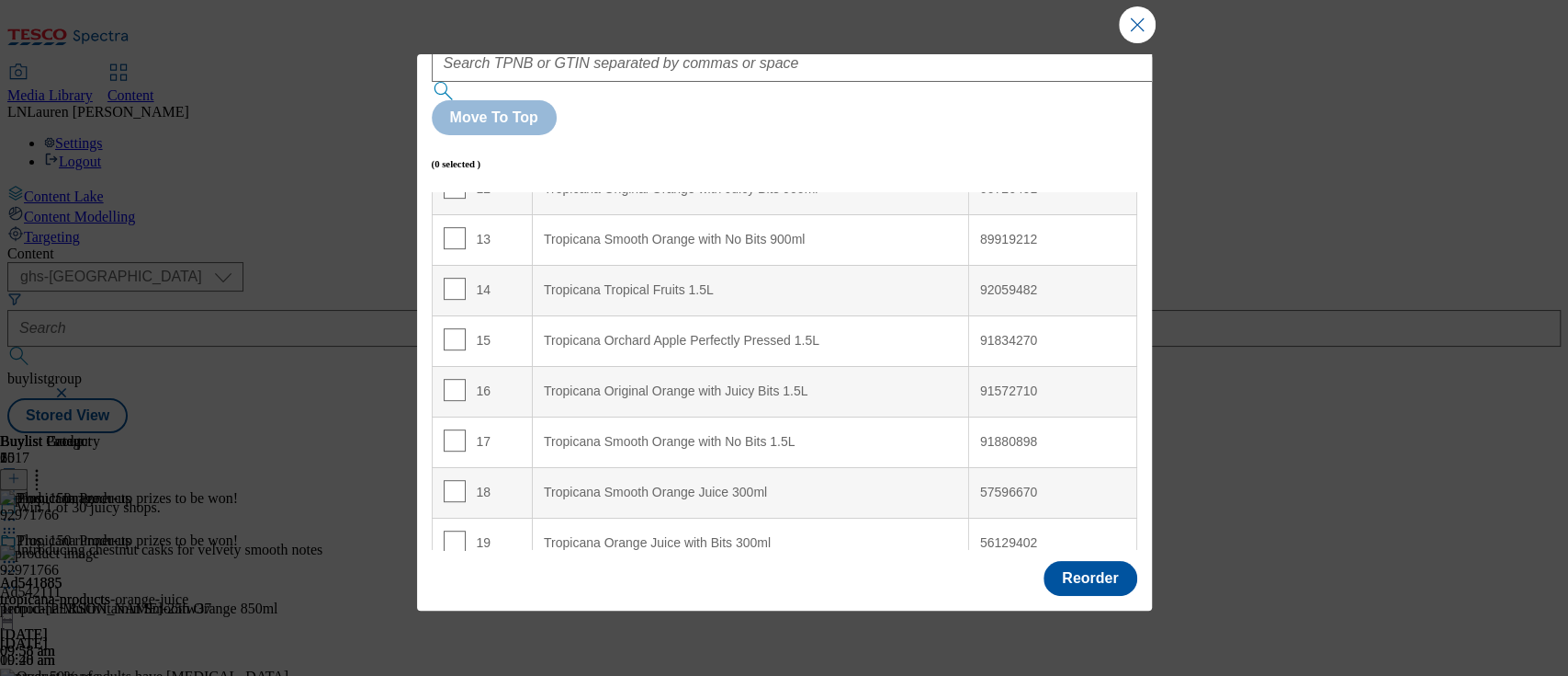
scroll to position [0, 0]
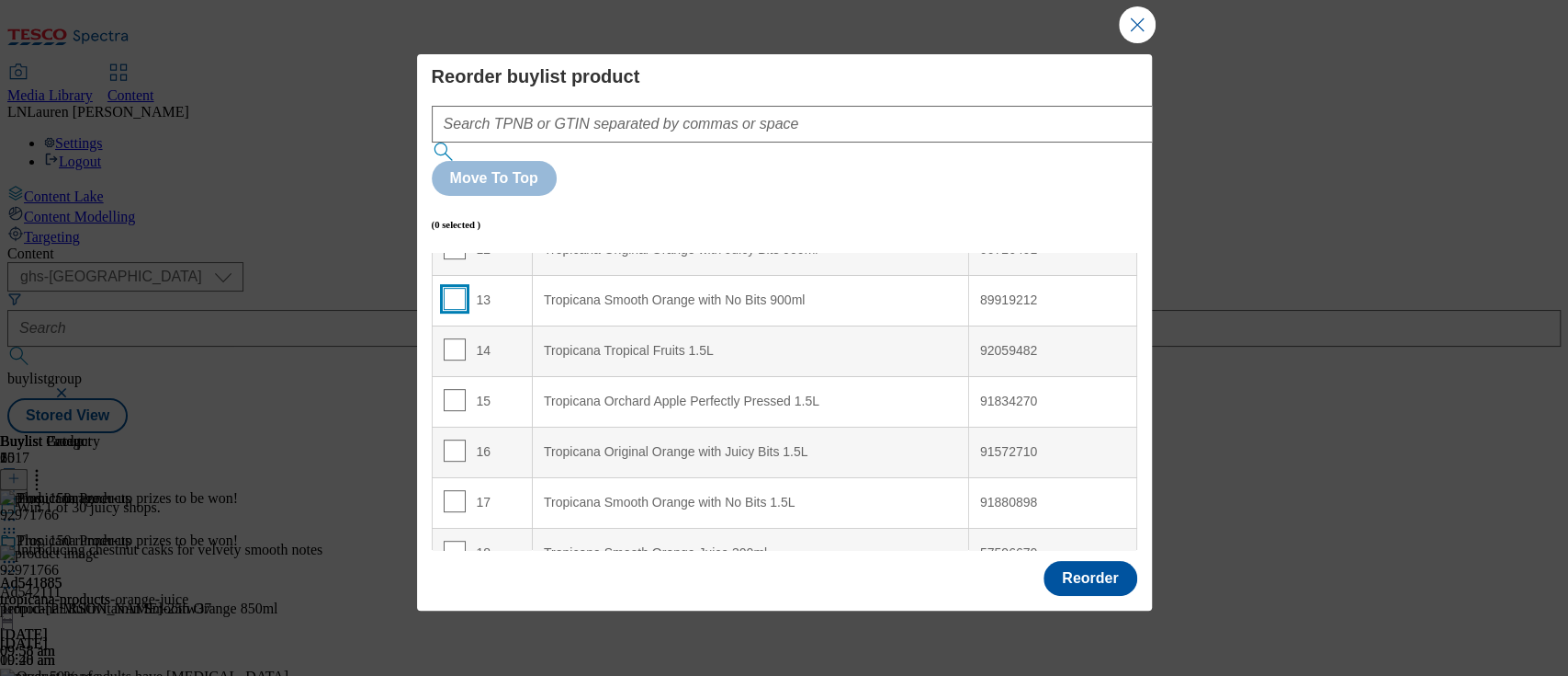
click at [451, 288] on input "Modal" at bounding box center [454, 299] width 22 height 22
checkbox input "true"
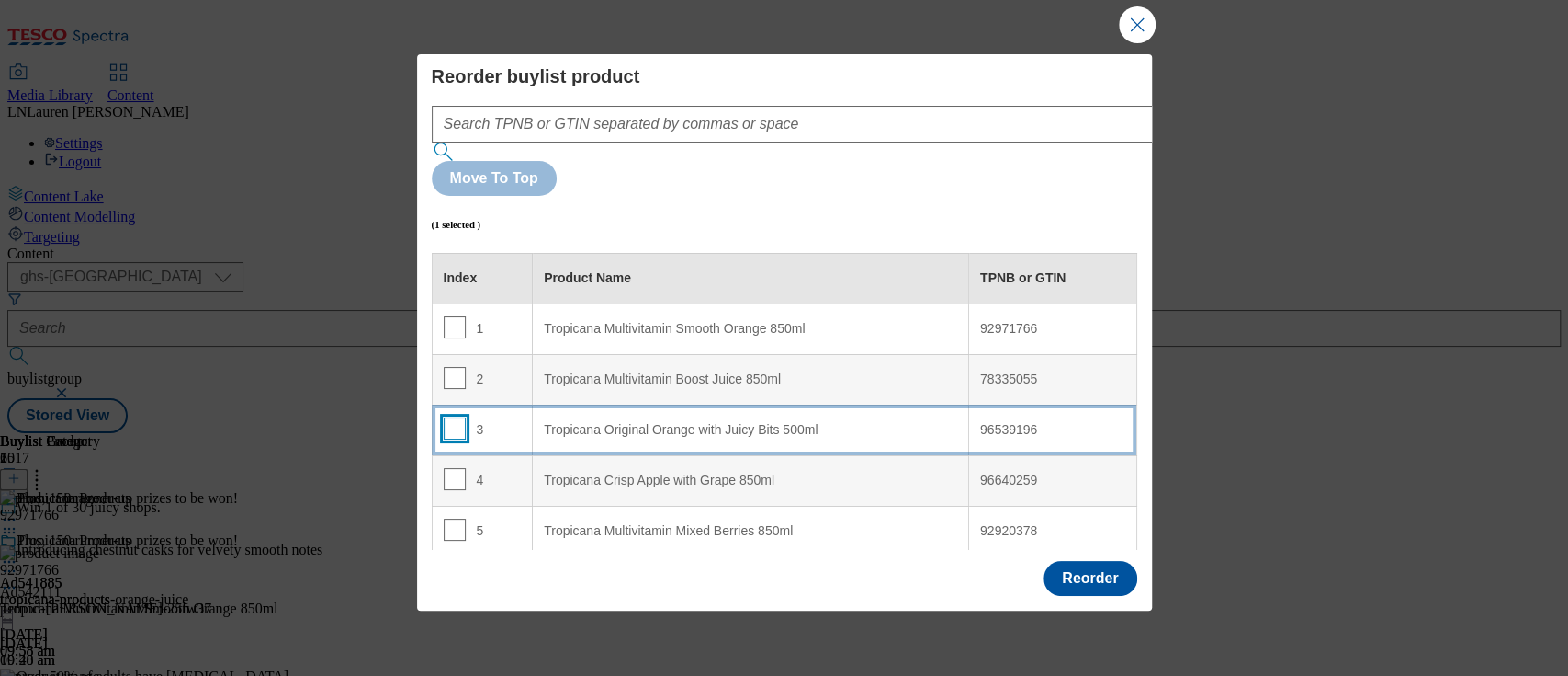
click at [448, 418] on input "Modal" at bounding box center [454, 428] width 22 height 22
checkbox input "true"
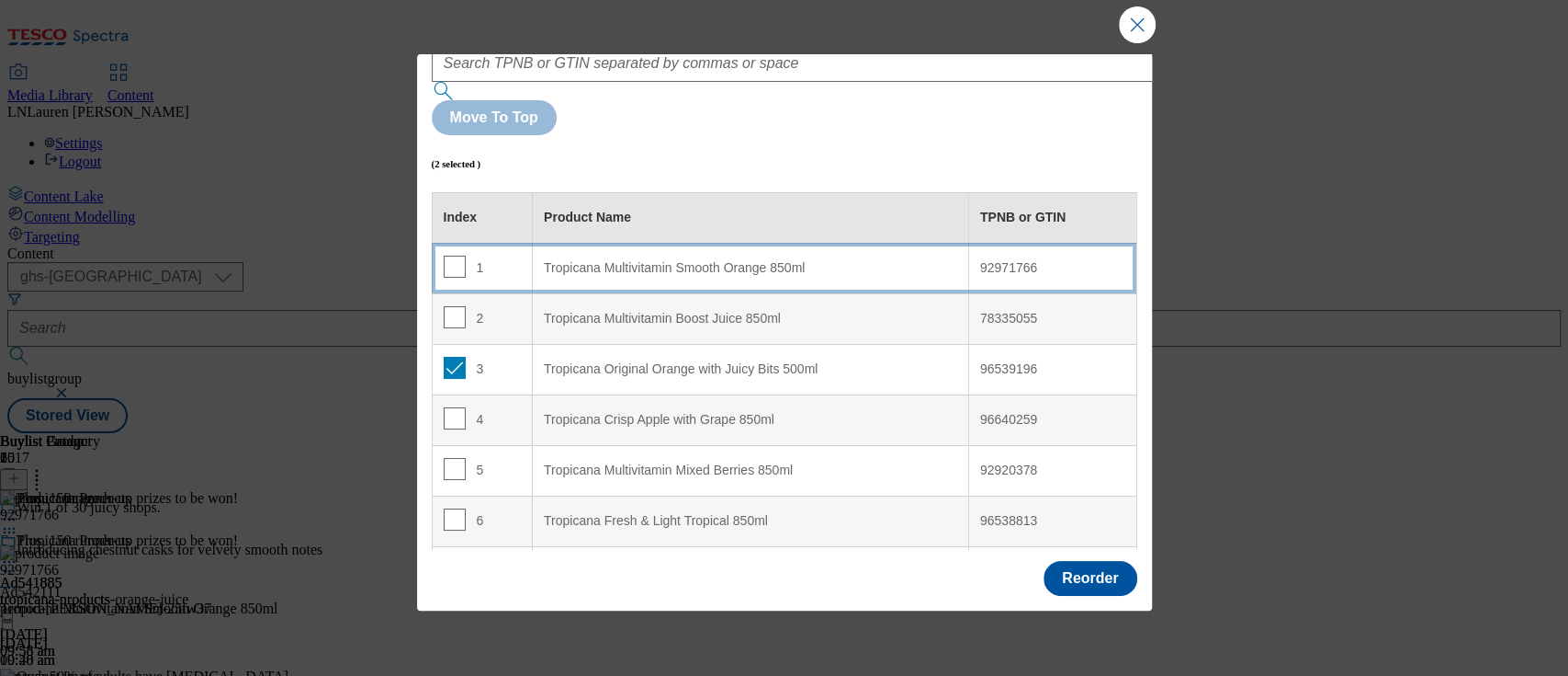
click at [692, 260] on div "Tropicana Multivitamin Smooth Orange 850ml" at bounding box center [750, 268] width 414 height 16
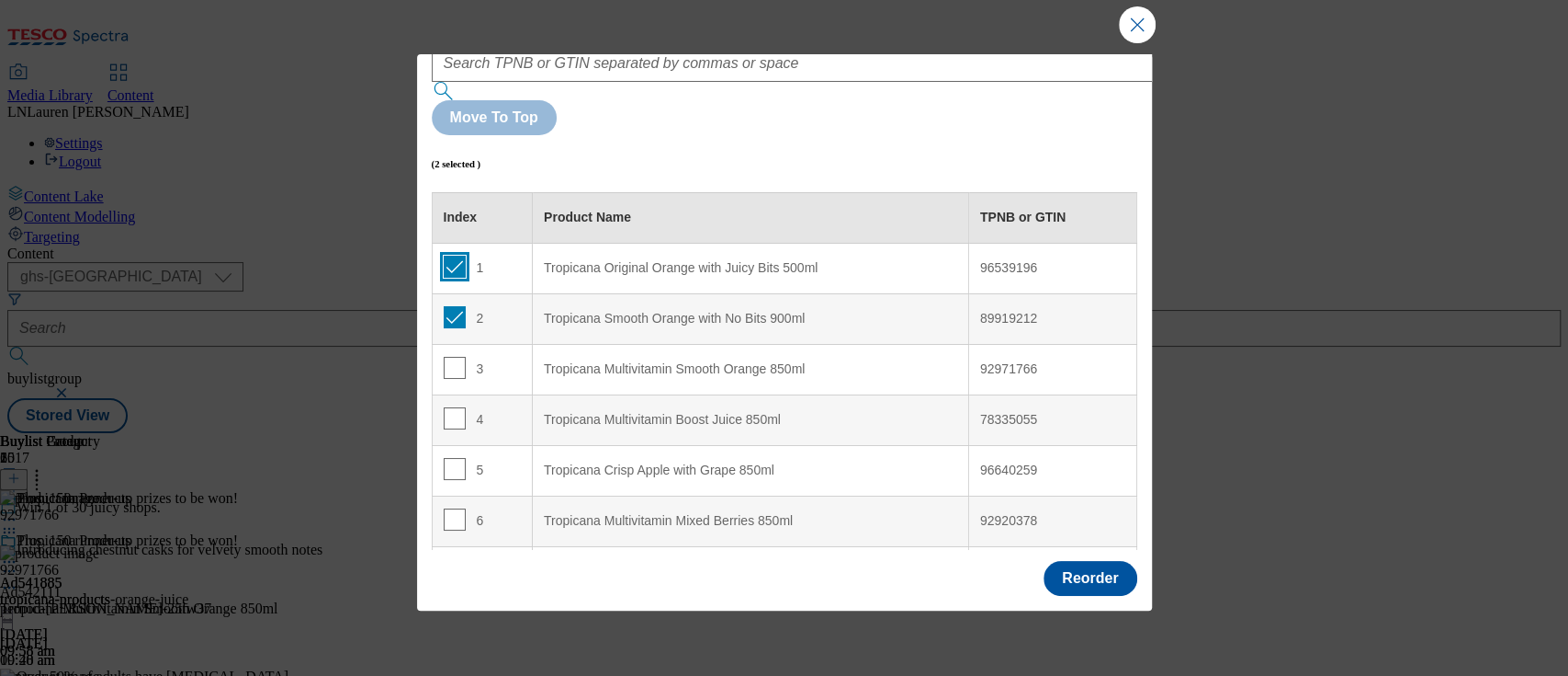
click at [455, 255] on input "Modal" at bounding box center [454, 266] width 22 height 22
checkbox input "false"
click at [452, 306] on input "Modal" at bounding box center [454, 317] width 22 height 22
checkbox input "false"
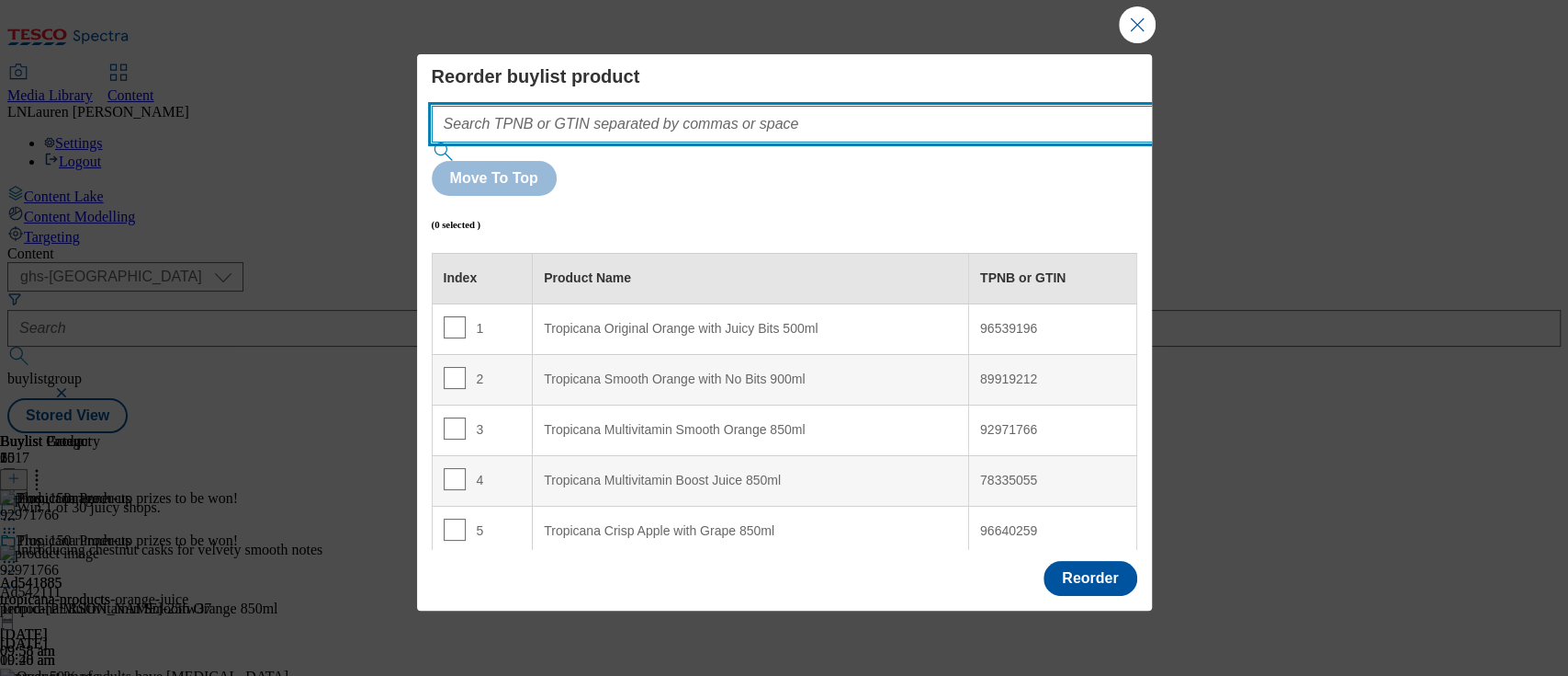
click at [871, 116] on input "Modal" at bounding box center [820, 124] width 776 height 36
paste input "91572710"
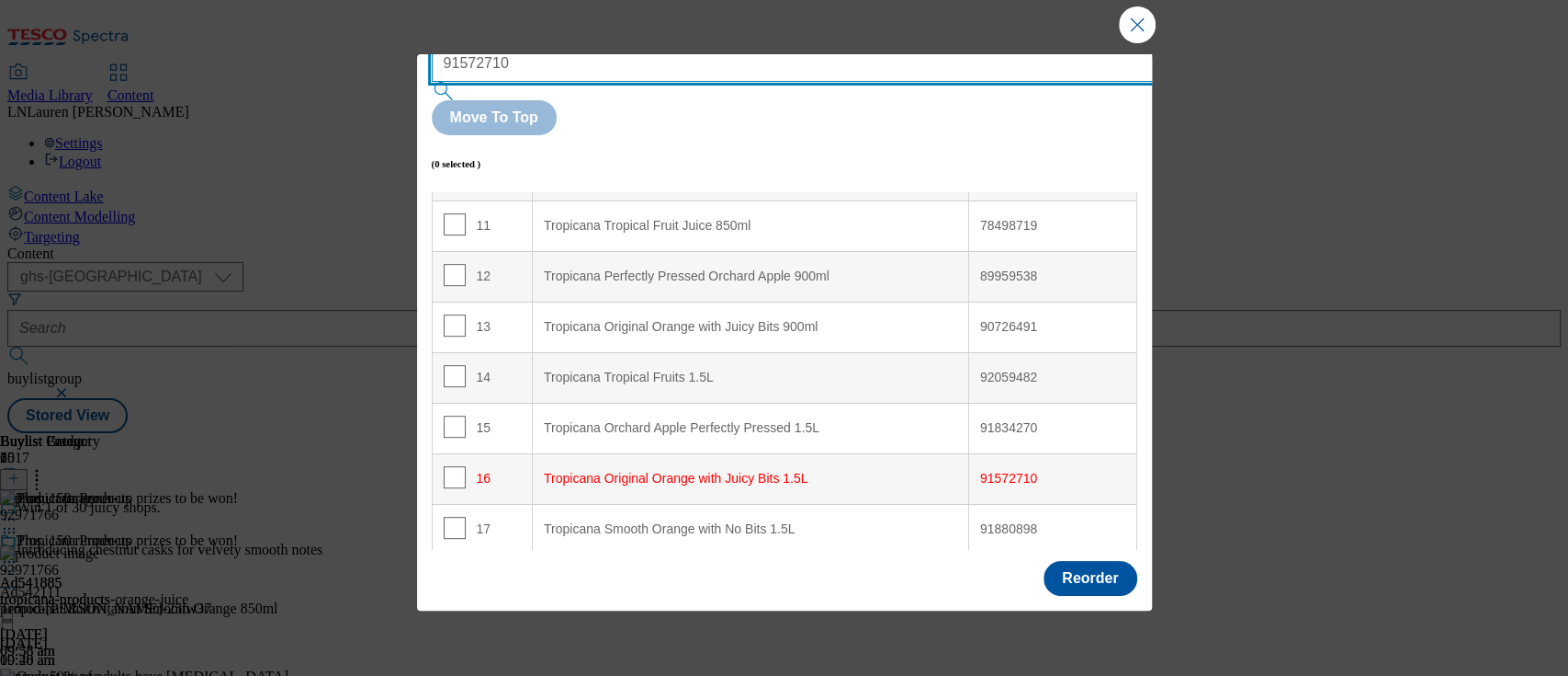
scroll to position [635, 0]
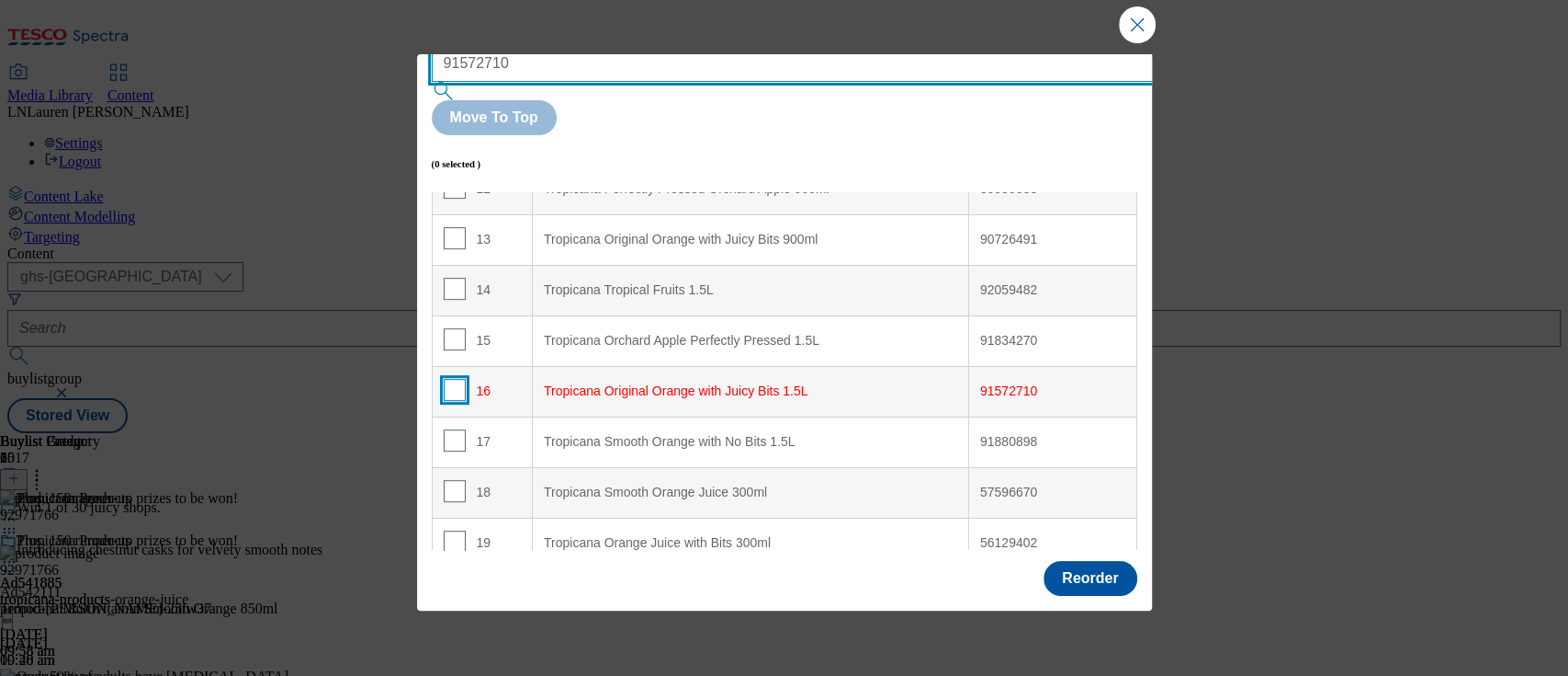
type input "91572710"
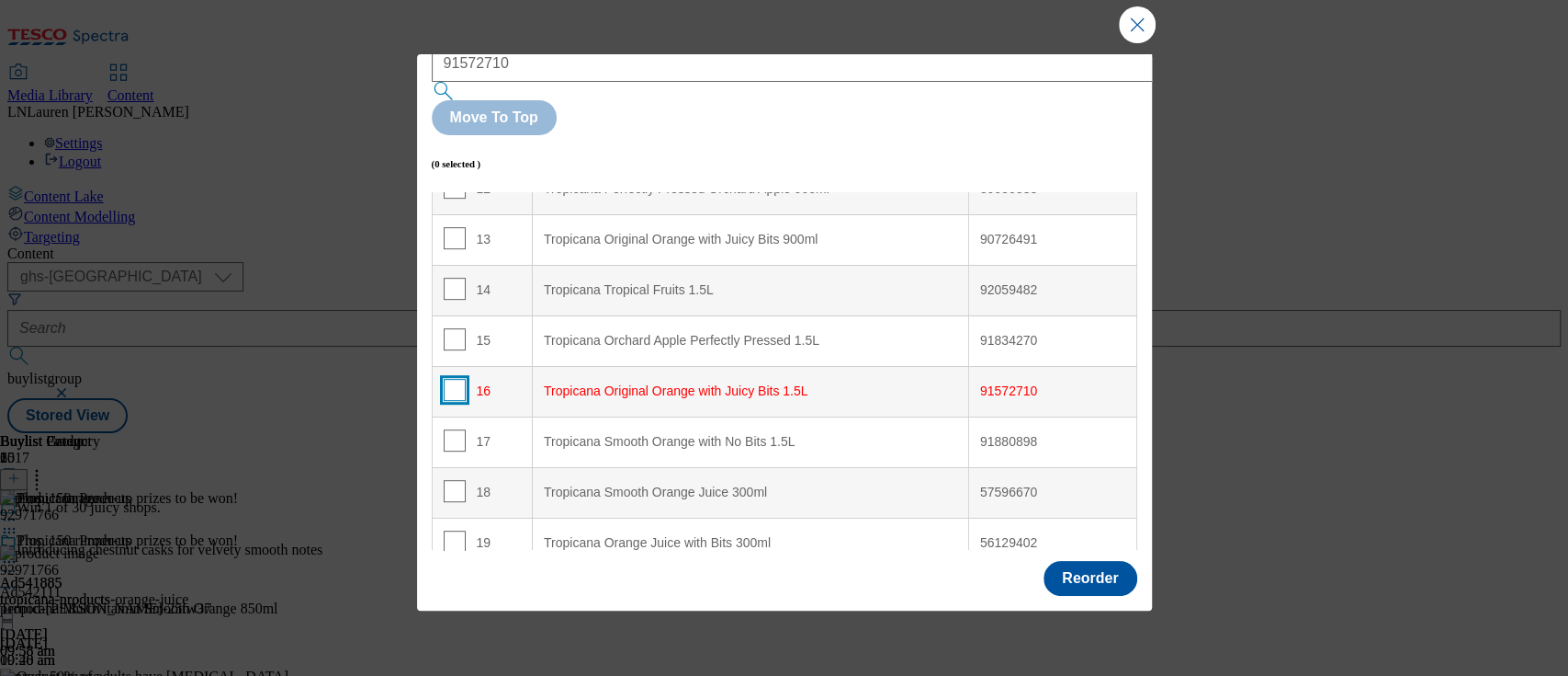
click at [453, 378] on input "Modal" at bounding box center [454, 389] width 22 height 22
checkbox input "true"
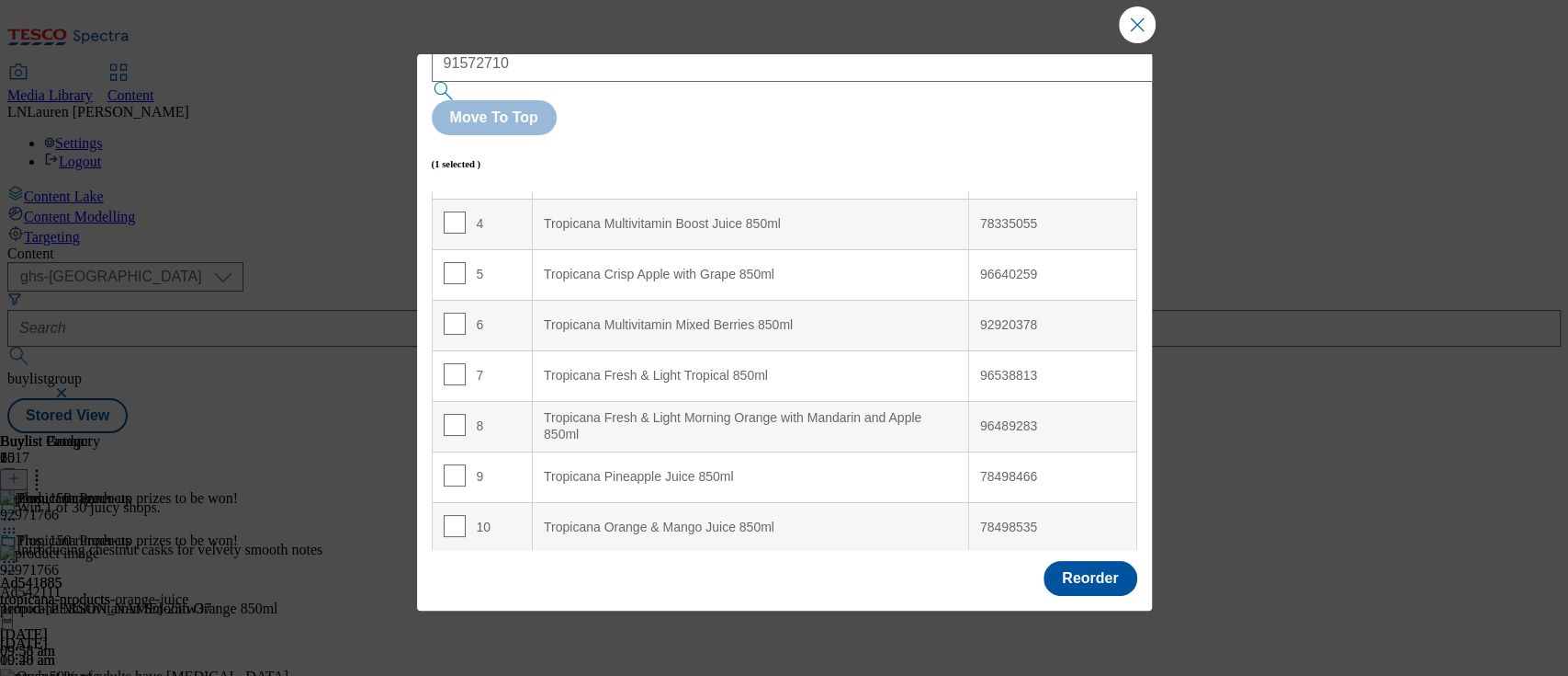
scroll to position [0, 0]
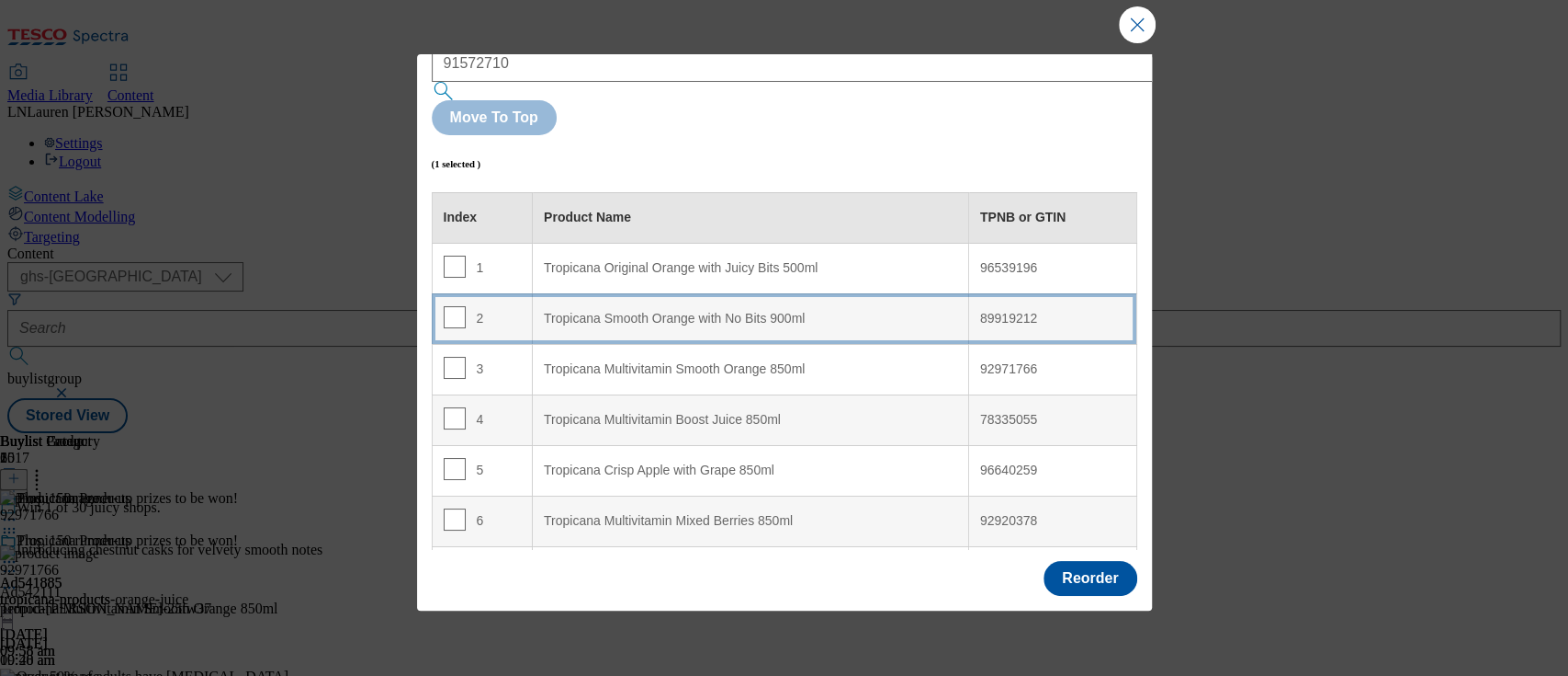
click at [758, 311] on div "Tropicana Smooth Orange with No Bits 900ml" at bounding box center [750, 319] width 414 height 16
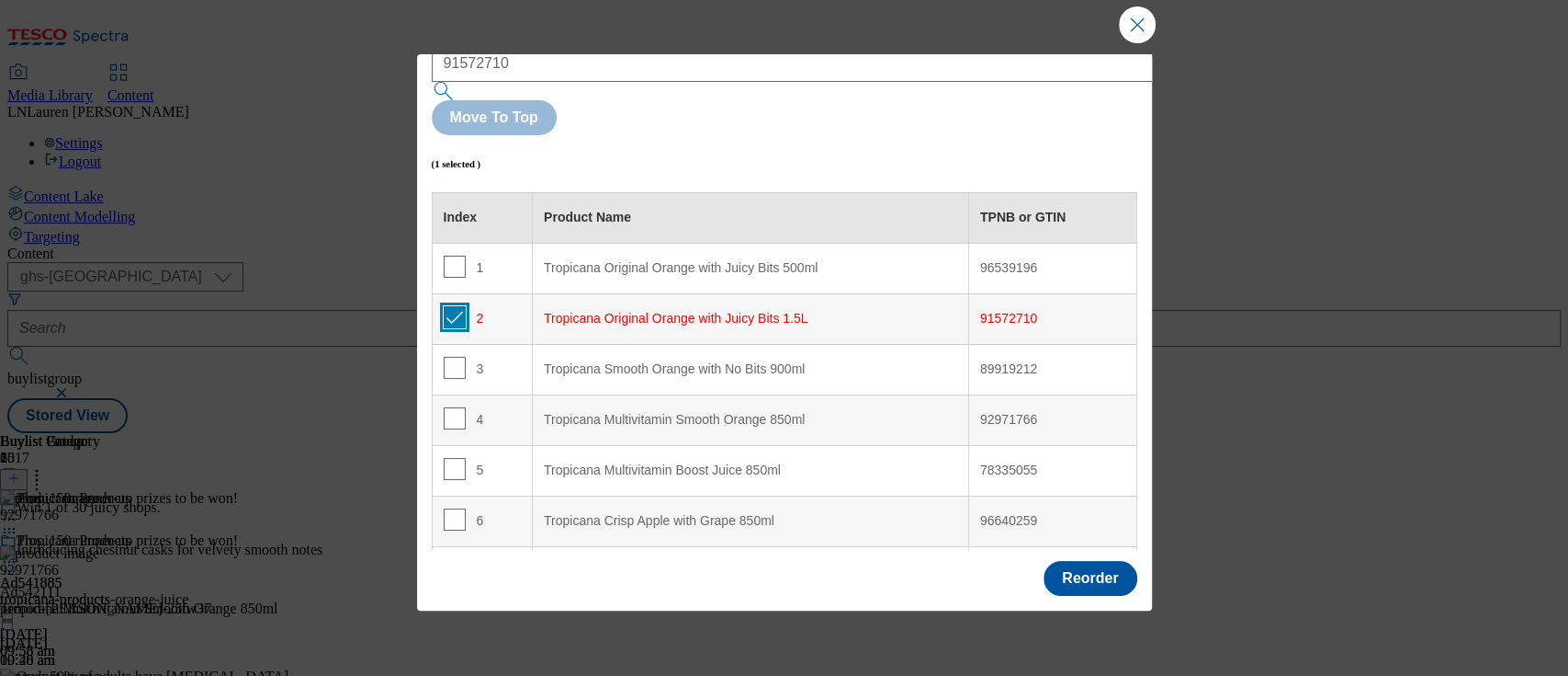
click at [449, 306] on input "Modal" at bounding box center [454, 317] width 22 height 22
checkbox input "false"
click at [451, 356] on input "Modal" at bounding box center [454, 367] width 22 height 22
checkbox input "true"
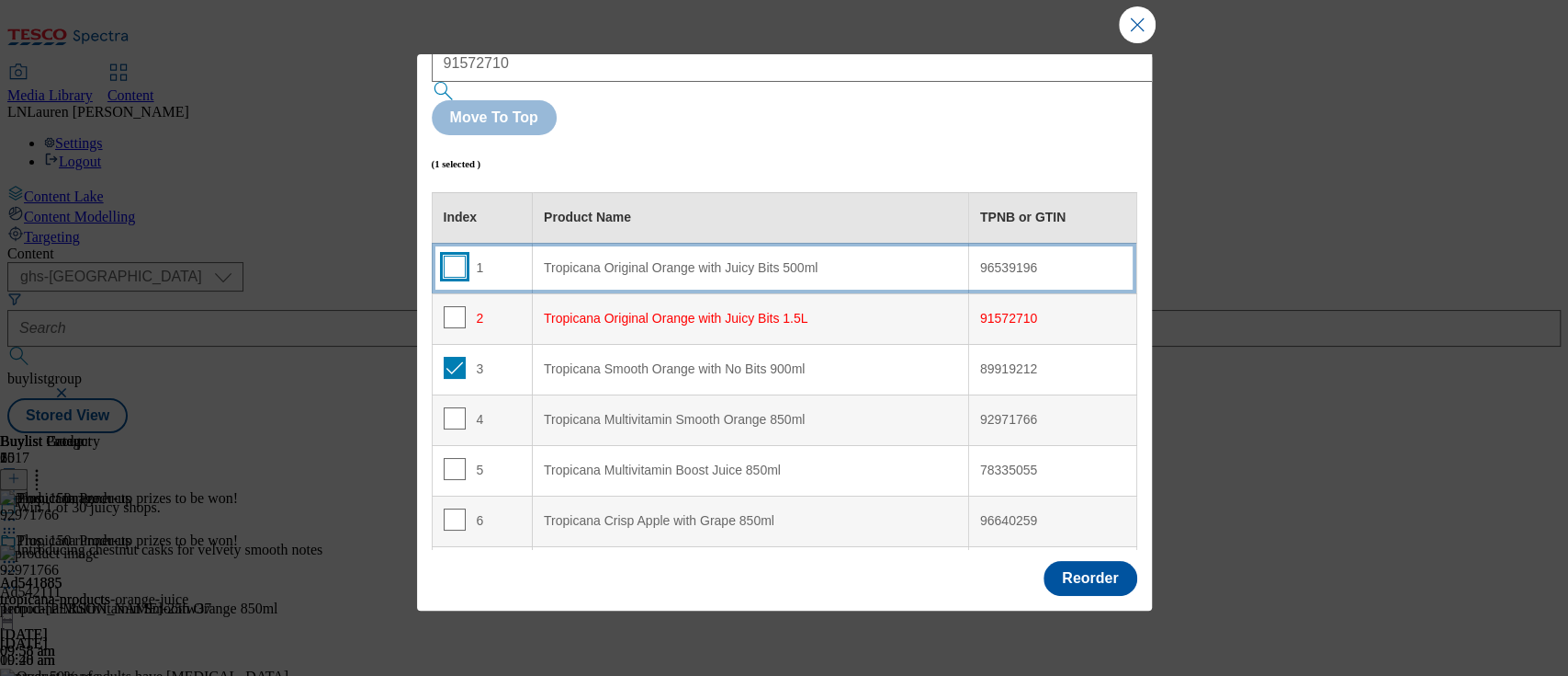
click at [457, 255] on input "Modal" at bounding box center [454, 266] width 22 height 22
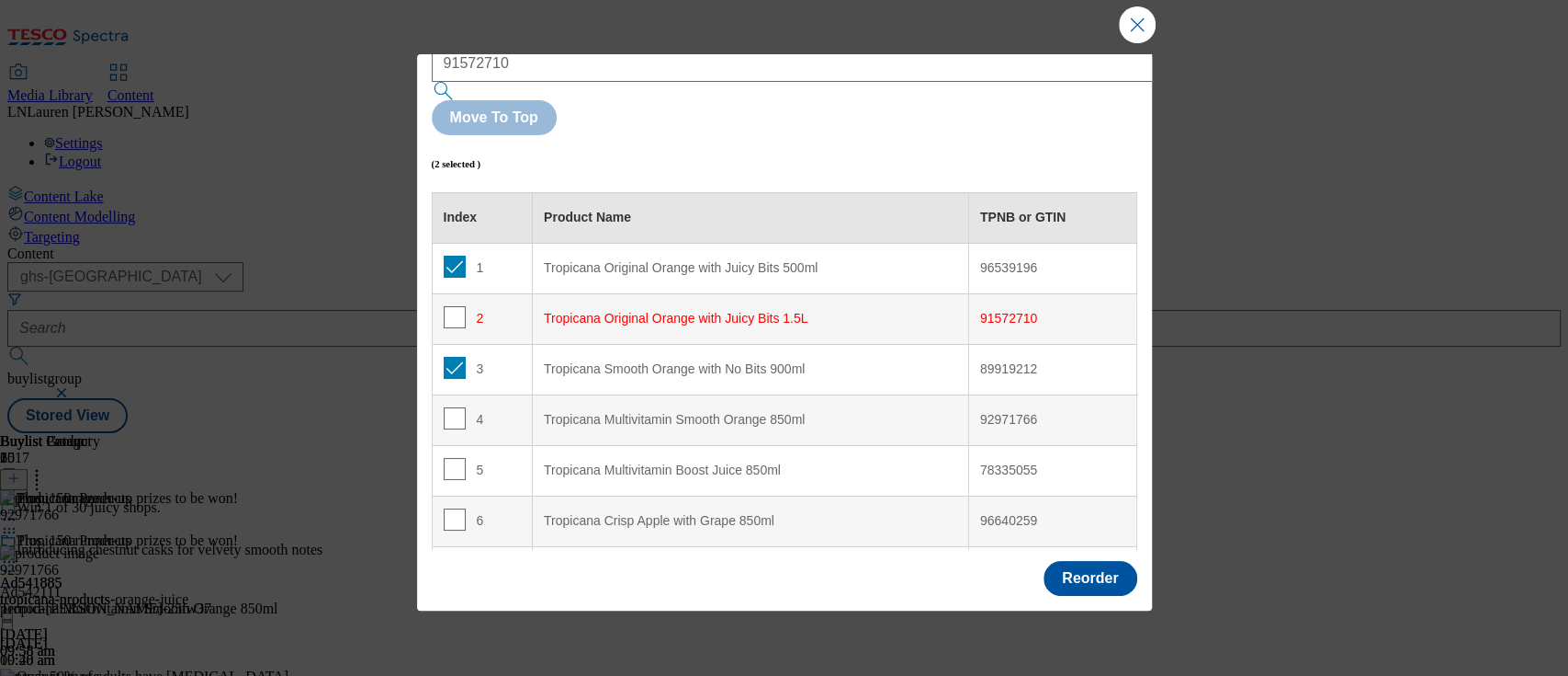
click at [612, 243] on 500ml "Tropicana Original Orange with Juicy Bits 500ml" at bounding box center [750, 268] width 437 height 51
click at [582, 260] on div "Tropicana Original Orange with Juicy Bits 500ml" at bounding box center [750, 268] width 414 height 16
click at [453, 255] on input "Modal" at bounding box center [454, 266] width 22 height 22
checkbox input "false"
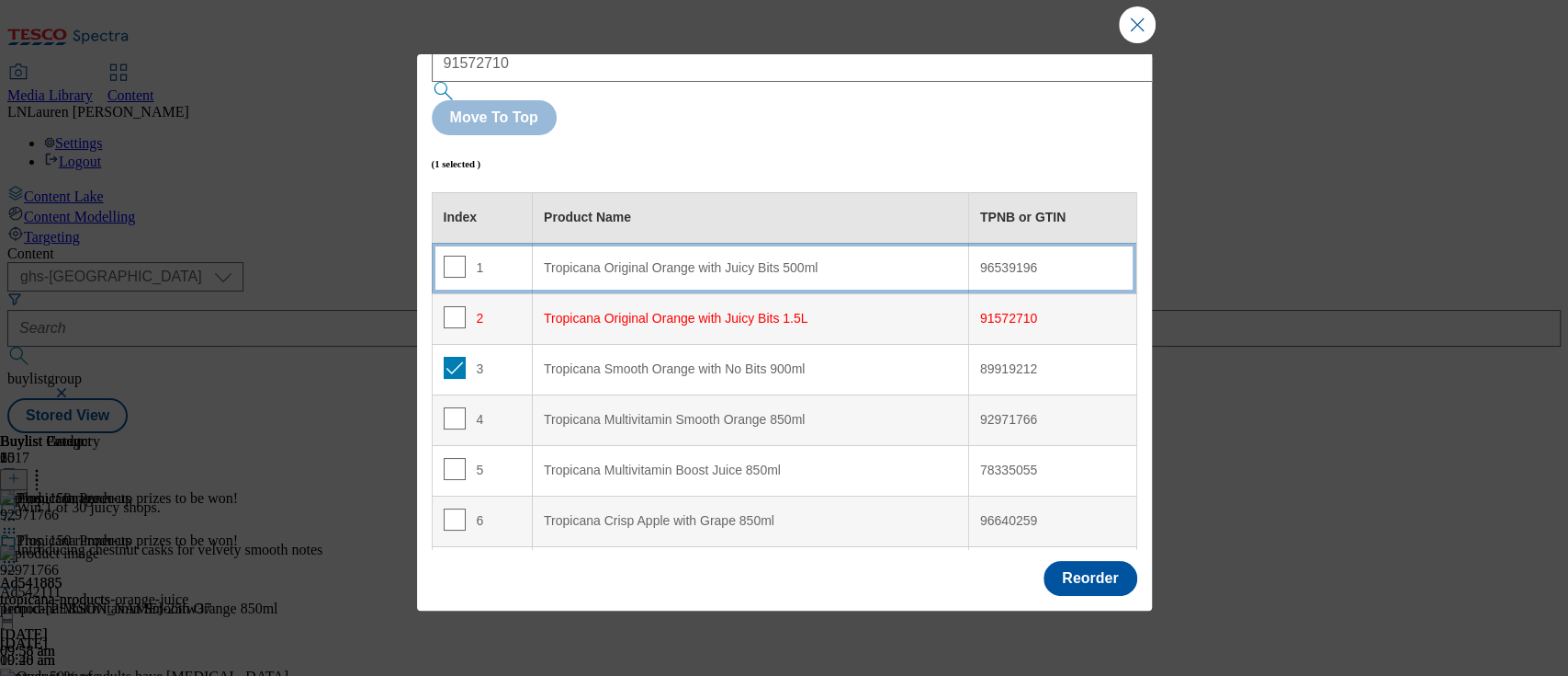
click at [569, 260] on div "Tropicana Original Orange with Juicy Bits 500ml" at bounding box center [750, 268] width 414 height 16
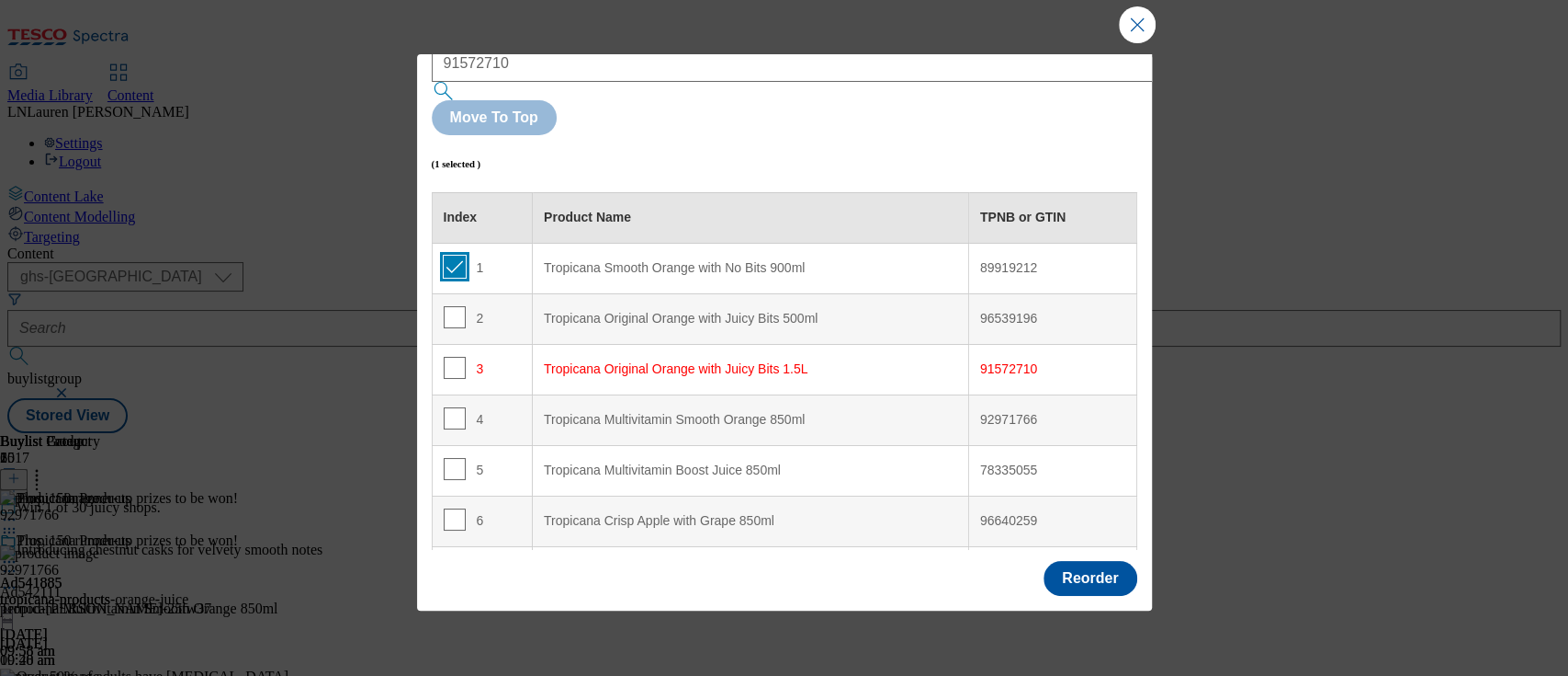
click at [451, 255] on input "Modal" at bounding box center [454, 266] width 22 height 22
checkbox input "false"
click at [1073, 566] on button "Reorder" at bounding box center [1089, 578] width 93 height 35
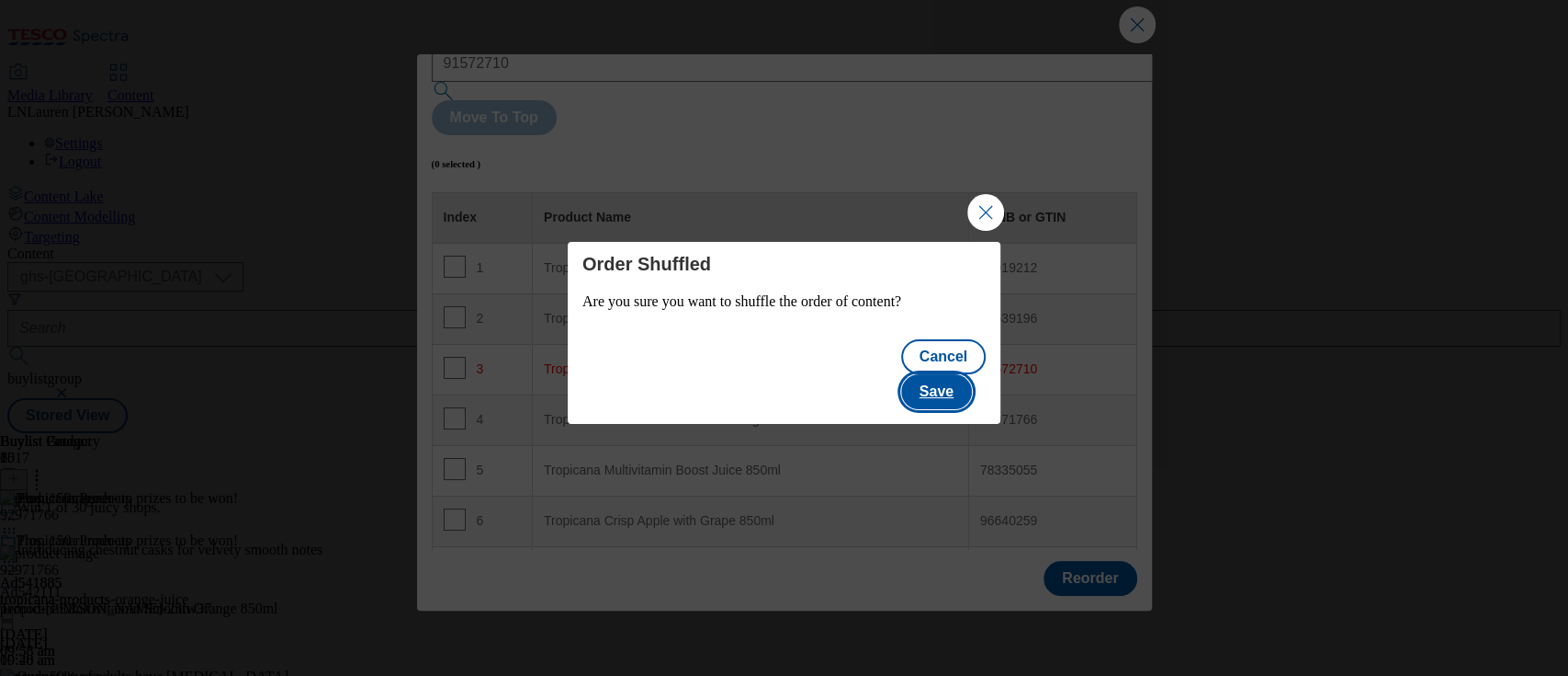
click at [951, 374] on button "Save" at bounding box center [937, 392] width 71 height 35
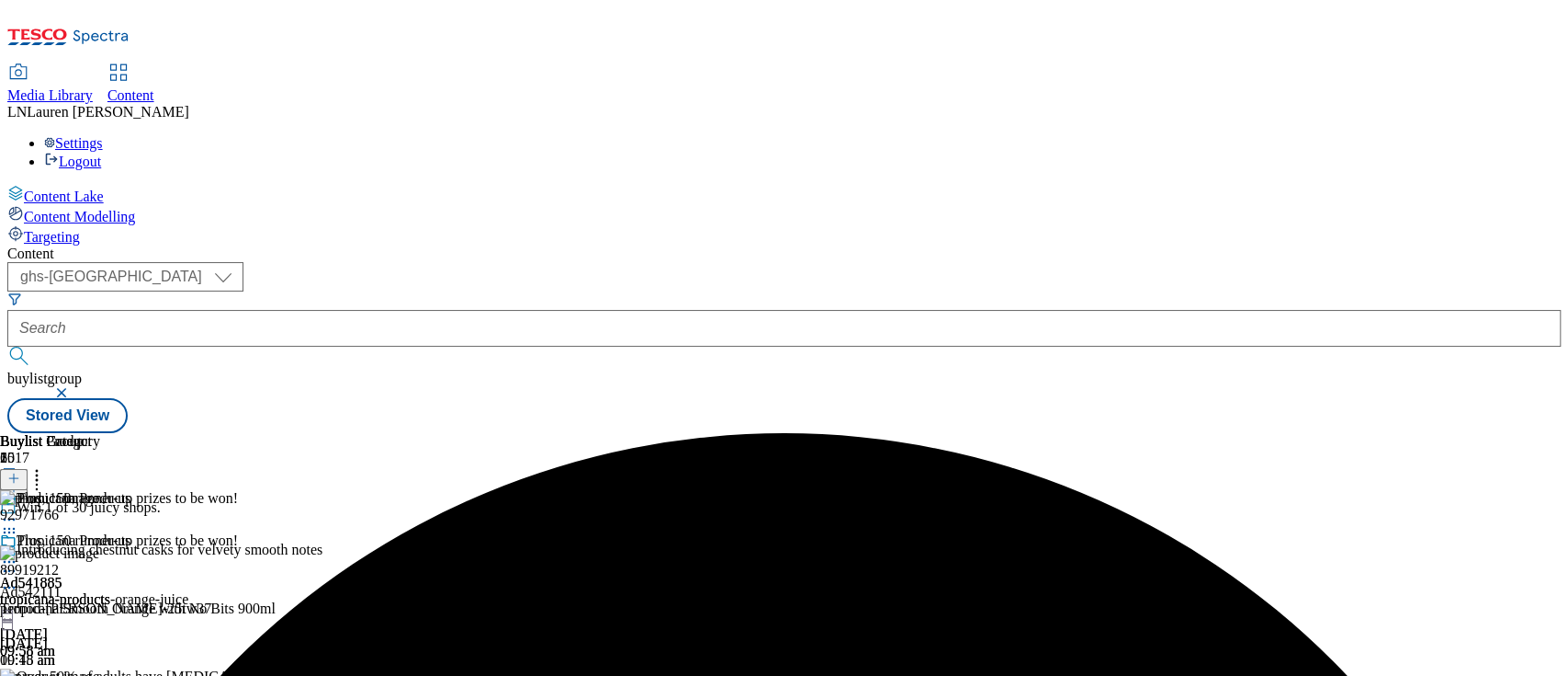
click at [18, 552] on icon at bounding box center [9, 561] width 18 height 18
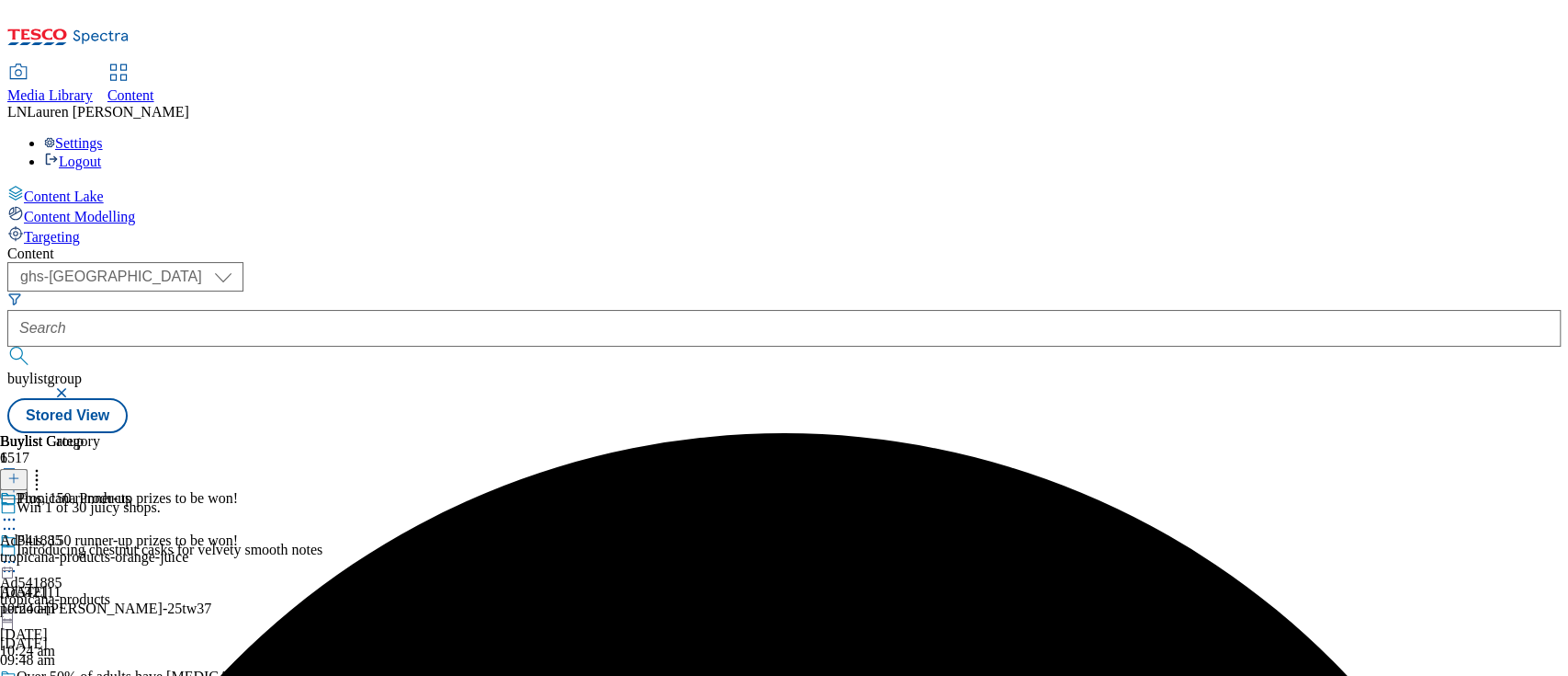
click at [18, 552] on icon at bounding box center [9, 561] width 18 height 18
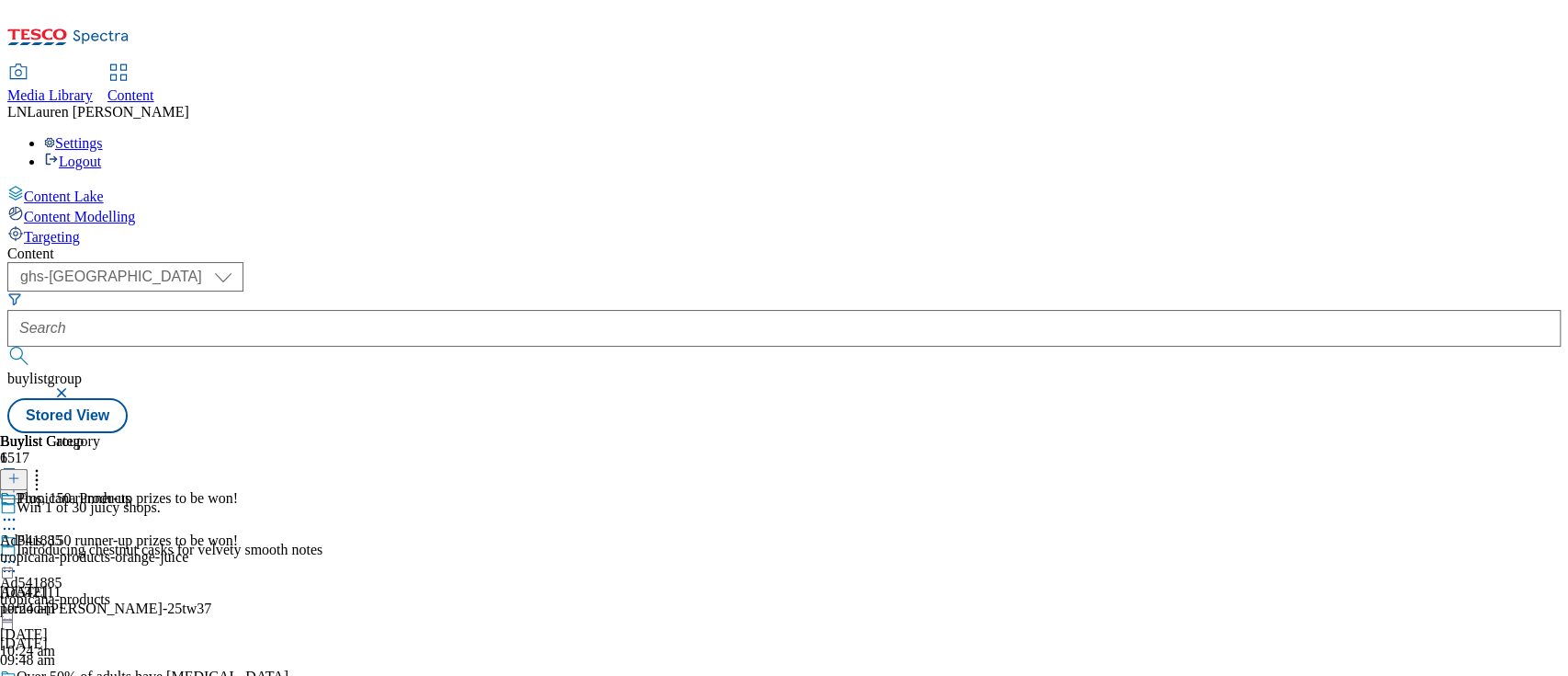
click at [18, 552] on icon at bounding box center [9, 561] width 18 height 18
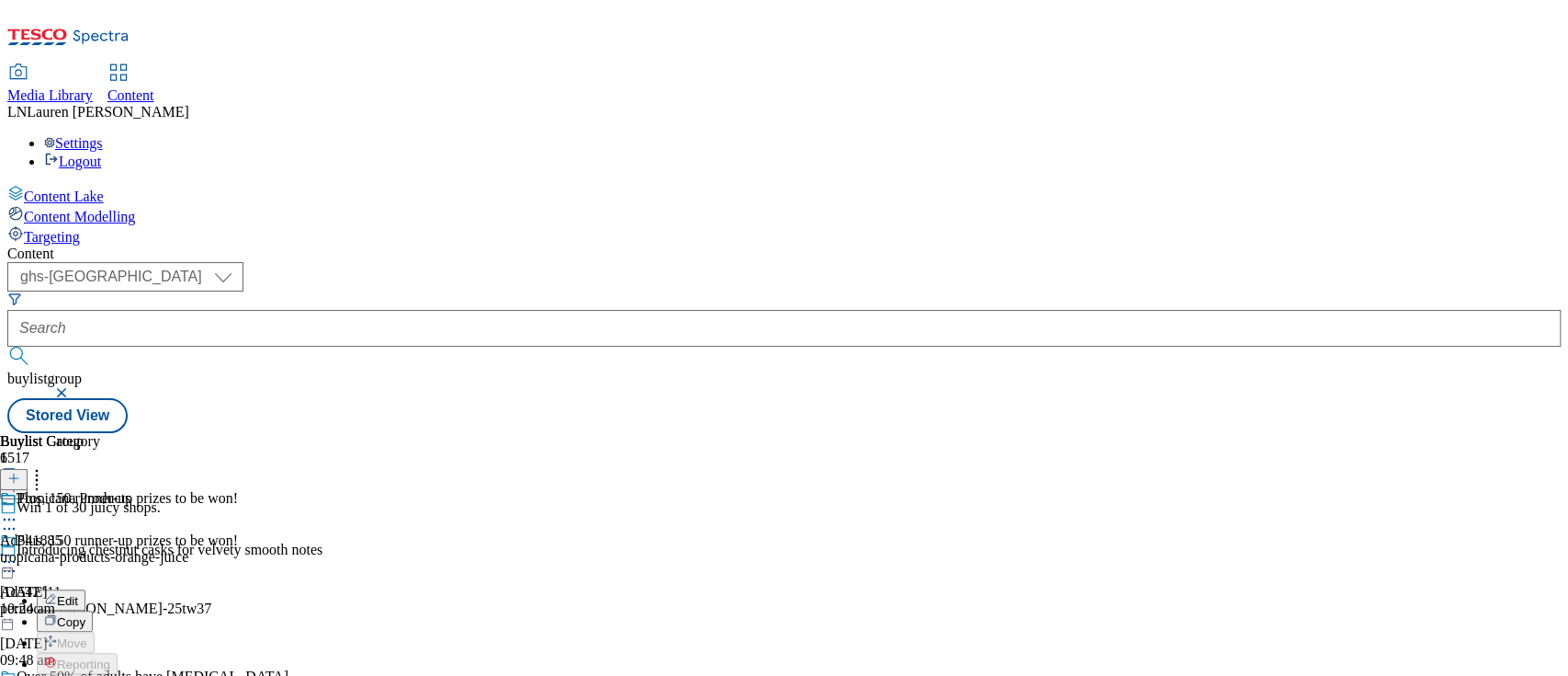
click at [18, 552] on icon at bounding box center [9, 561] width 18 height 18
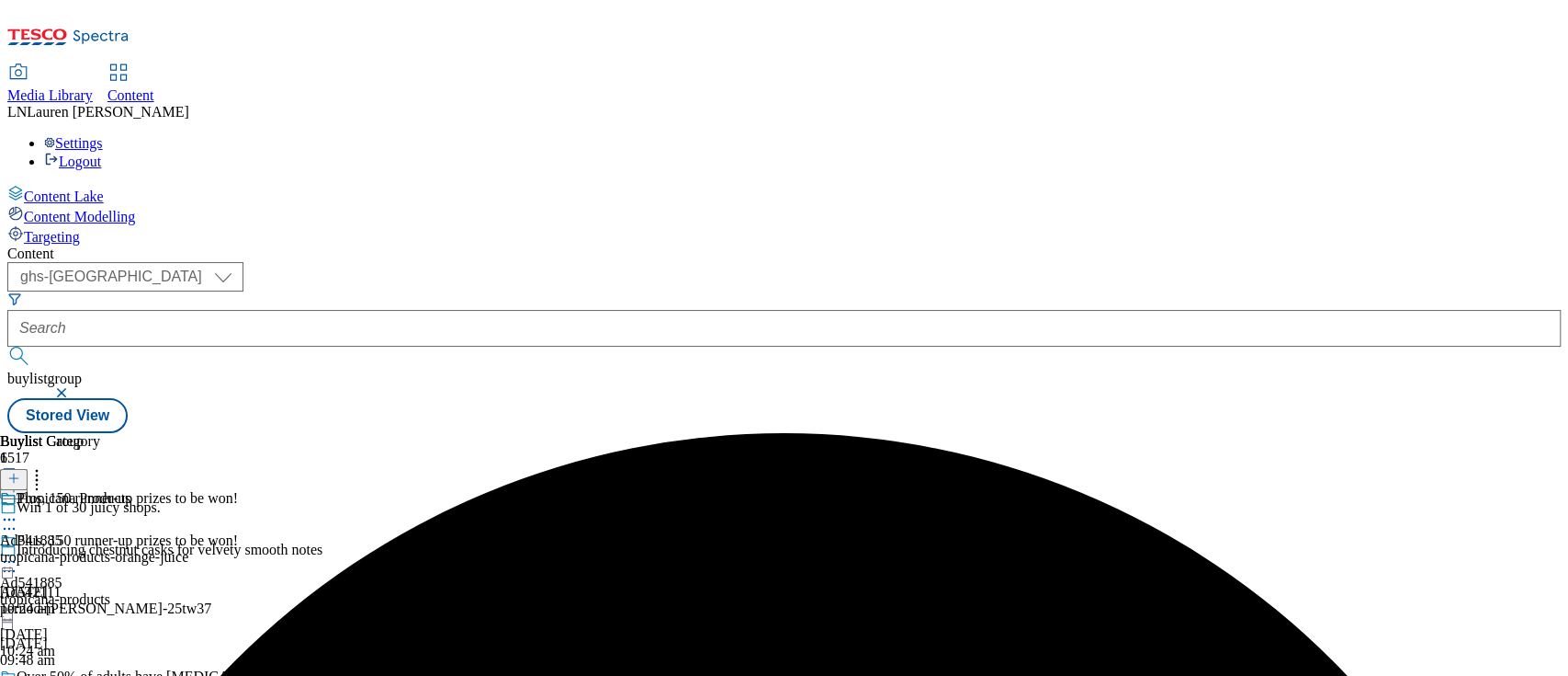
click at [11, 561] on circle at bounding box center [10, 562] width 3 height 3
click at [107, 674] on button "Preview" at bounding box center [72, 685] width 71 height 21
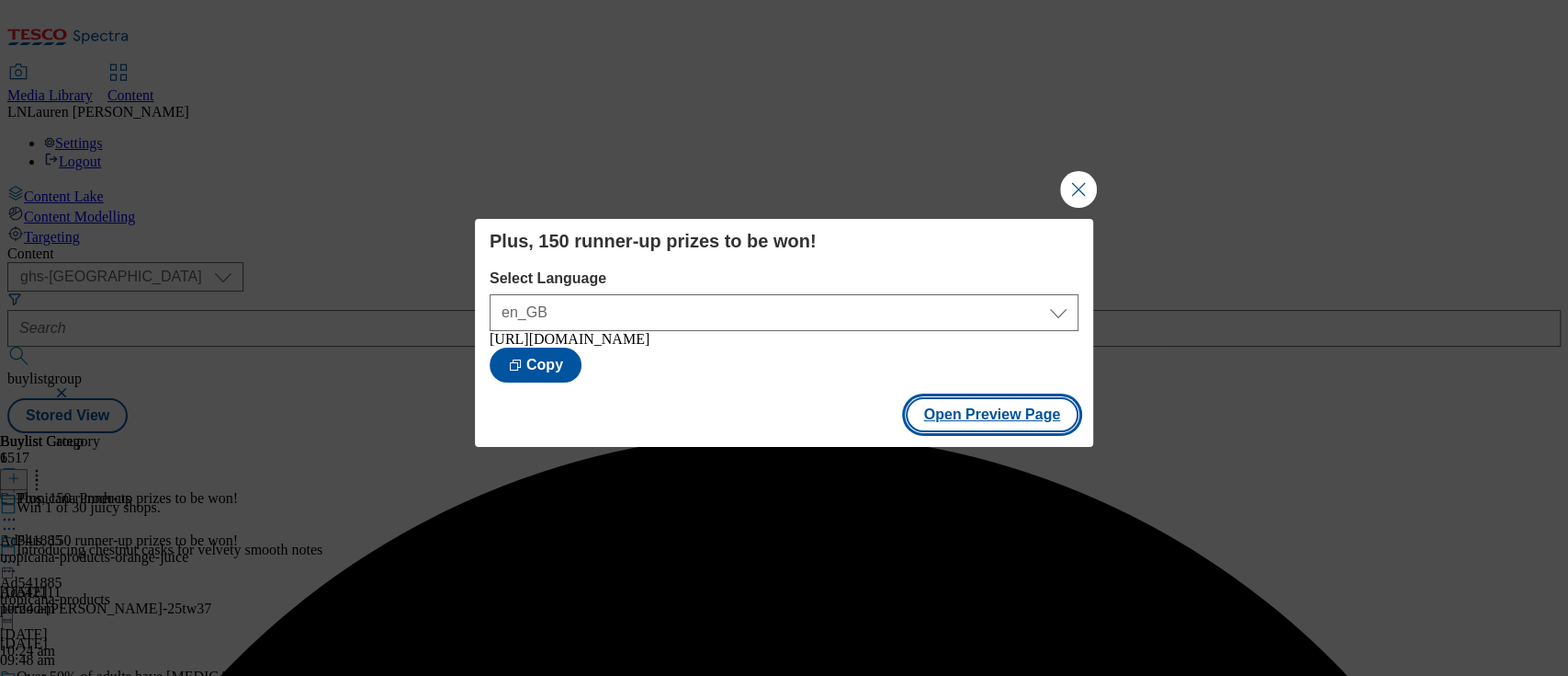
click at [949, 420] on button "Open Preview Page" at bounding box center [992, 415] width 174 height 35
click at [1070, 173] on button "Close Modal" at bounding box center [1079, 189] width 36 height 36
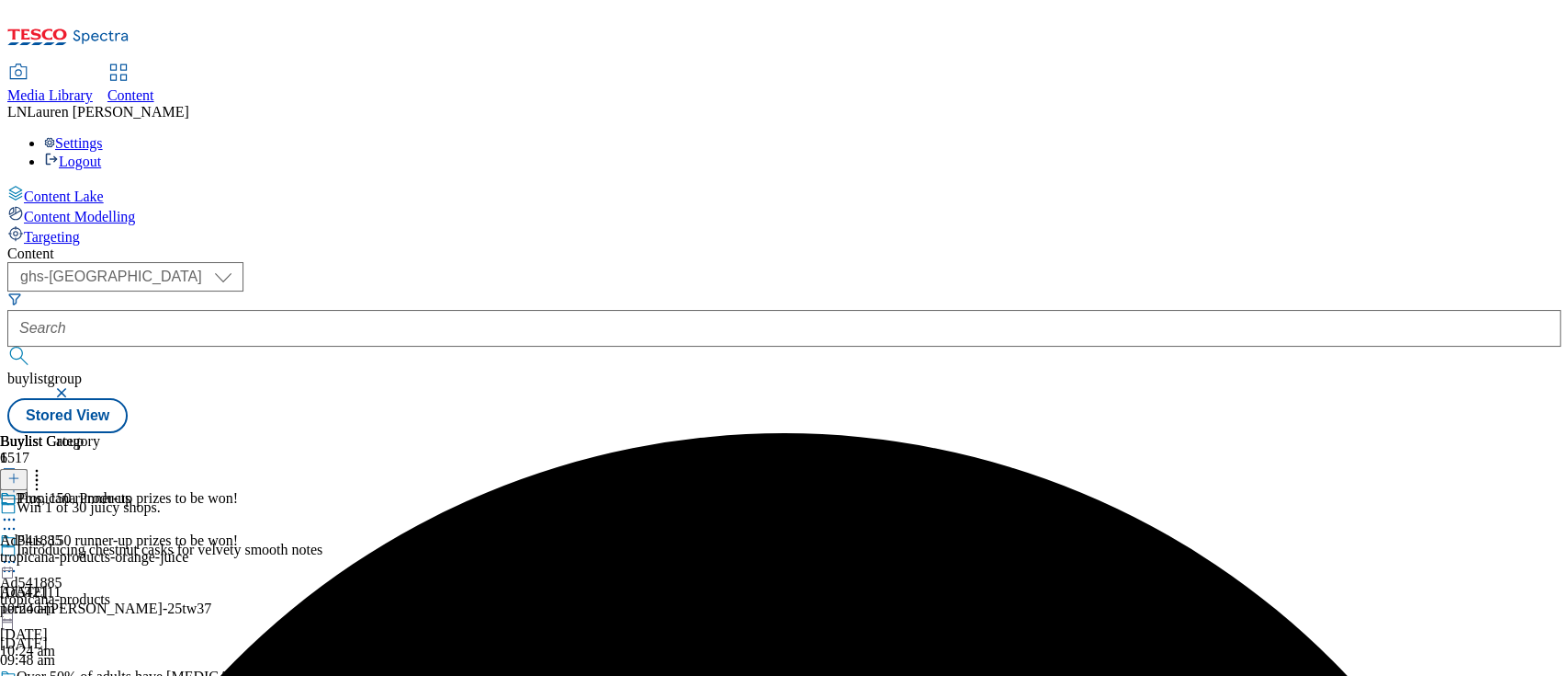
click at [238, 552] on div at bounding box center [119, 563] width 238 height 22
